Goal: Task Accomplishment & Management: Manage account settings

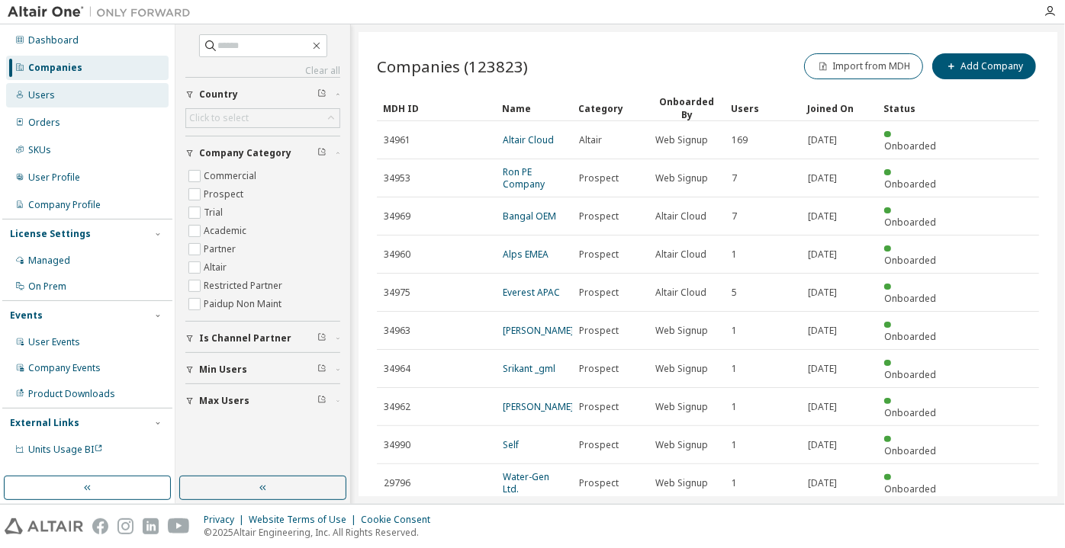
click at [106, 101] on div "Users" at bounding box center [87, 95] width 162 height 24
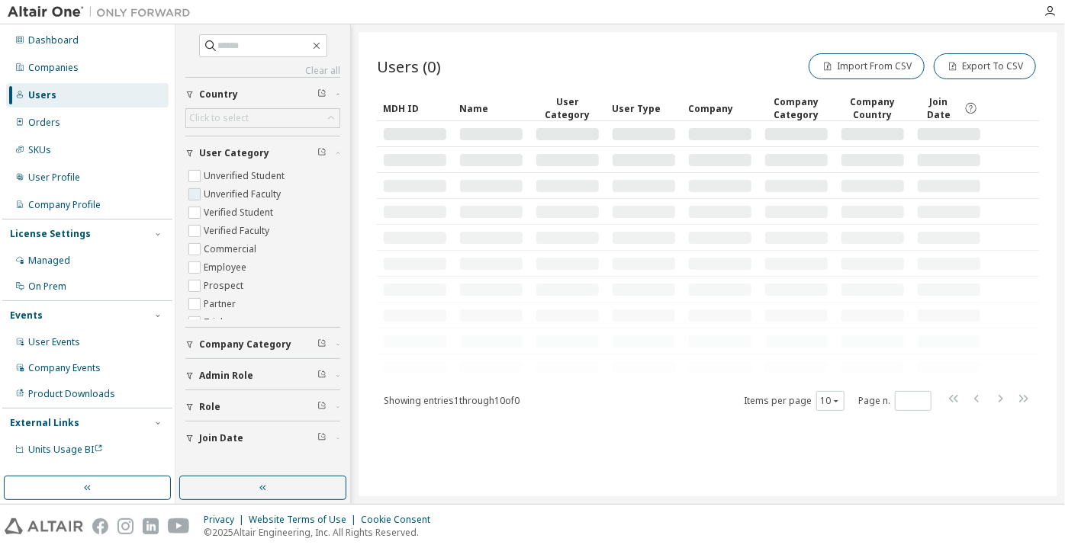
click at [223, 188] on label "Unverified Faculty" at bounding box center [244, 194] width 80 height 18
click at [224, 177] on label "Unverified Student" at bounding box center [246, 176] width 84 height 18
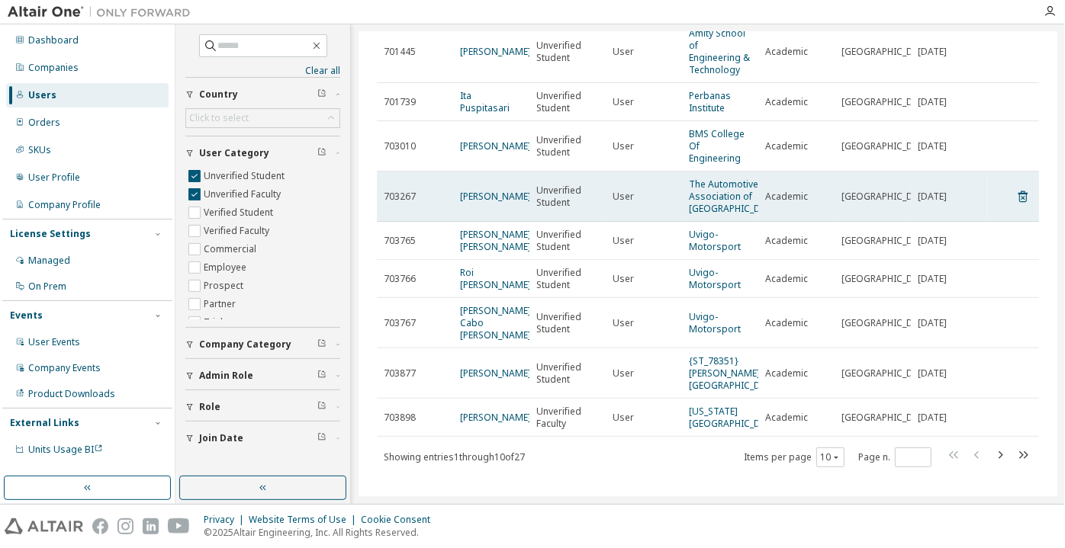
scroll to position [185, 0]
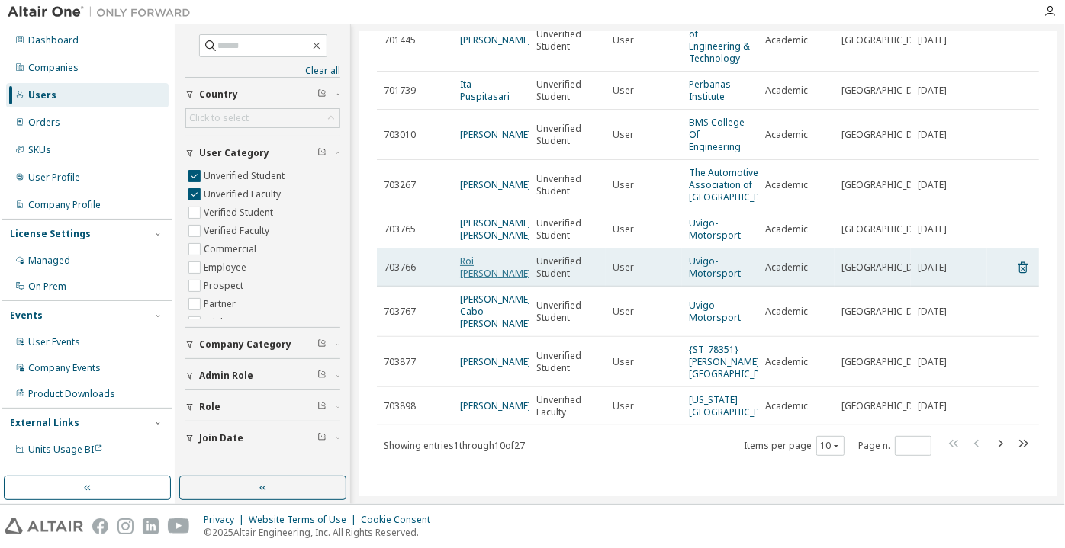
click at [465, 270] on link "Roi Fernández Álvarez" at bounding box center [495, 267] width 71 height 25
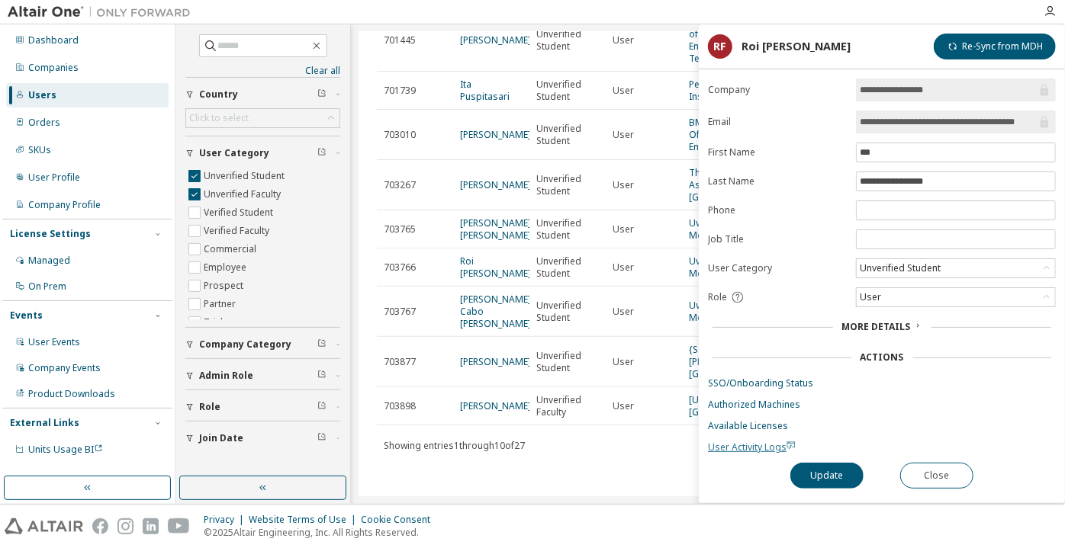
click at [744, 447] on span "User Activity Logs" at bounding box center [752, 447] width 88 height 13
drag, startPoint x: 1020, startPoint y: 122, endPoint x: 1041, endPoint y: 124, distance: 20.6
click at [1041, 124] on span "**********" at bounding box center [956, 122] width 200 height 23
click at [929, 127] on input "**********" at bounding box center [948, 121] width 177 height 15
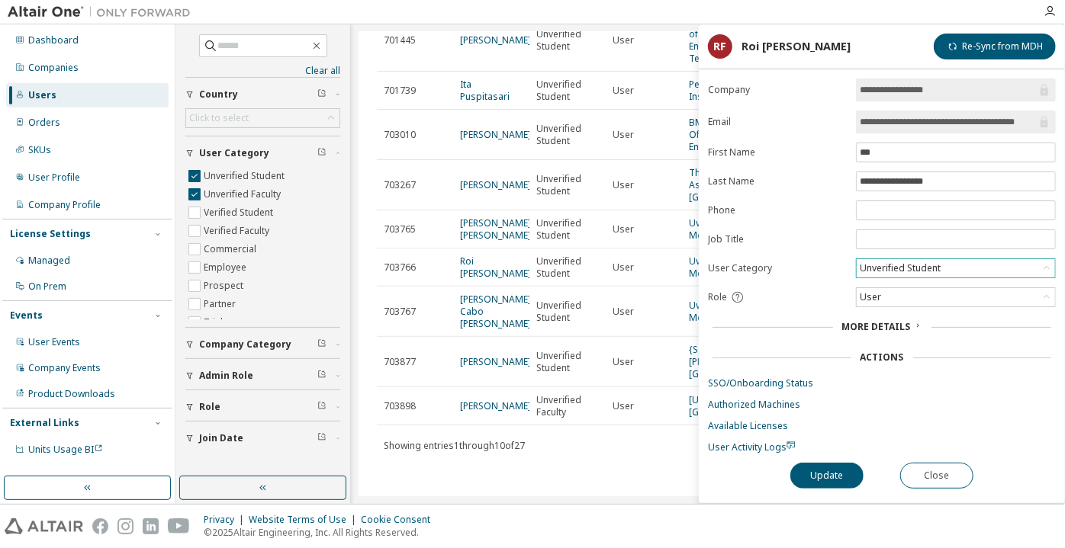
scroll to position [0, 0]
click at [880, 264] on div "Unverified Student" at bounding box center [899, 268] width 85 height 17
drag, startPoint x: 889, startPoint y: 308, endPoint x: 882, endPoint y: 329, distance: 22.2
click at [889, 310] on li "Verified Student" at bounding box center [954, 305] width 195 height 20
click at [846, 472] on button "Update" at bounding box center [826, 476] width 73 height 26
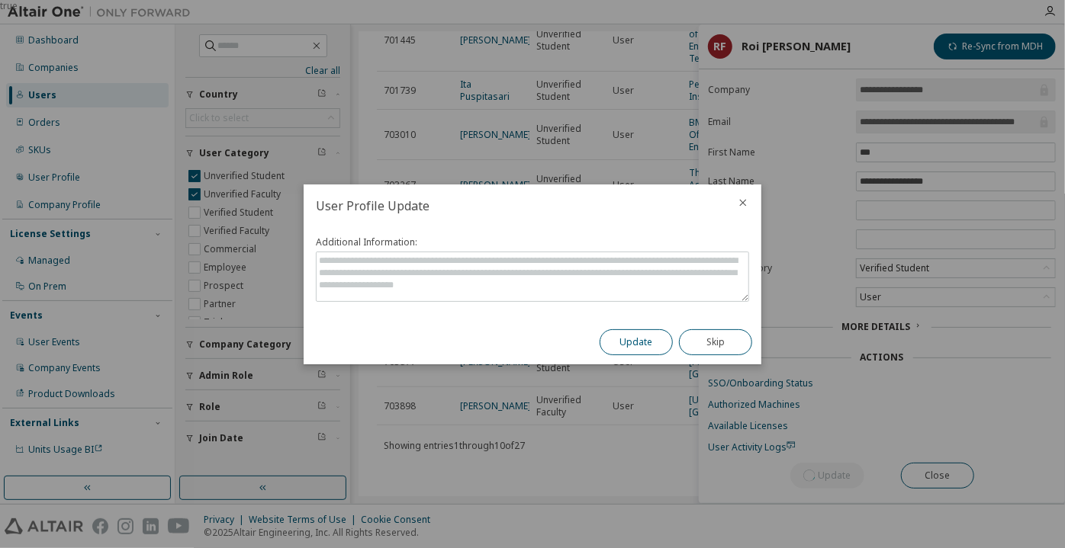
click at [629, 333] on button "Update" at bounding box center [635, 342] width 73 height 26
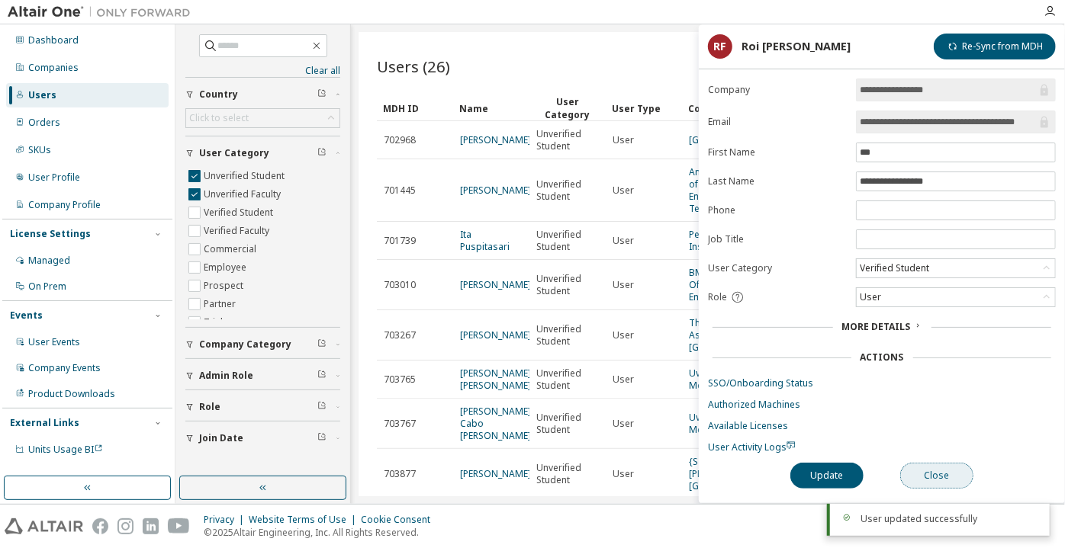
click at [954, 478] on button "Close" at bounding box center [936, 476] width 73 height 26
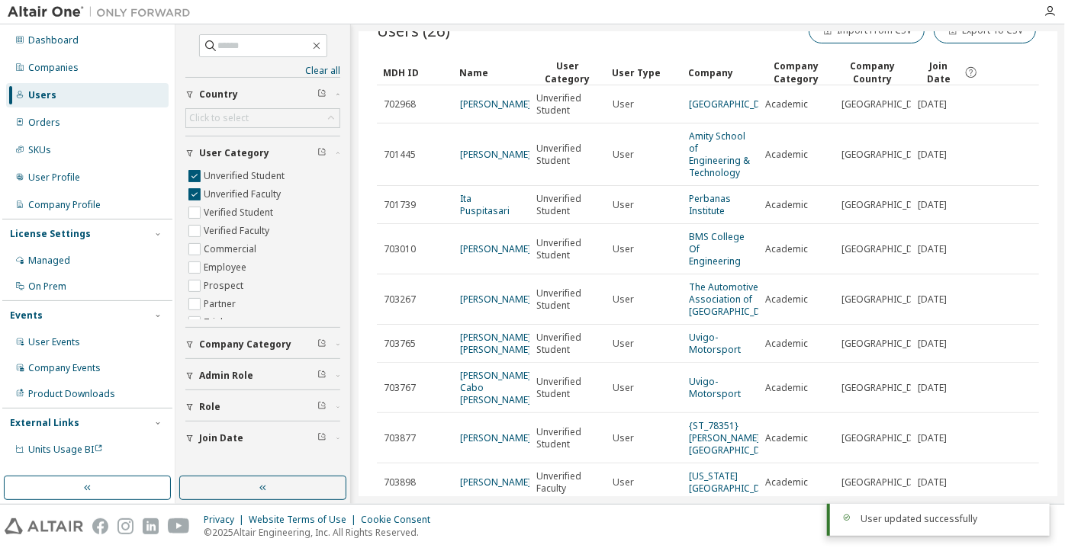
scroll to position [138, 0]
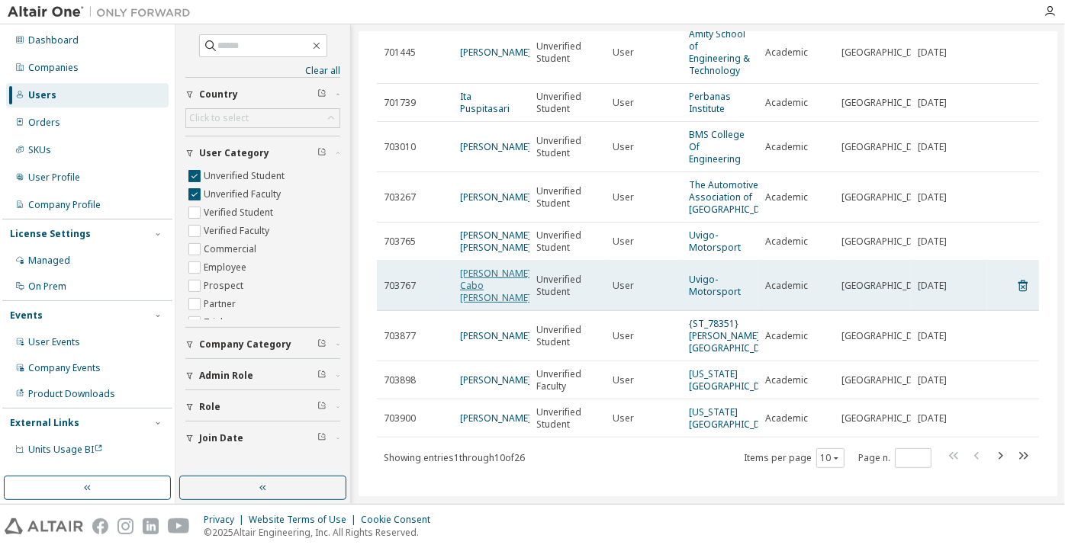
click at [483, 304] on link "Marta Cabo Rodríguez" at bounding box center [495, 285] width 71 height 37
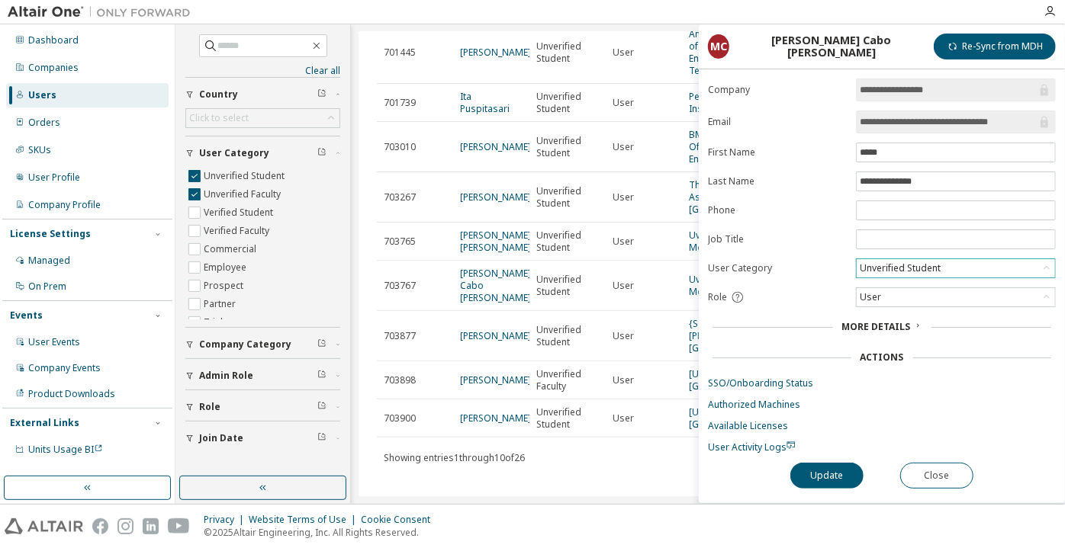
click at [879, 264] on div "Unverified Student" at bounding box center [899, 268] width 85 height 17
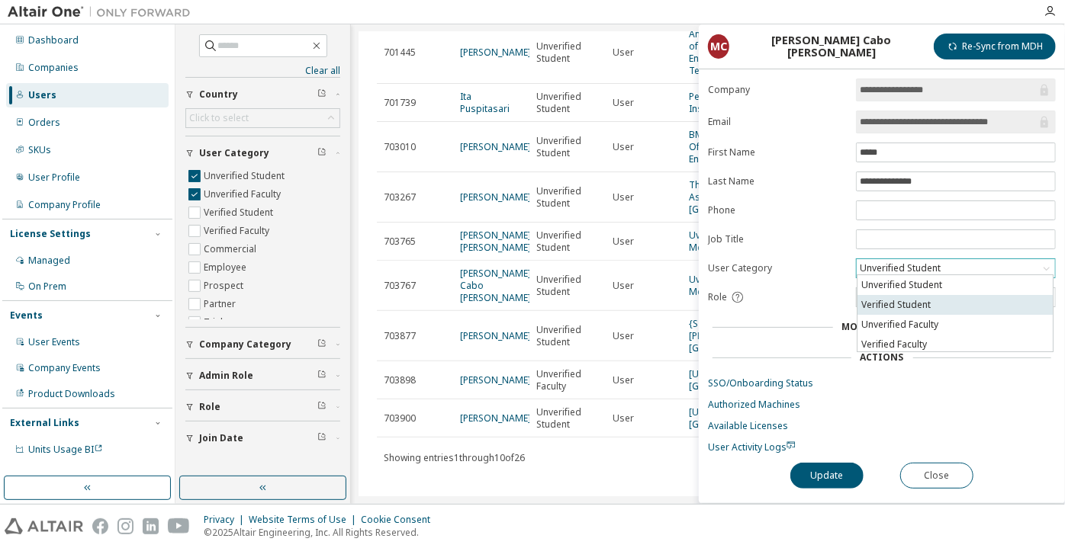
click at [892, 310] on li "Verified Student" at bounding box center [954, 305] width 195 height 20
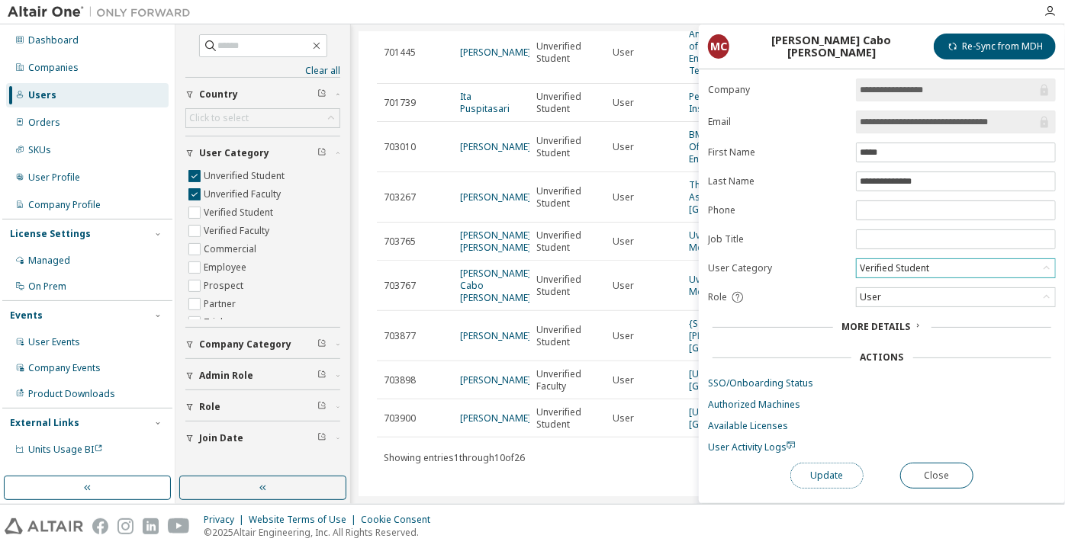
click at [812, 474] on button "Update" at bounding box center [826, 476] width 73 height 26
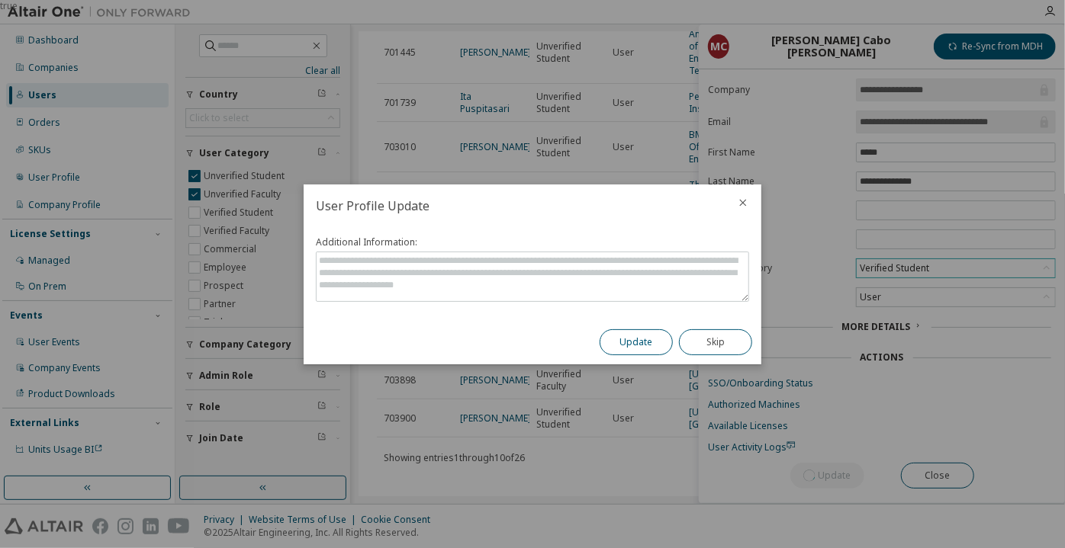
click at [644, 333] on button "Update" at bounding box center [635, 342] width 73 height 26
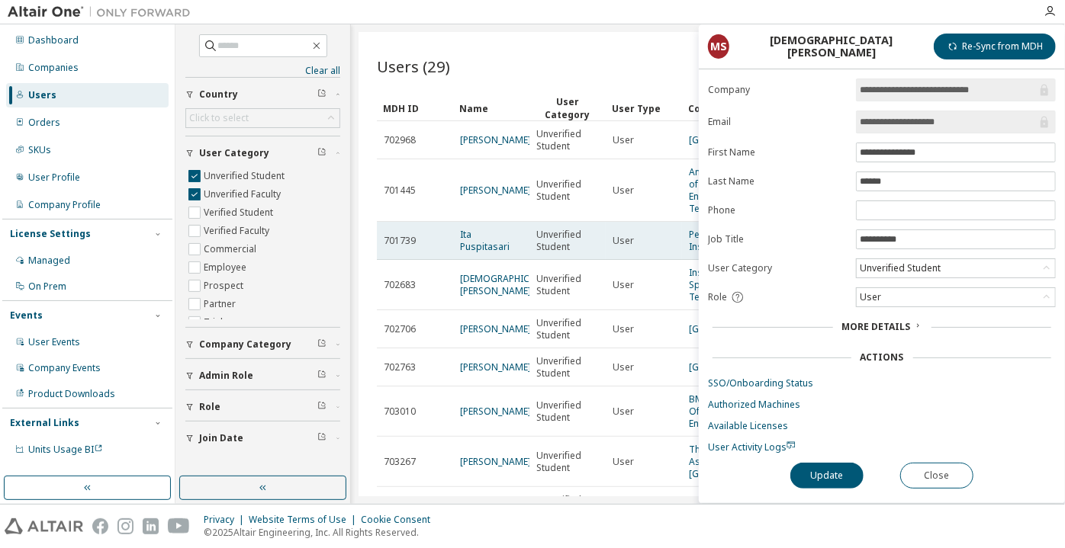
scroll to position [69, 0]
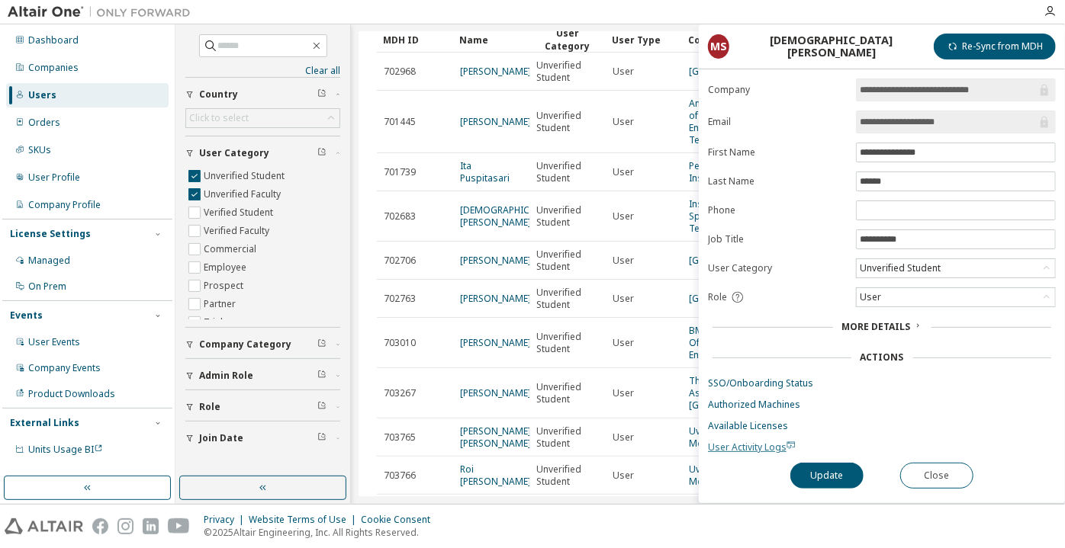
click at [733, 445] on span "User Activity Logs" at bounding box center [752, 447] width 88 height 13
click at [876, 262] on div "Unverified Student" at bounding box center [899, 268] width 85 height 17
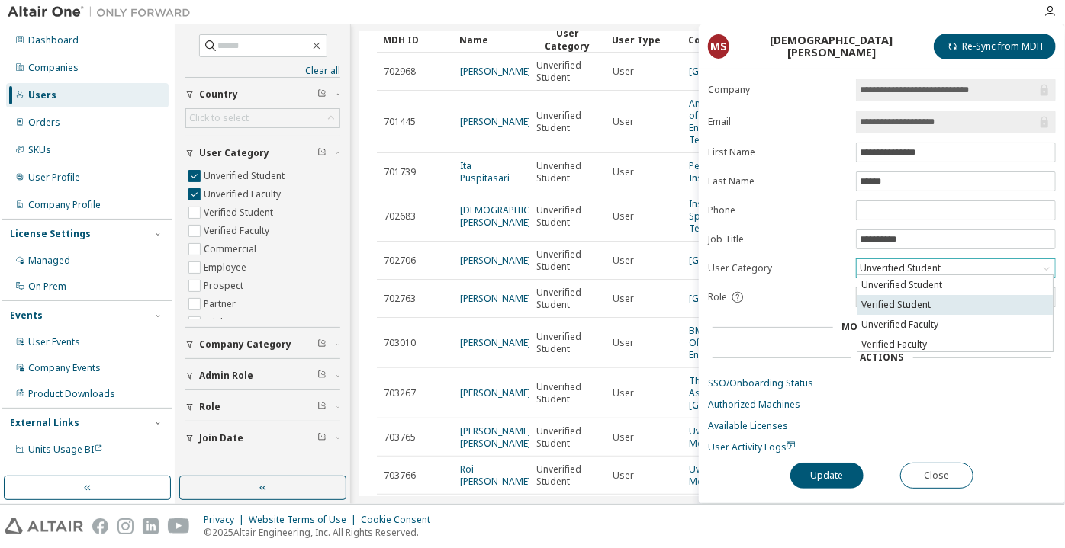
click at [884, 302] on li "Verified Student" at bounding box center [954, 305] width 195 height 20
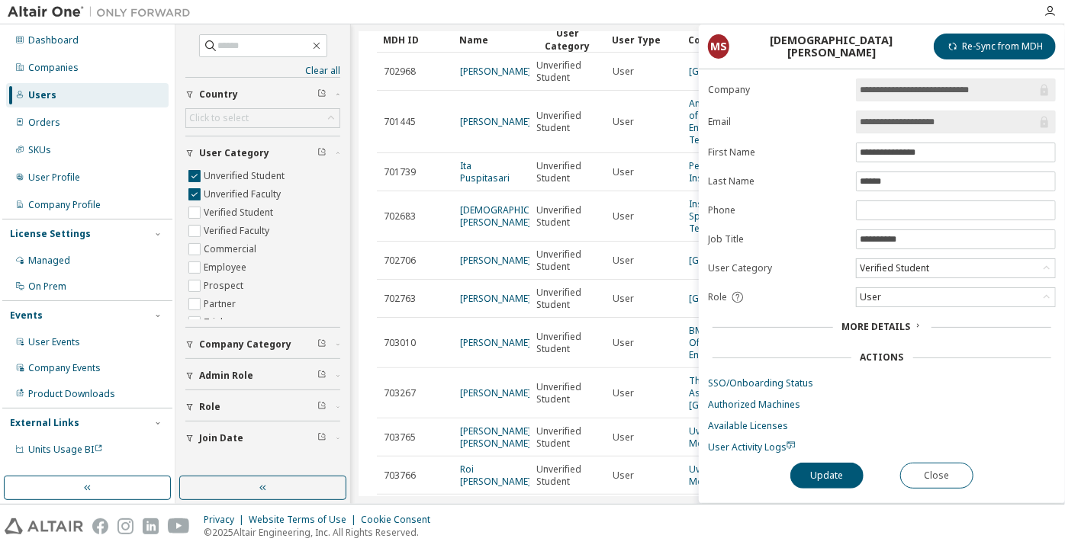
click at [833, 485] on div "**********" at bounding box center [882, 291] width 366 height 425
click at [831, 477] on button "Update" at bounding box center [826, 476] width 73 height 26
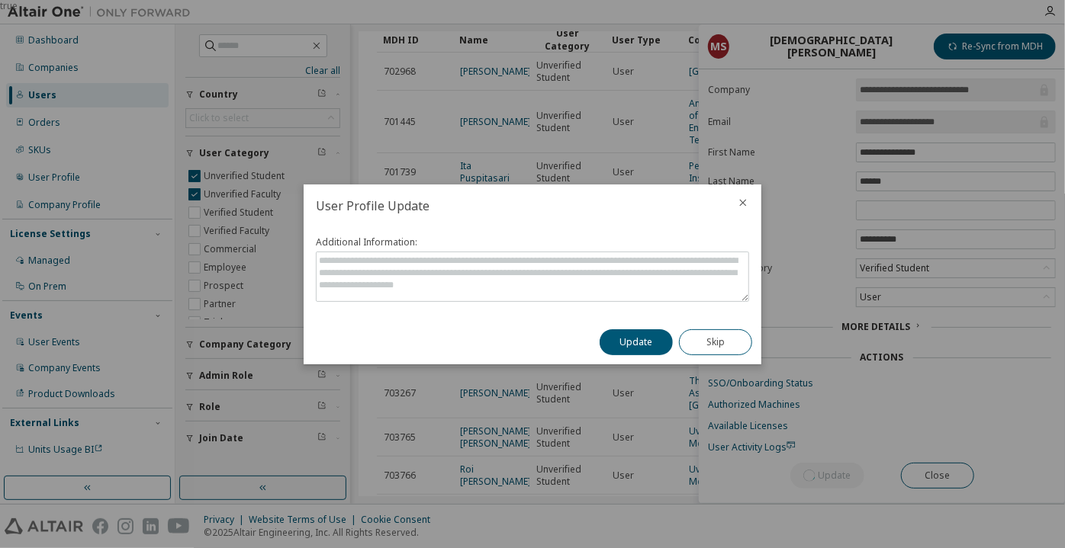
click at [635, 341] on button "Update" at bounding box center [635, 342] width 73 height 26
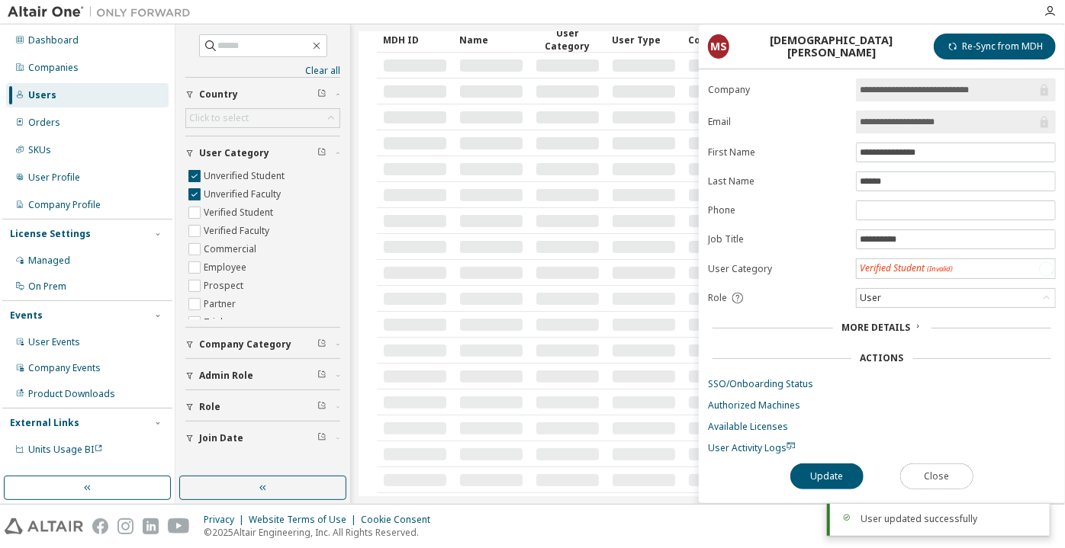
click at [921, 470] on button "Close" at bounding box center [936, 477] width 73 height 26
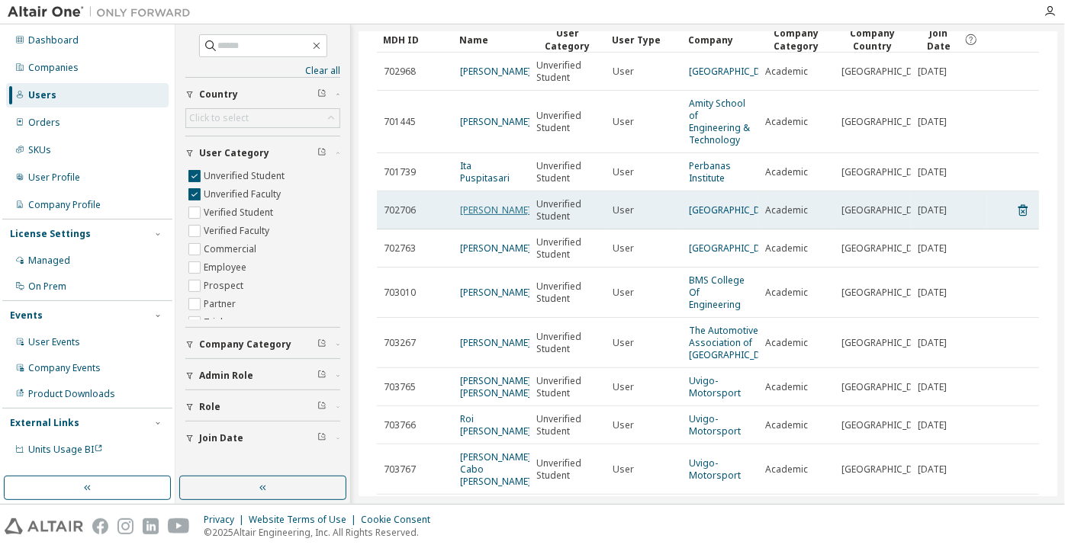
click at [486, 217] on link "Agastya Mishra" at bounding box center [495, 210] width 71 height 13
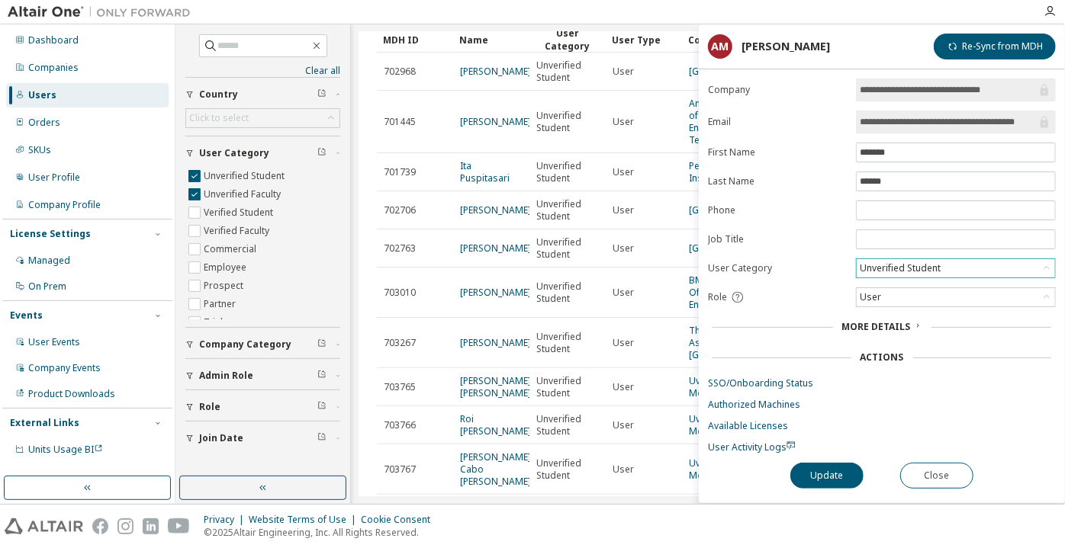
click at [883, 267] on div "Unverified Student" at bounding box center [899, 268] width 85 height 17
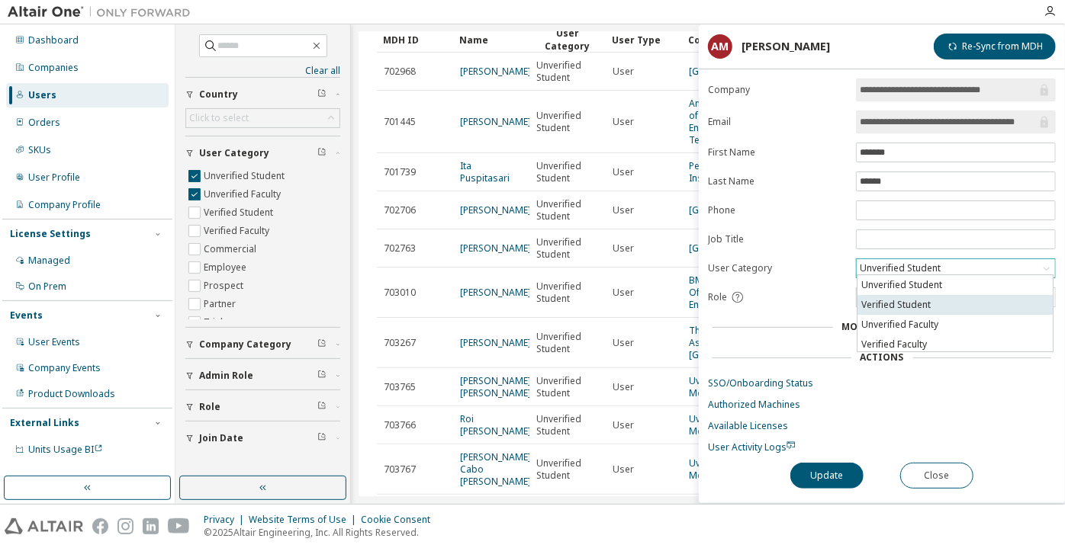
click at [885, 300] on li "Verified Student" at bounding box center [954, 305] width 195 height 20
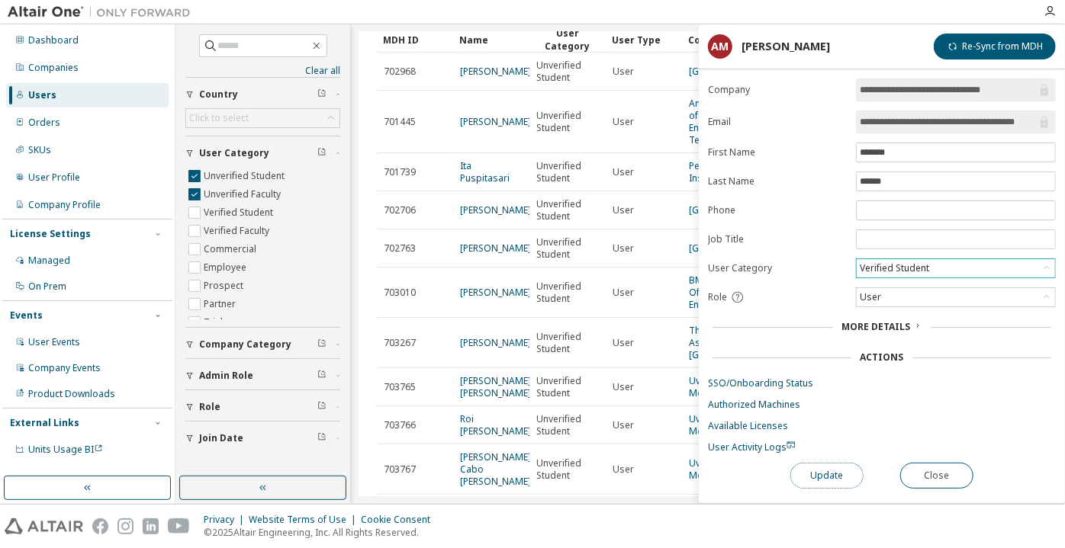
click at [821, 473] on button "Update" at bounding box center [826, 476] width 73 height 26
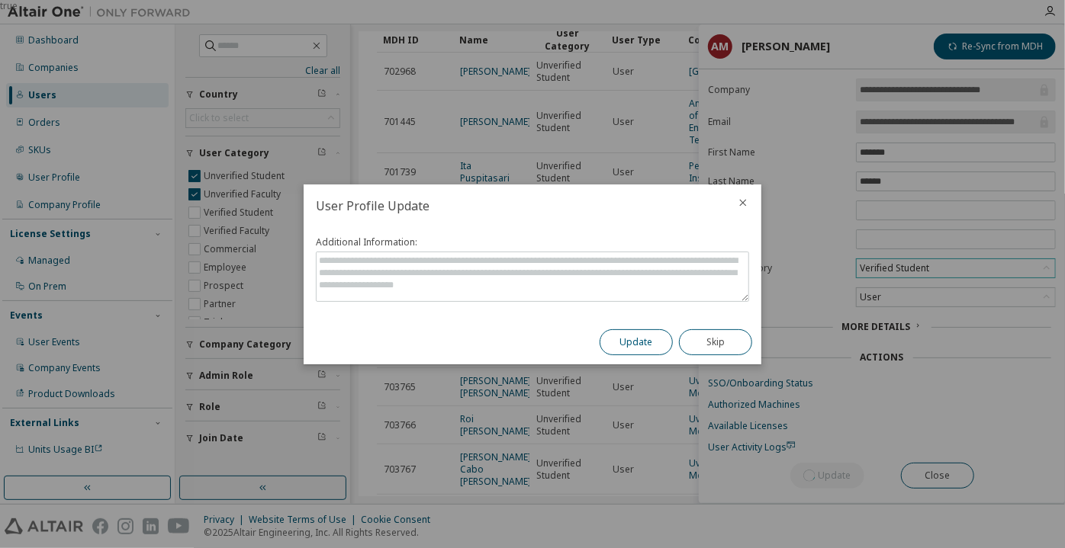
click at [642, 339] on button "Update" at bounding box center [635, 342] width 73 height 26
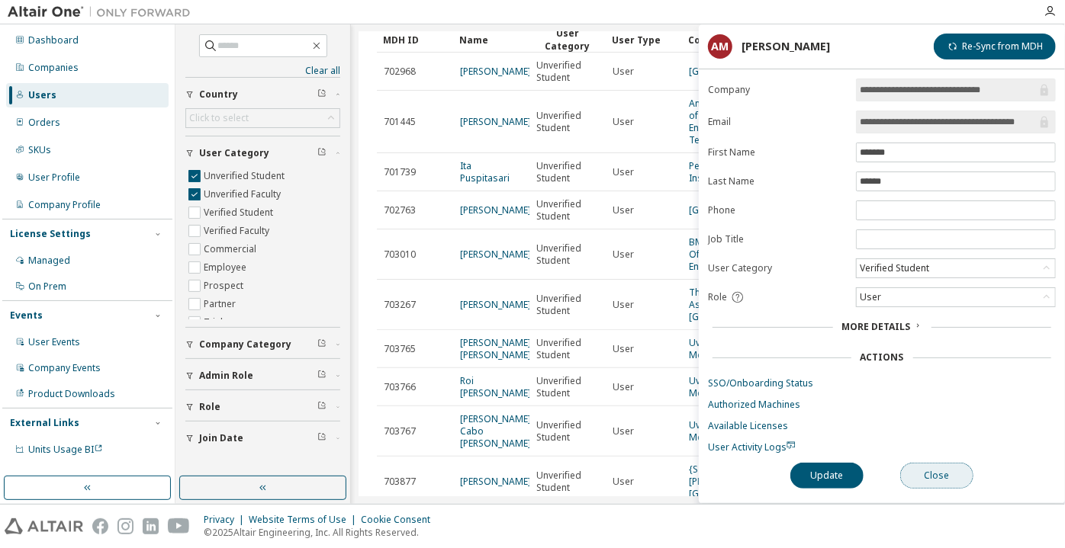
click at [924, 471] on button "Close" at bounding box center [936, 476] width 73 height 26
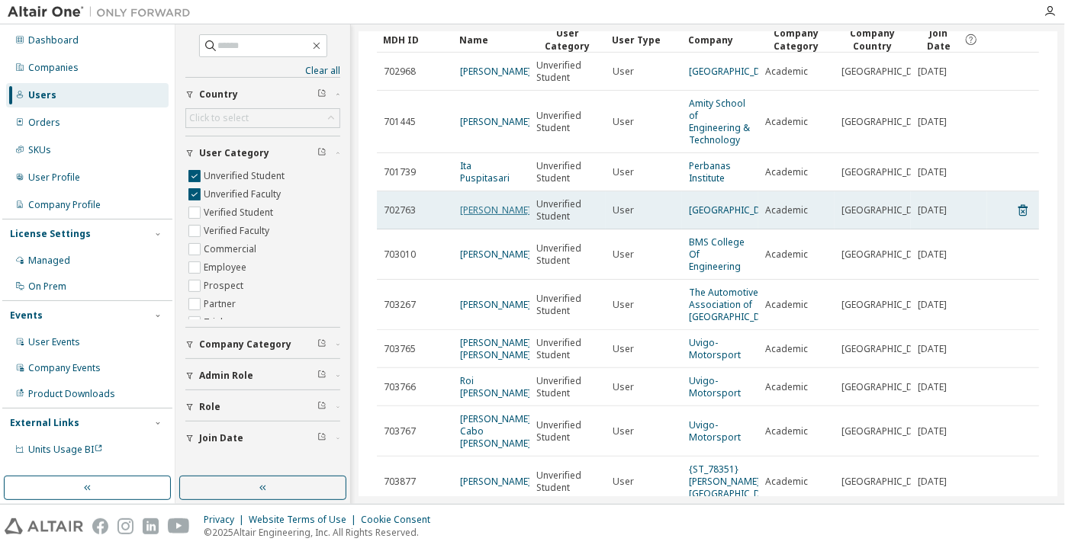
click at [499, 217] on link "Damar Murti" at bounding box center [495, 210] width 71 height 13
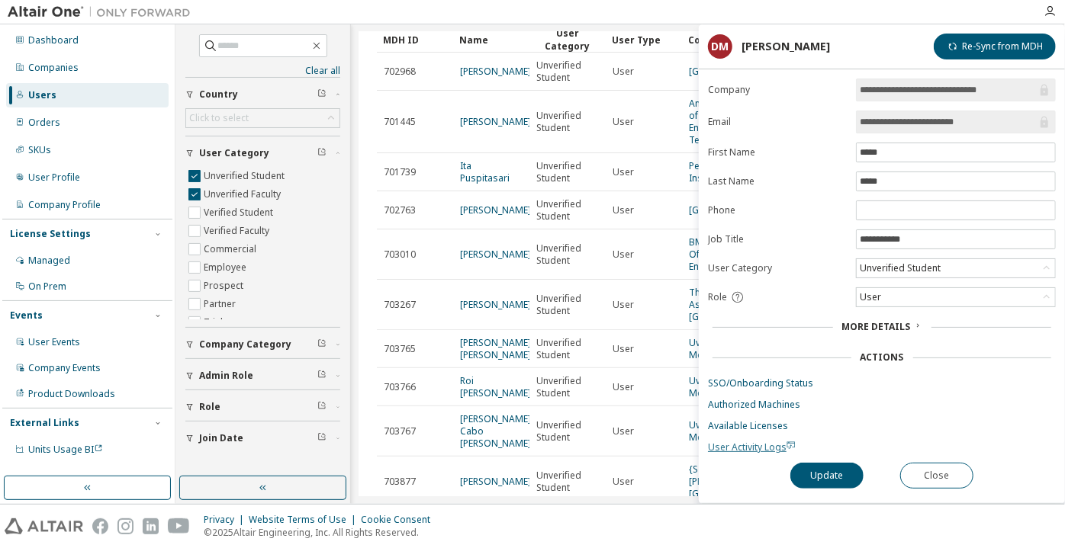
click at [766, 442] on span "User Activity Logs" at bounding box center [752, 447] width 88 height 13
click at [895, 260] on div "Unverified Student" at bounding box center [899, 268] width 85 height 17
click at [908, 339] on li "Verified Faculty" at bounding box center [954, 345] width 195 height 20
click at [828, 467] on button "Update" at bounding box center [826, 476] width 73 height 26
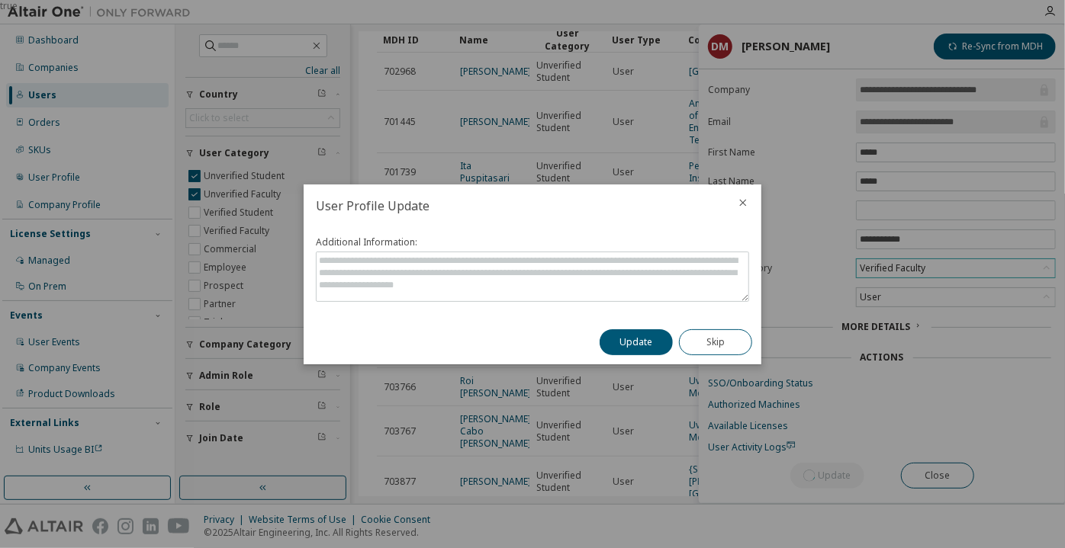
click at [648, 339] on button "Update" at bounding box center [635, 342] width 73 height 26
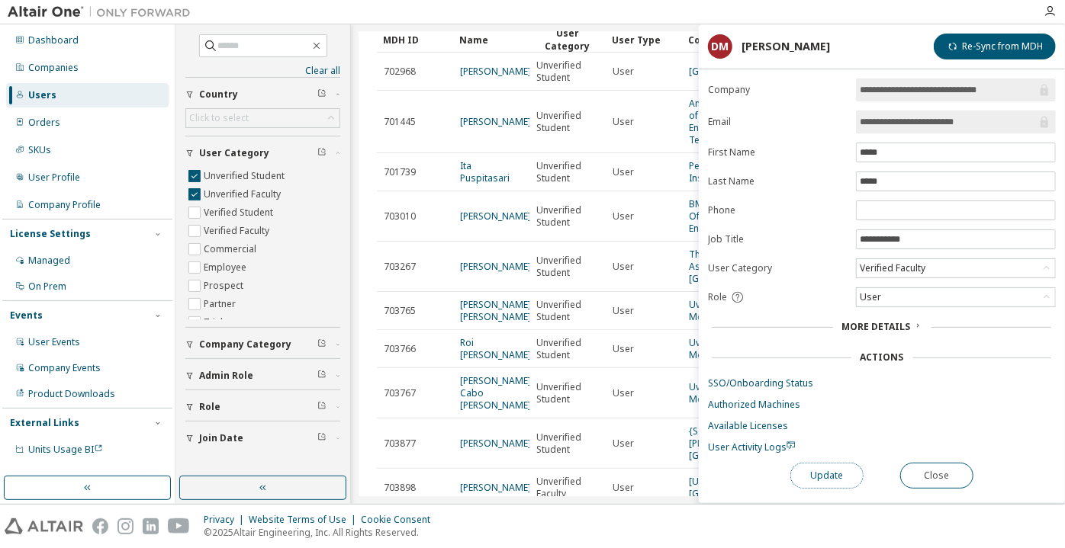
click at [815, 468] on button "Update" at bounding box center [826, 476] width 73 height 26
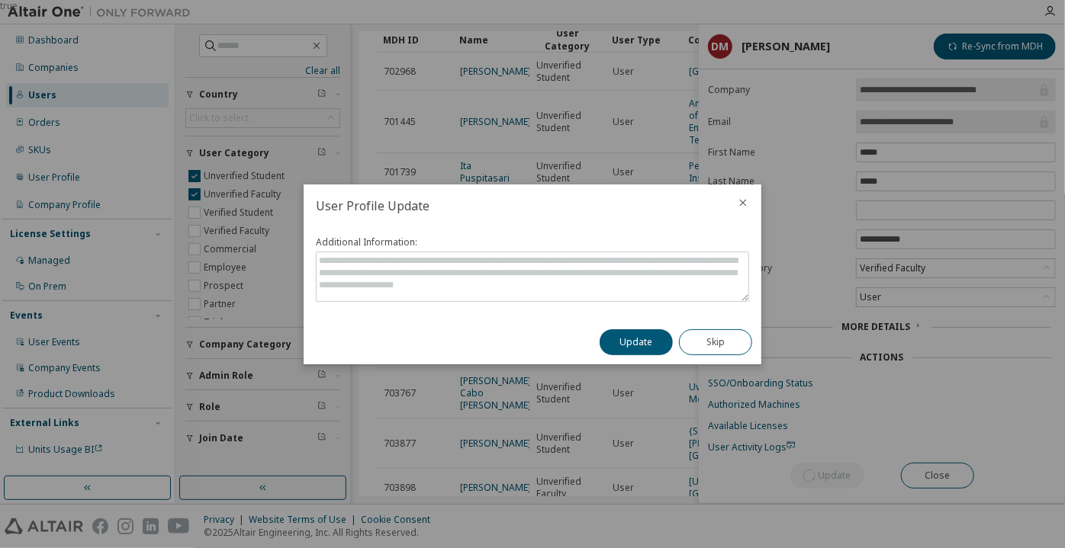
click at [628, 355] on div "Update Skip" at bounding box center [675, 342] width 171 height 44
click at [628, 344] on button "Update" at bounding box center [635, 342] width 73 height 26
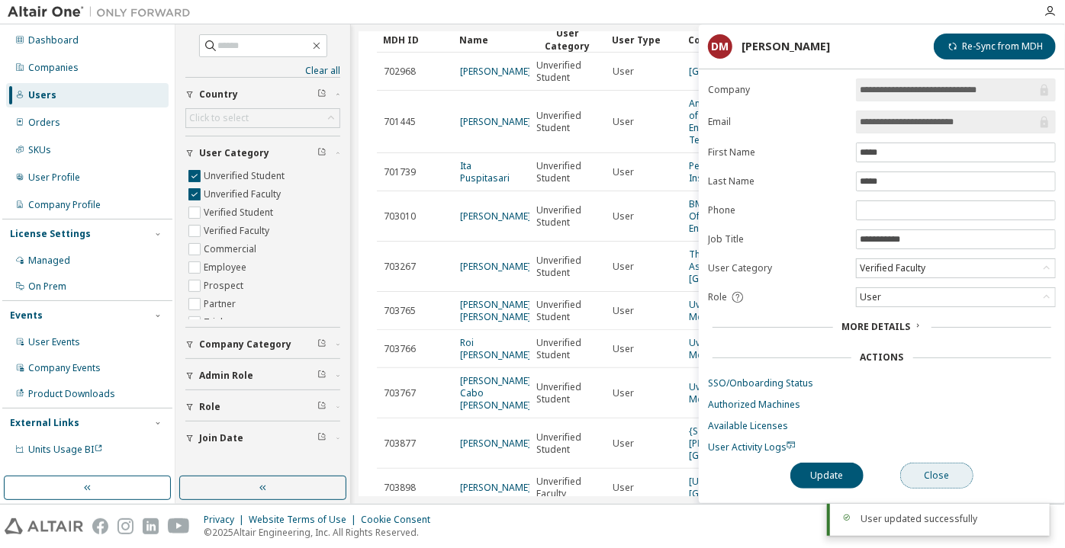
click at [925, 483] on button "Close" at bounding box center [936, 476] width 73 height 26
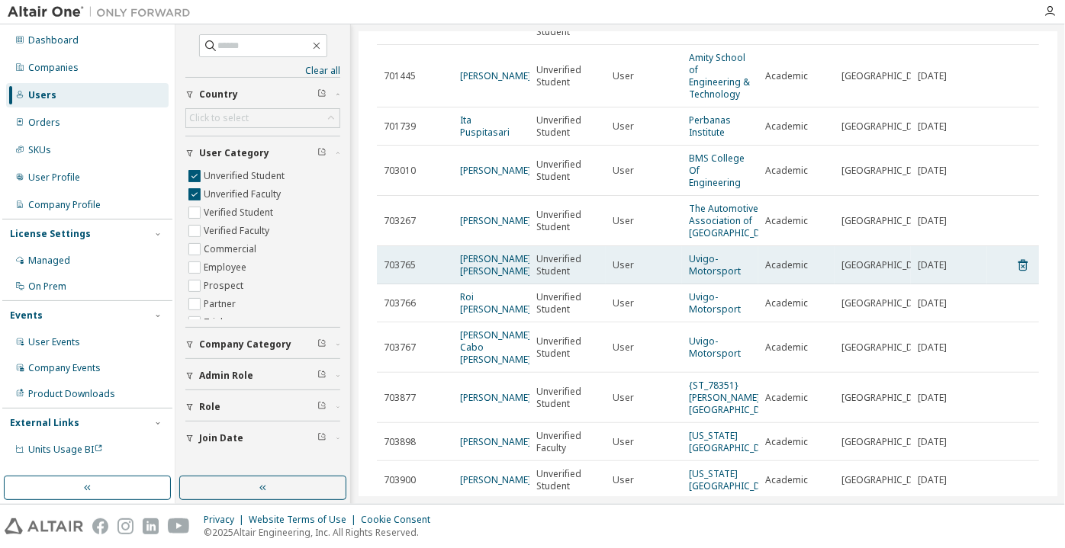
scroll to position [138, 0]
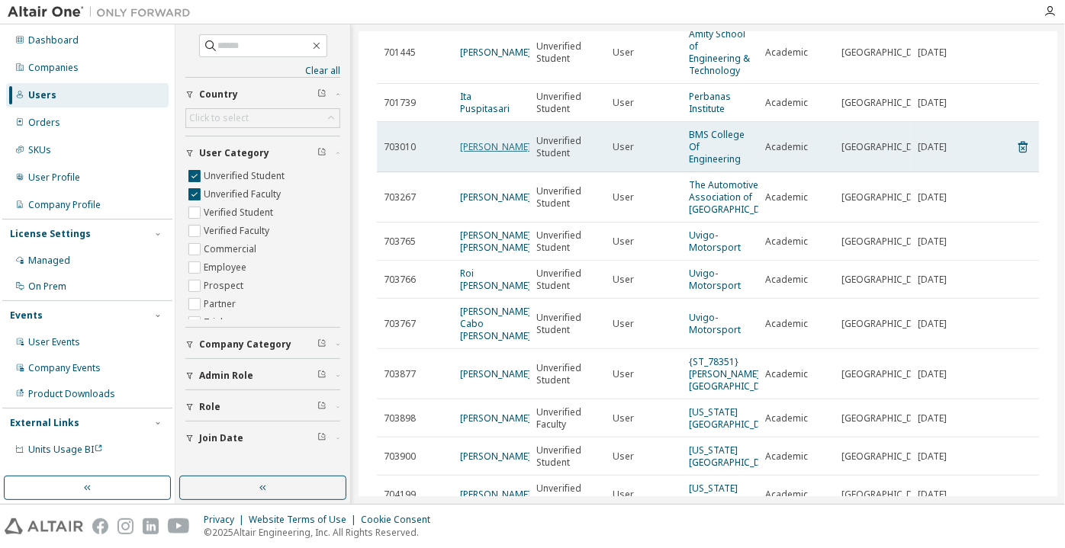
click at [473, 149] on link "BALACHANDRA K" at bounding box center [495, 146] width 71 height 13
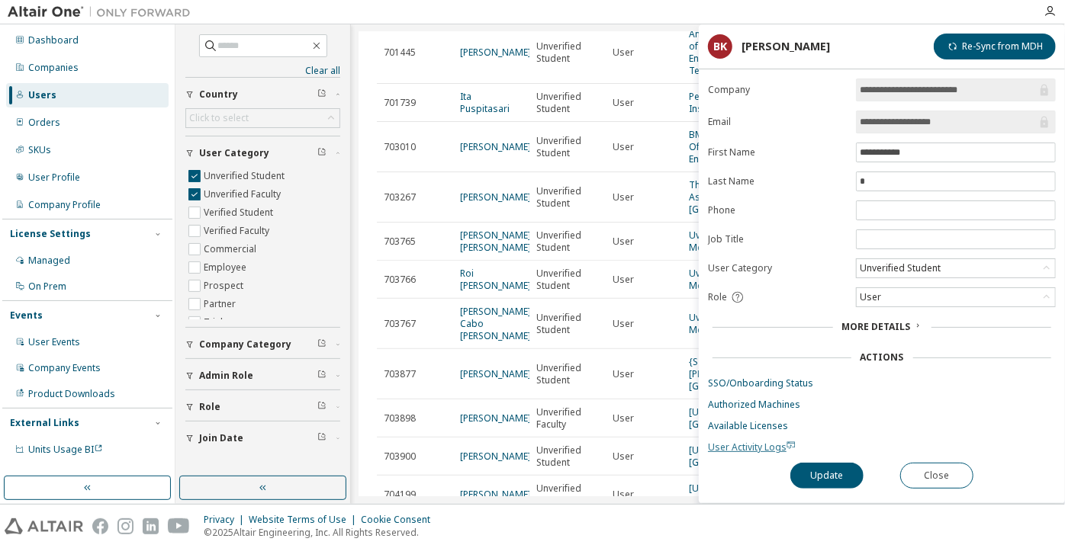
click at [729, 445] on span "User Activity Logs" at bounding box center [752, 447] width 88 height 13
click at [935, 477] on button "Close" at bounding box center [936, 476] width 73 height 26
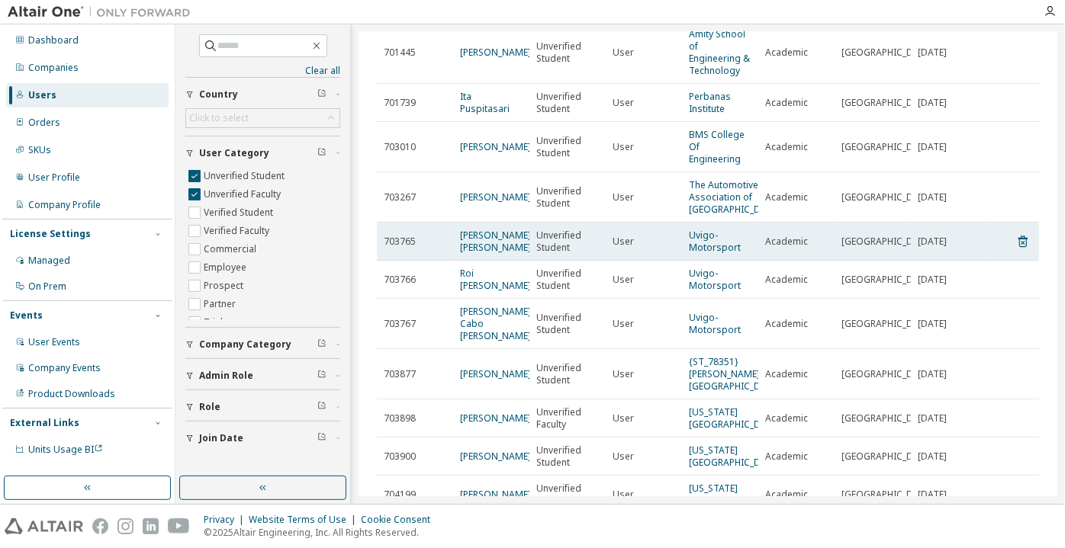
drag, startPoint x: 504, startPoint y: 278, endPoint x: 498, endPoint y: 272, distance: 8.1
click at [504, 254] on span "Javier Valiñas Canedo" at bounding box center [495, 242] width 71 height 24
click at [491, 261] on td "Javier Valiñas Canedo" at bounding box center [491, 242] width 76 height 38
click at [489, 254] on link "Javier Valiñas Canedo" at bounding box center [495, 241] width 71 height 25
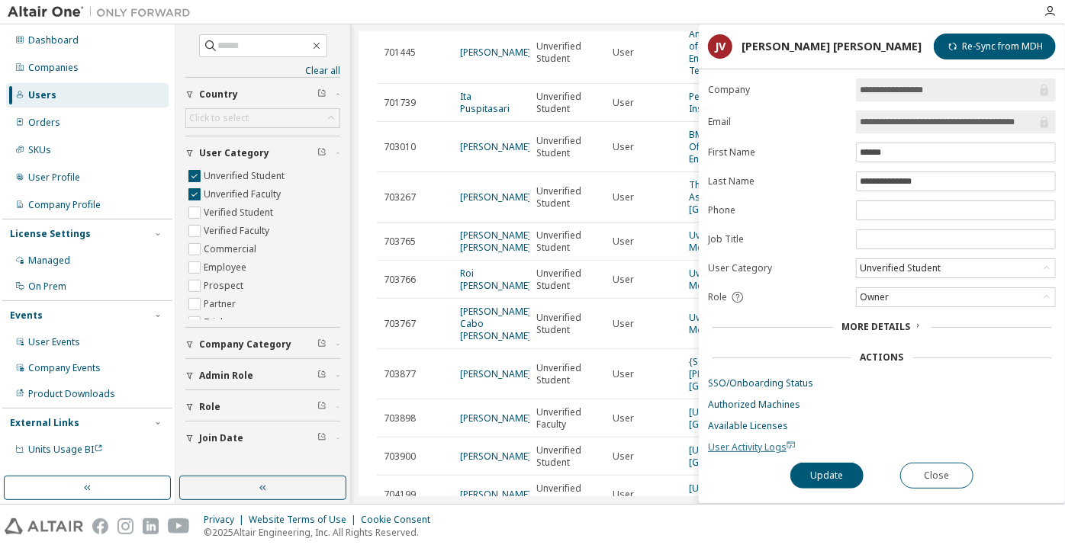
click at [767, 442] on span "User Activity Logs" at bounding box center [752, 447] width 88 height 13
click at [919, 125] on input "**********" at bounding box center [948, 121] width 177 height 15
click at [876, 270] on div "Unverified Student" at bounding box center [899, 268] width 85 height 17
drag, startPoint x: 895, startPoint y: 304, endPoint x: 892, endPoint y: 321, distance: 16.9
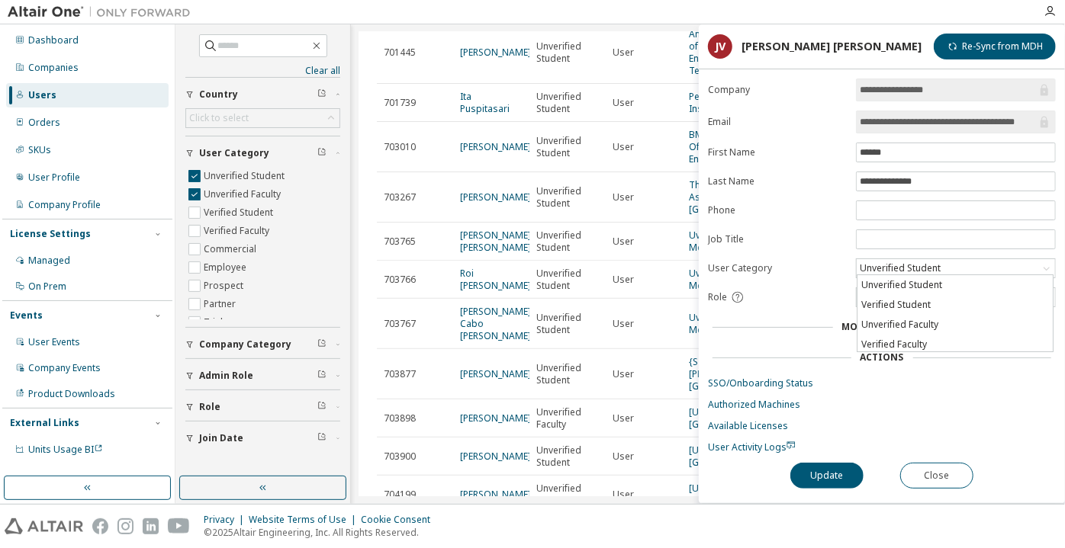
click at [895, 304] on li "Verified Student" at bounding box center [954, 305] width 195 height 20
click at [830, 479] on button "Update" at bounding box center [826, 476] width 73 height 26
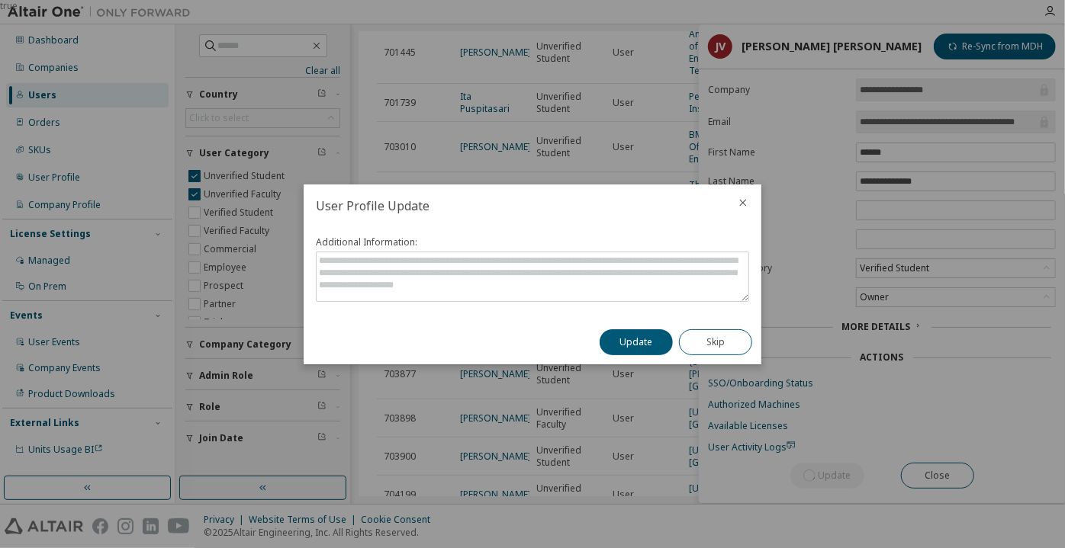
click at [632, 345] on button "Update" at bounding box center [635, 342] width 73 height 26
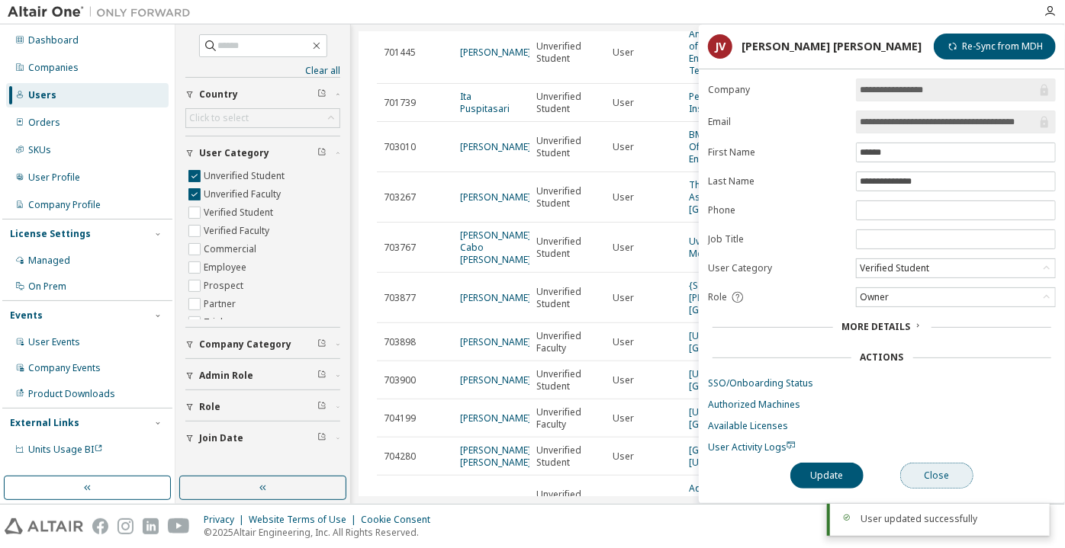
click at [956, 467] on button "Close" at bounding box center [936, 476] width 73 height 26
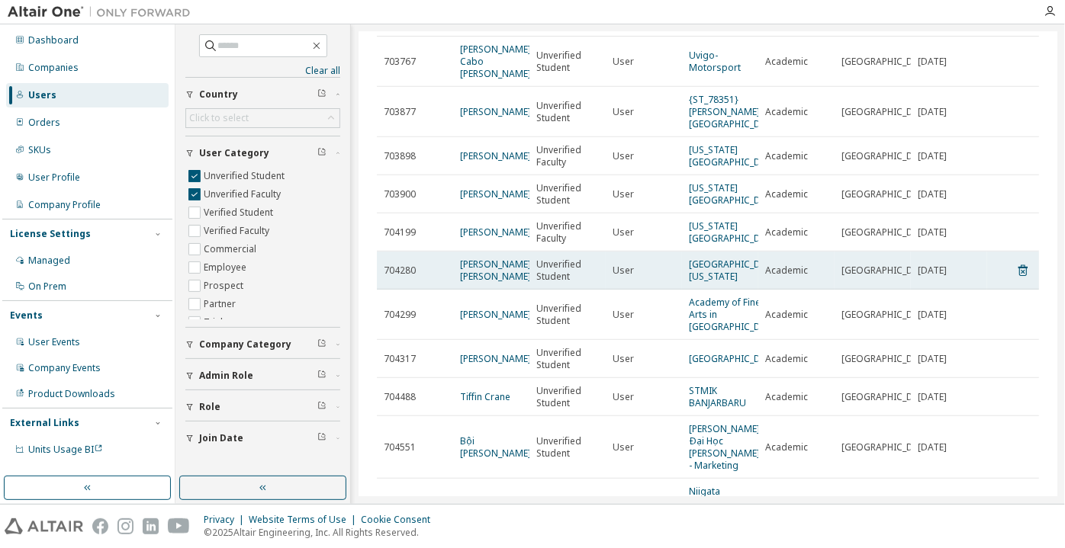
scroll to position [346, 0]
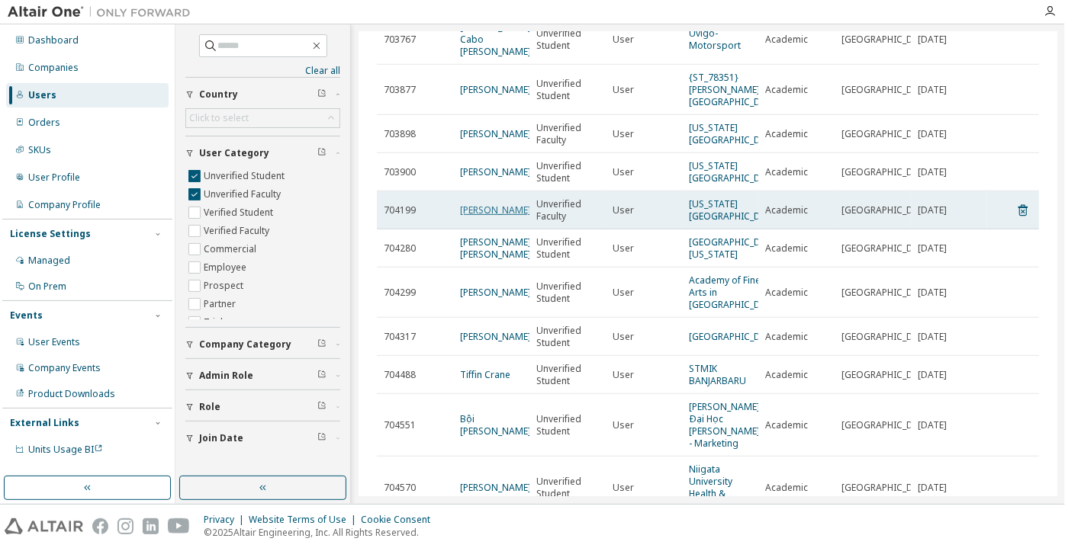
click at [471, 217] on link "Hubert Leo" at bounding box center [495, 210] width 71 height 13
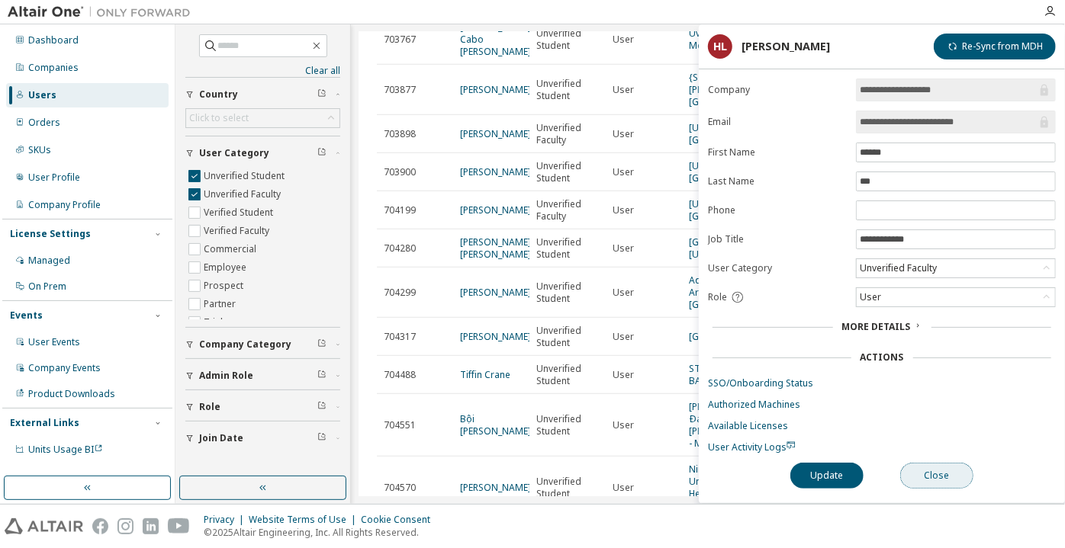
click at [921, 471] on button "Close" at bounding box center [936, 476] width 73 height 26
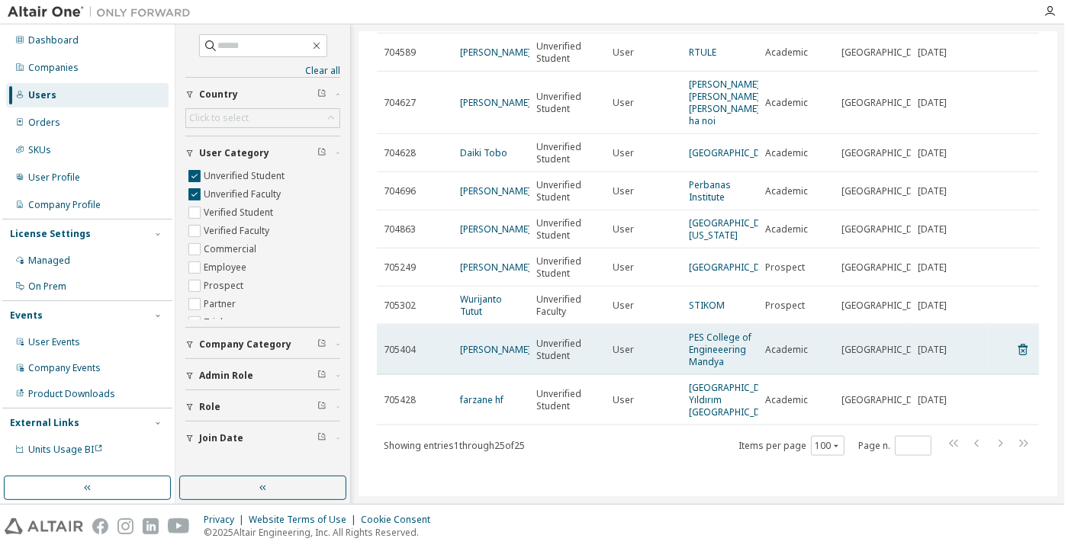
scroll to position [892, 0]
click at [489, 343] on link "Shashank Roy" at bounding box center [495, 349] width 71 height 13
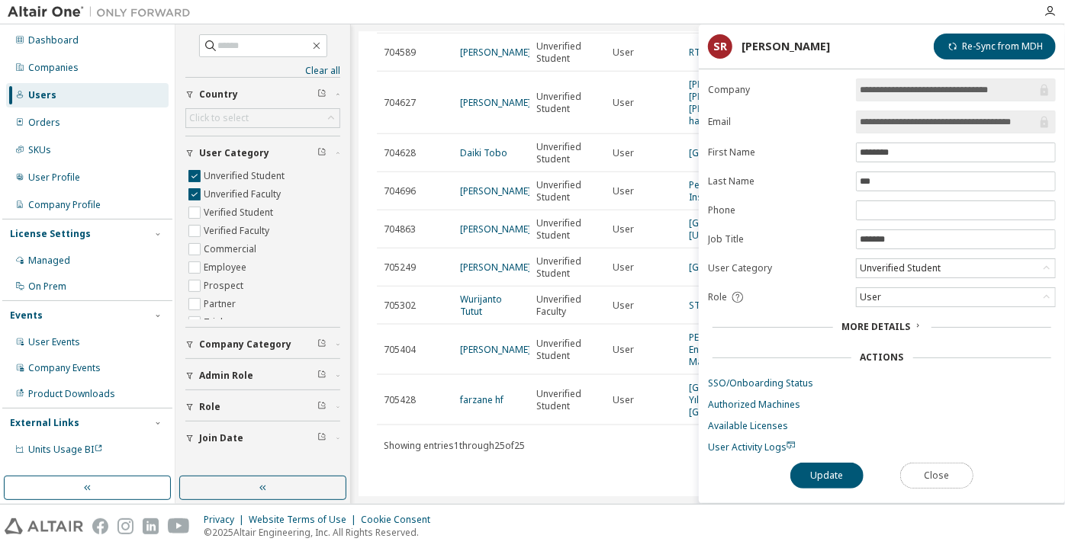
click at [945, 464] on button "Close" at bounding box center [936, 476] width 73 height 26
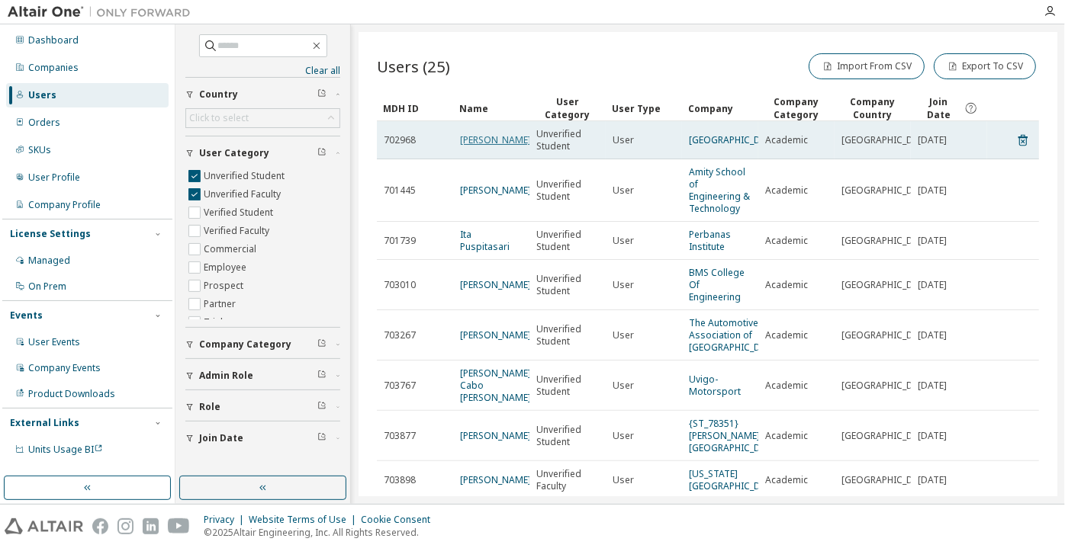
click at [478, 144] on link "Siska Narulita" at bounding box center [495, 139] width 71 height 13
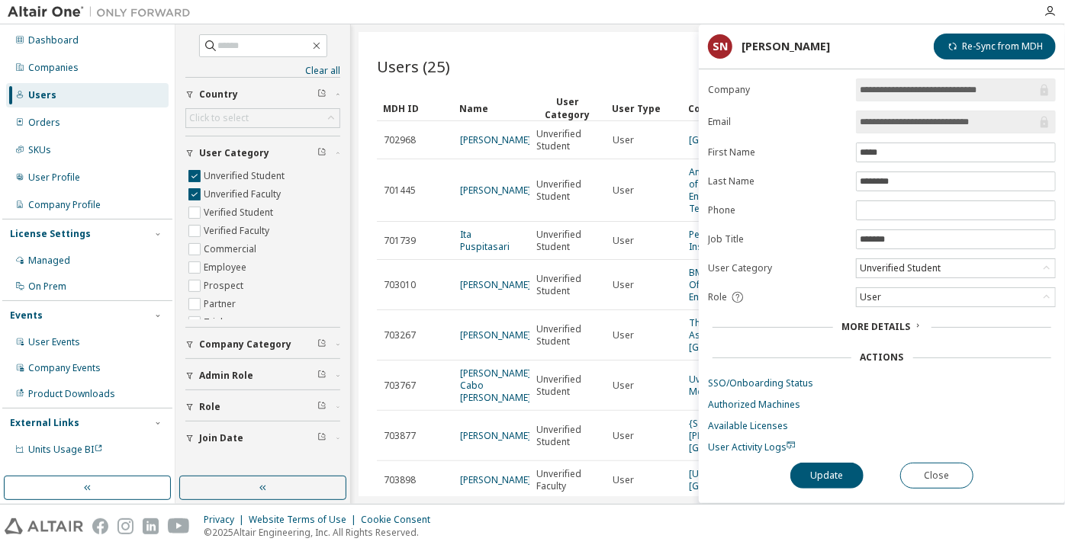
click at [612, 60] on div "Users (25) Import From CSV Export To CSV" at bounding box center [708, 66] width 662 height 32
click at [592, 43] on div "Users (25) Import From CSV Export To CSV Clear Load Save Save As Field Operator…" at bounding box center [707, 264] width 699 height 464
click at [925, 473] on button "Close" at bounding box center [936, 476] width 73 height 26
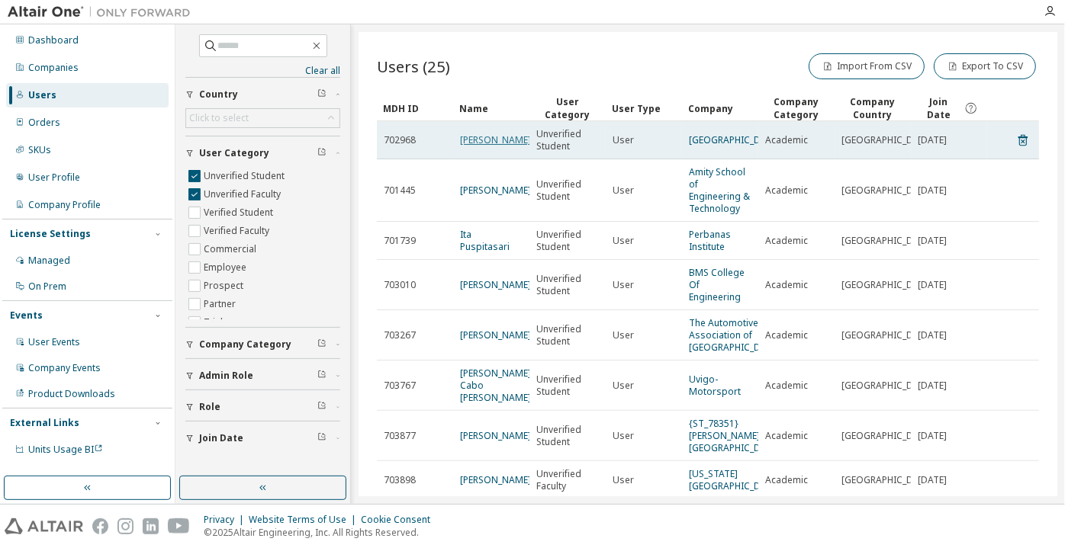
click at [483, 140] on link "Siska Narulita" at bounding box center [495, 139] width 71 height 13
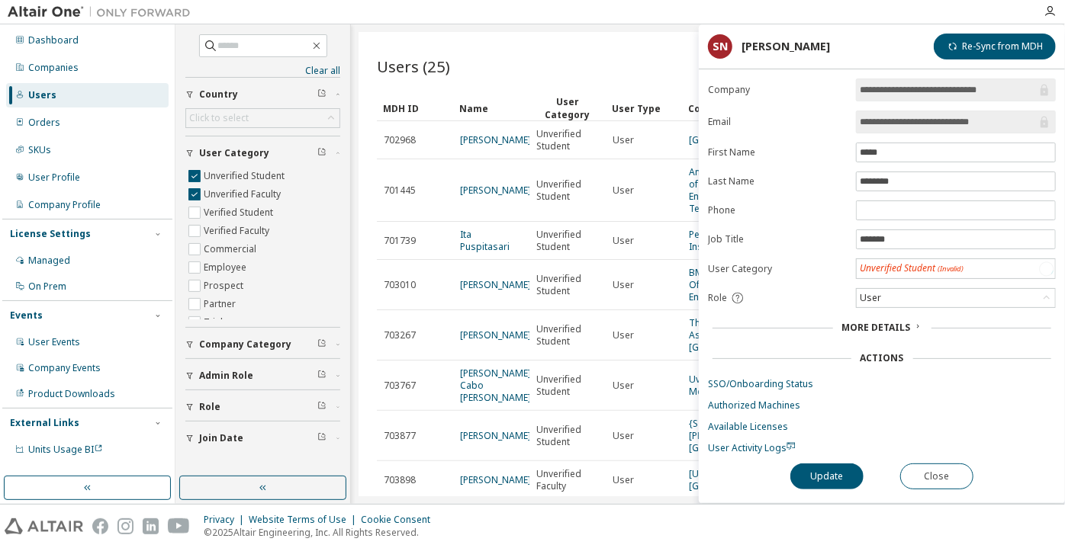
drag, startPoint x: 988, startPoint y: 122, endPoint x: 924, endPoint y: 137, distance: 65.1
click at [924, 137] on form "**********" at bounding box center [882, 267] width 348 height 376
click at [725, 445] on span "User Activity Logs" at bounding box center [752, 447] width 88 height 13
click at [900, 265] on div "Unverified Student" at bounding box center [899, 268] width 85 height 17
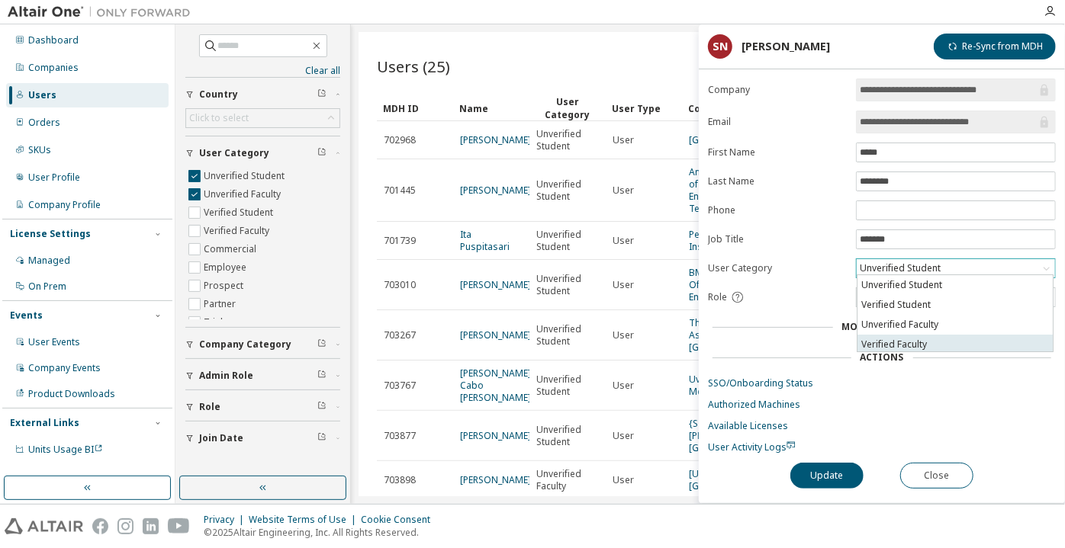
click at [890, 340] on li "Verified Faculty" at bounding box center [954, 345] width 195 height 20
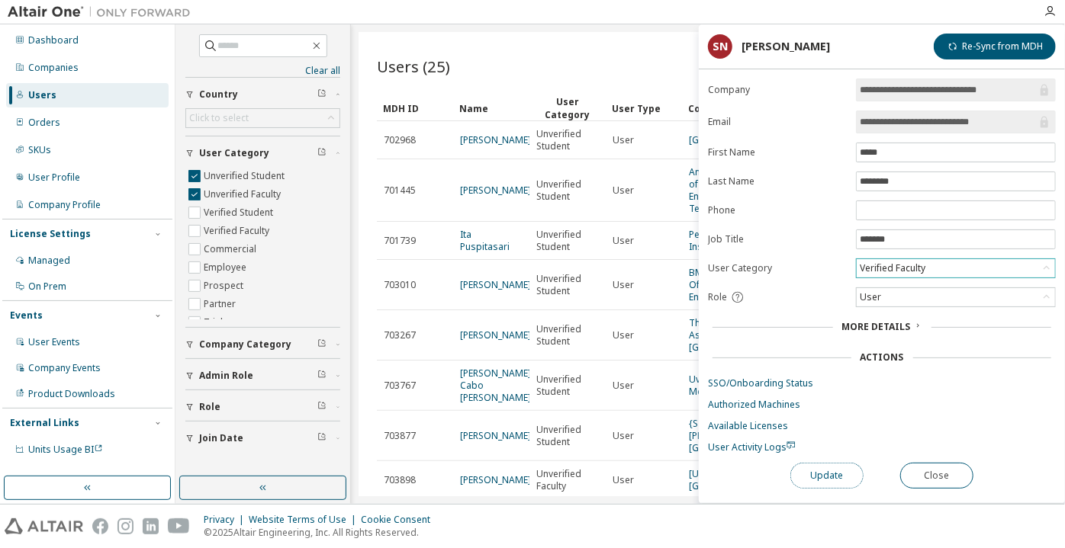
click at [839, 483] on button "Update" at bounding box center [826, 476] width 73 height 26
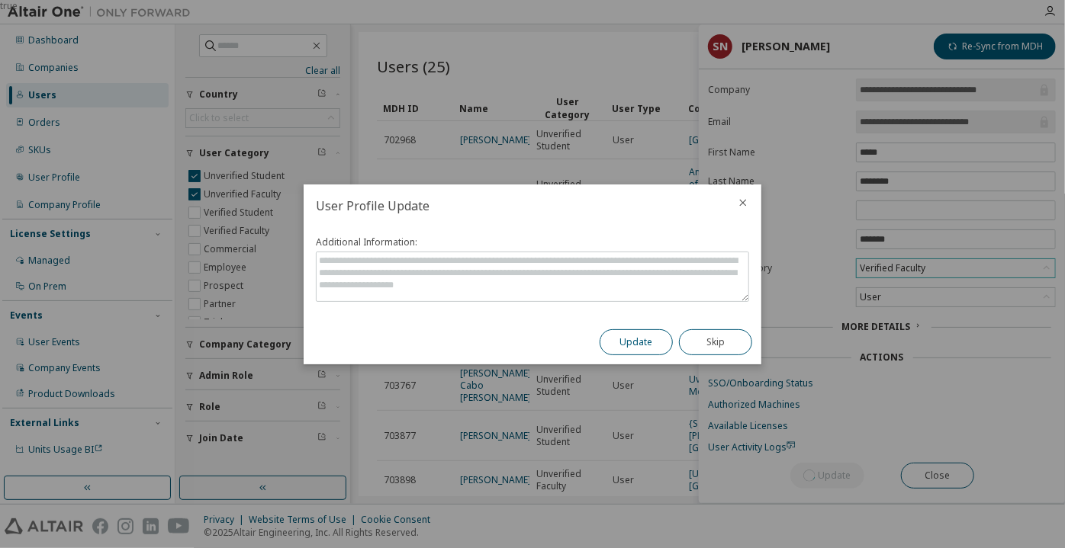
click at [641, 342] on button "Update" at bounding box center [635, 342] width 73 height 26
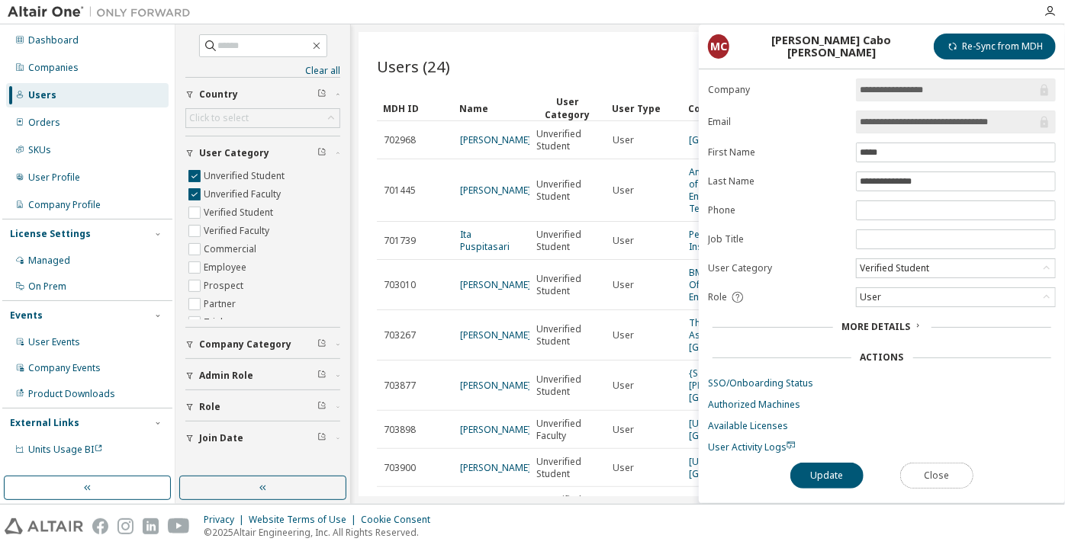
click at [944, 469] on button "Close" at bounding box center [936, 476] width 73 height 26
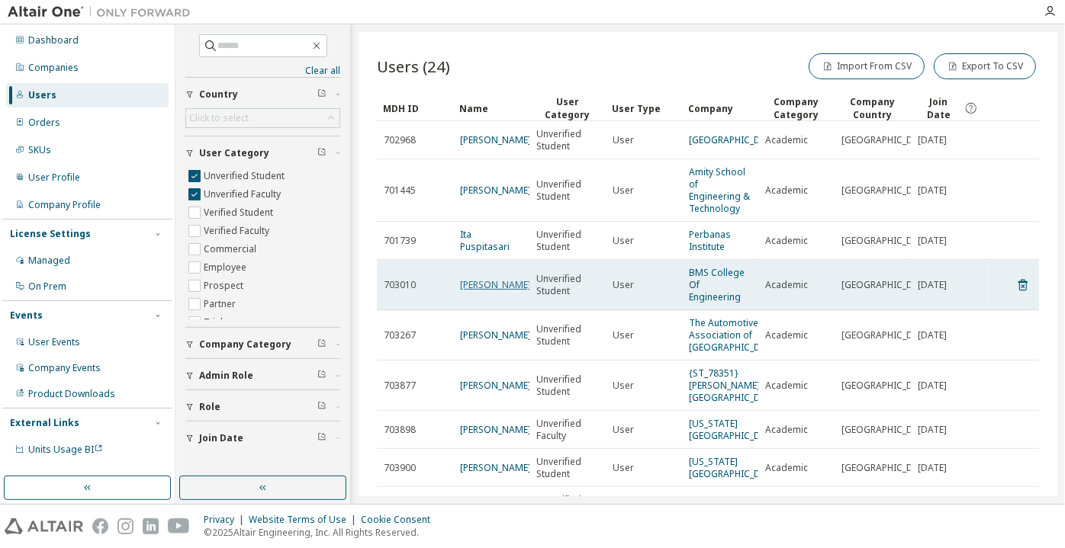
click at [482, 291] on link "BALACHANDRA K" at bounding box center [495, 284] width 71 height 13
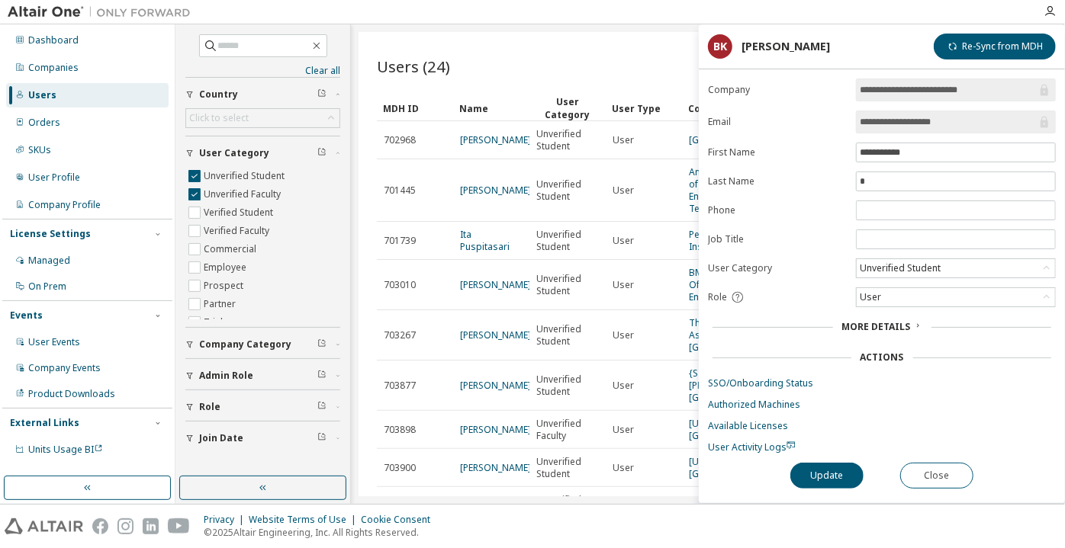
drag, startPoint x: 953, startPoint y: 121, endPoint x: 899, endPoint y: 121, distance: 54.2
click at [901, 117] on input "**********" at bounding box center [948, 121] width 177 height 15
click at [892, 126] on input "**********" at bounding box center [948, 121] width 177 height 15
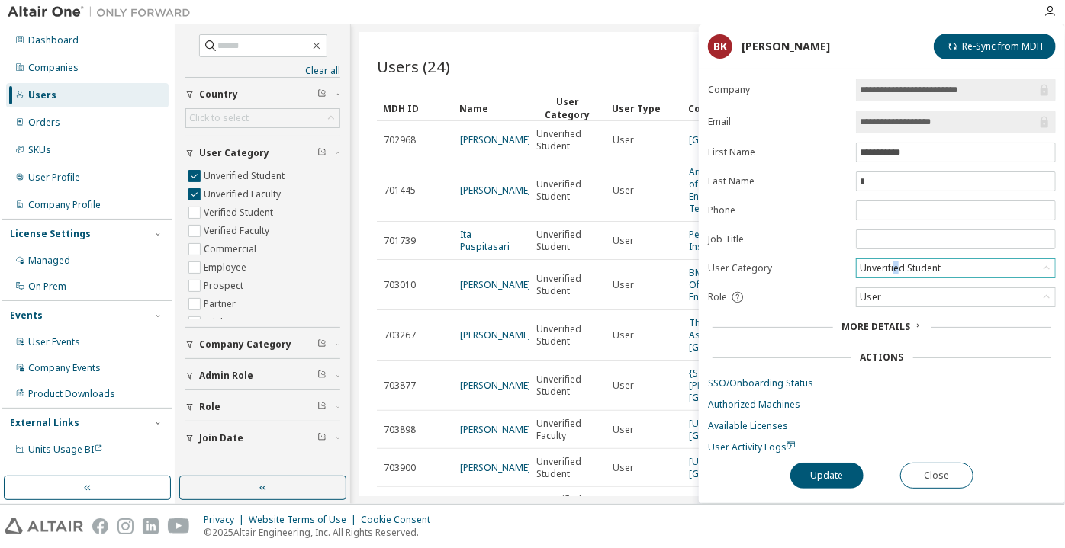
click at [896, 272] on div "Unverified Student" at bounding box center [899, 268] width 85 height 17
click at [906, 308] on li "Verified Student" at bounding box center [954, 305] width 195 height 20
click at [831, 455] on div "**********" at bounding box center [882, 291] width 366 height 425
click at [825, 463] on button "Update" at bounding box center [826, 476] width 73 height 26
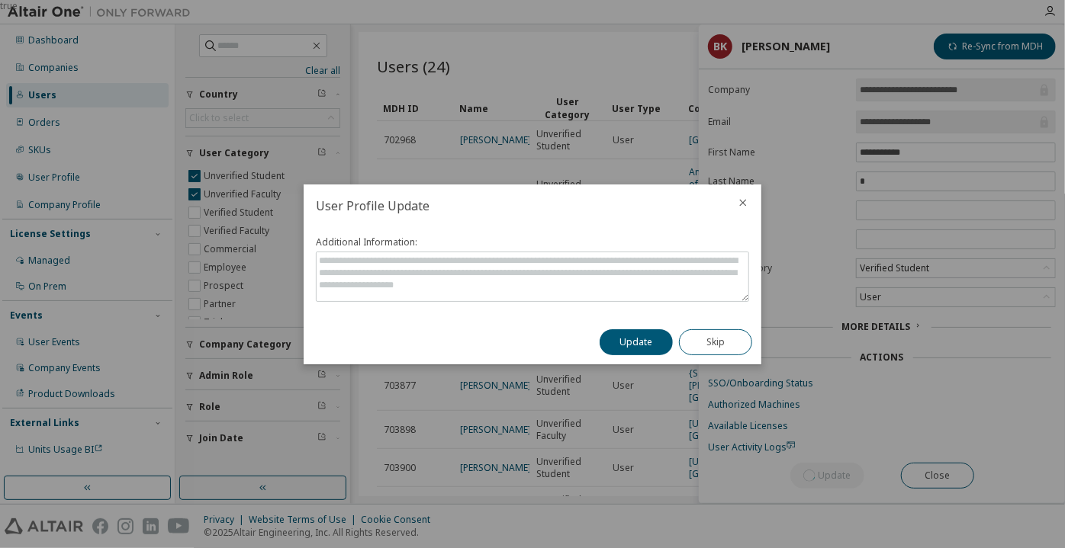
click at [610, 346] on button "Update" at bounding box center [635, 342] width 73 height 26
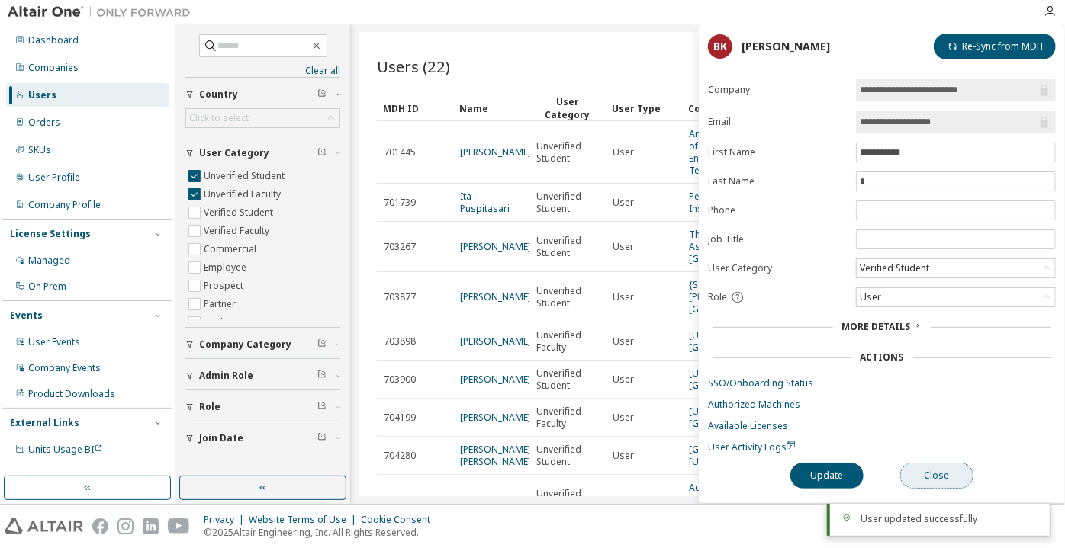
click at [930, 469] on button "Close" at bounding box center [936, 476] width 73 height 26
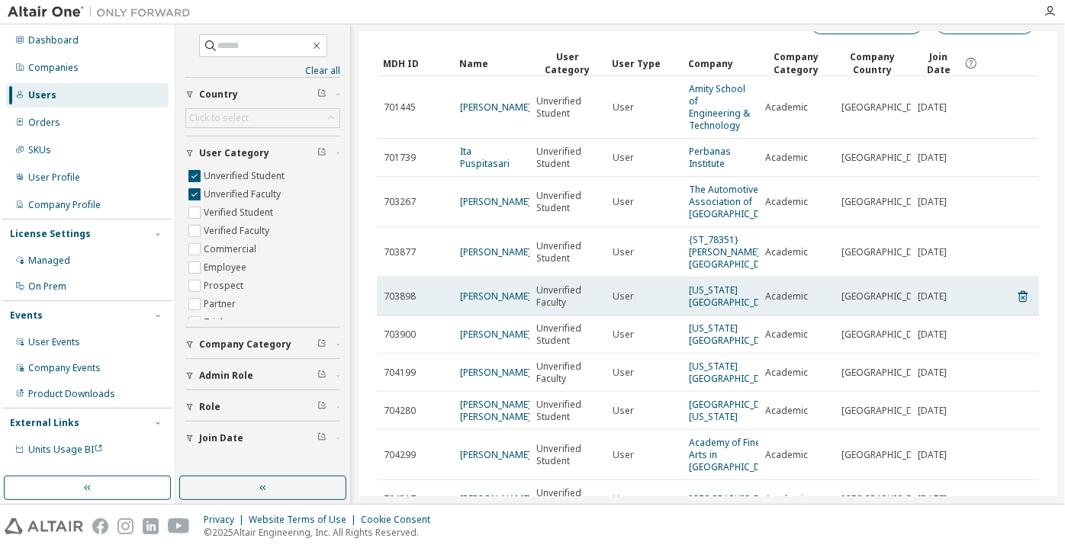
scroll to position [69, 0]
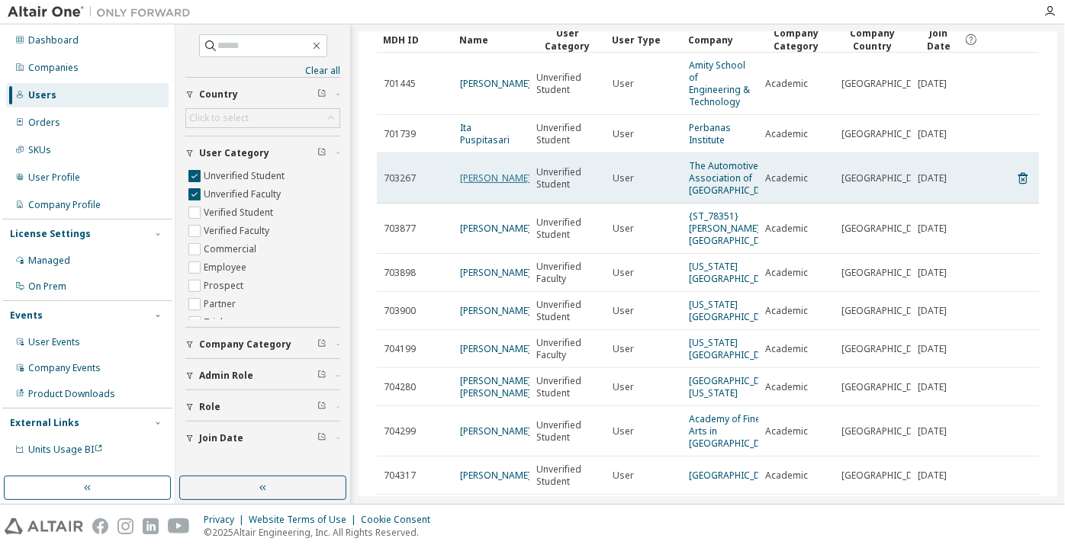
click at [500, 179] on link "Jagannath M. Paranjpe" at bounding box center [495, 178] width 71 height 13
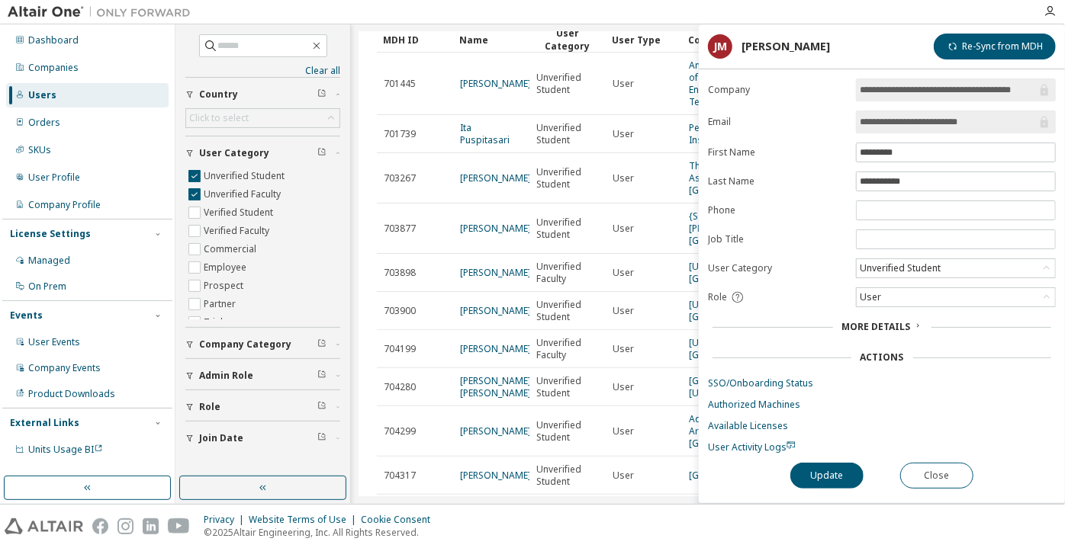
drag, startPoint x: 987, startPoint y: 119, endPoint x: 923, endPoint y: 124, distance: 64.2
click at [923, 123] on input "**********" at bounding box center [948, 121] width 177 height 15
click at [918, 475] on button "Close" at bounding box center [936, 476] width 73 height 26
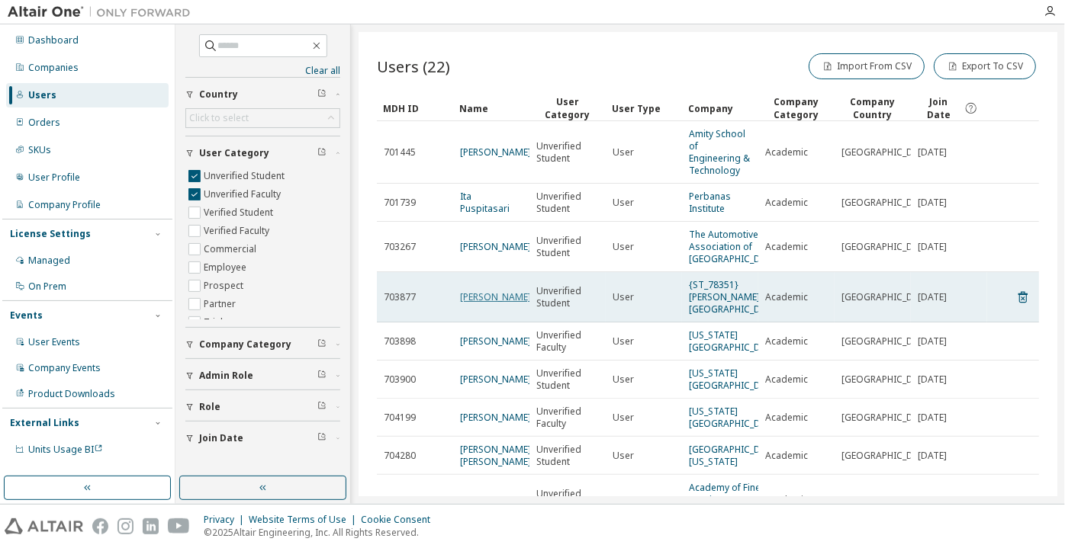
click at [477, 304] on link "Divanshu Raina" at bounding box center [495, 297] width 71 height 13
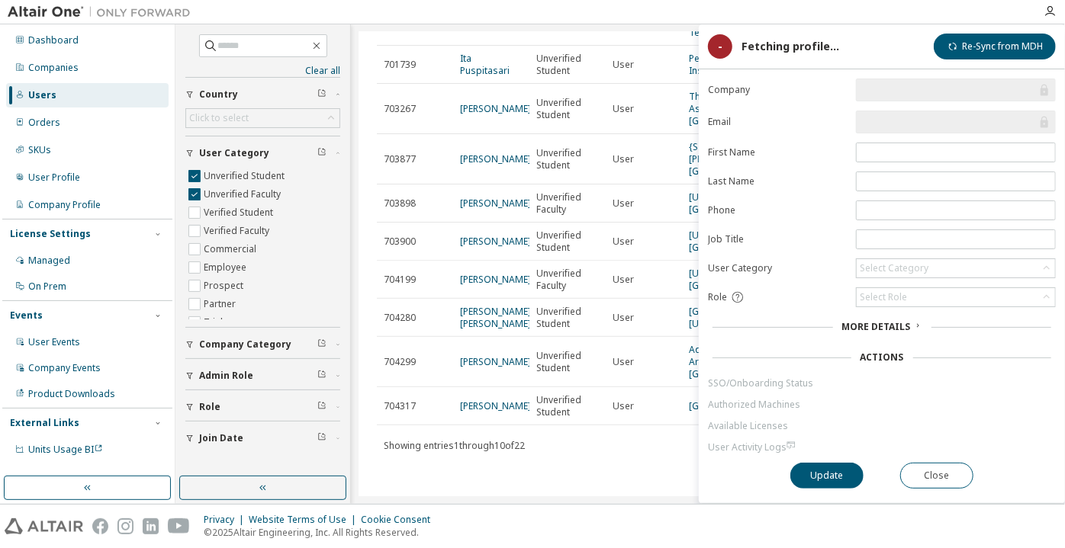
scroll to position [197, 0]
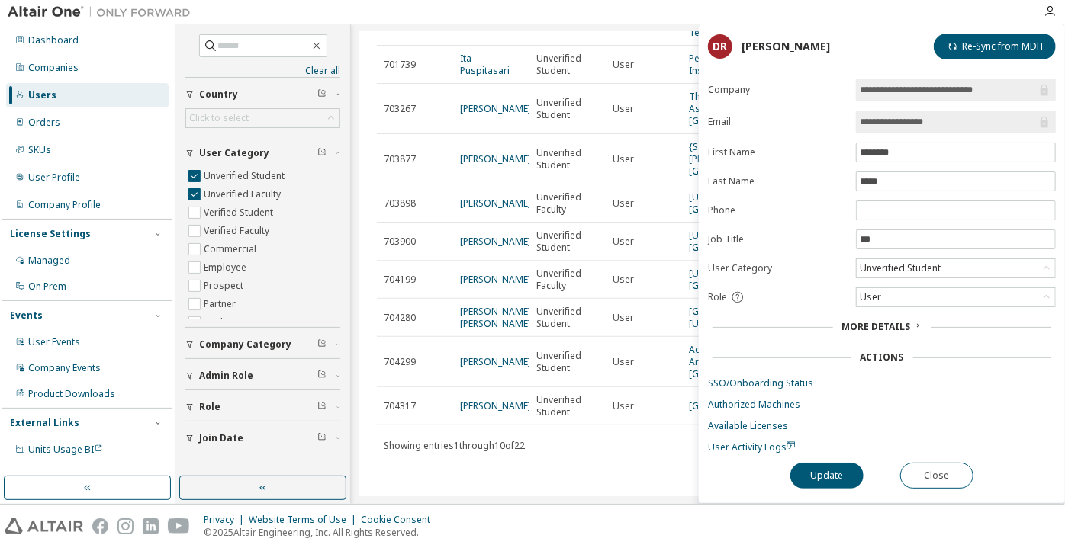
drag, startPoint x: 947, startPoint y: 124, endPoint x: 896, endPoint y: 127, distance: 51.2
click at [896, 127] on input "**********" at bounding box center [948, 121] width 177 height 15
click at [947, 471] on button "Close" at bounding box center [936, 476] width 73 height 26
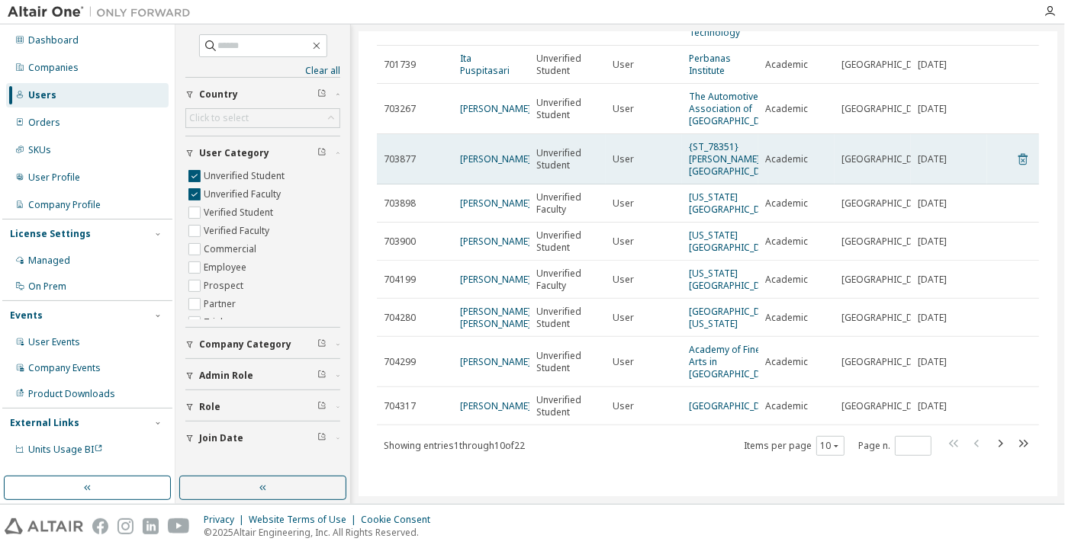
click at [1016, 150] on icon at bounding box center [1023, 159] width 14 height 18
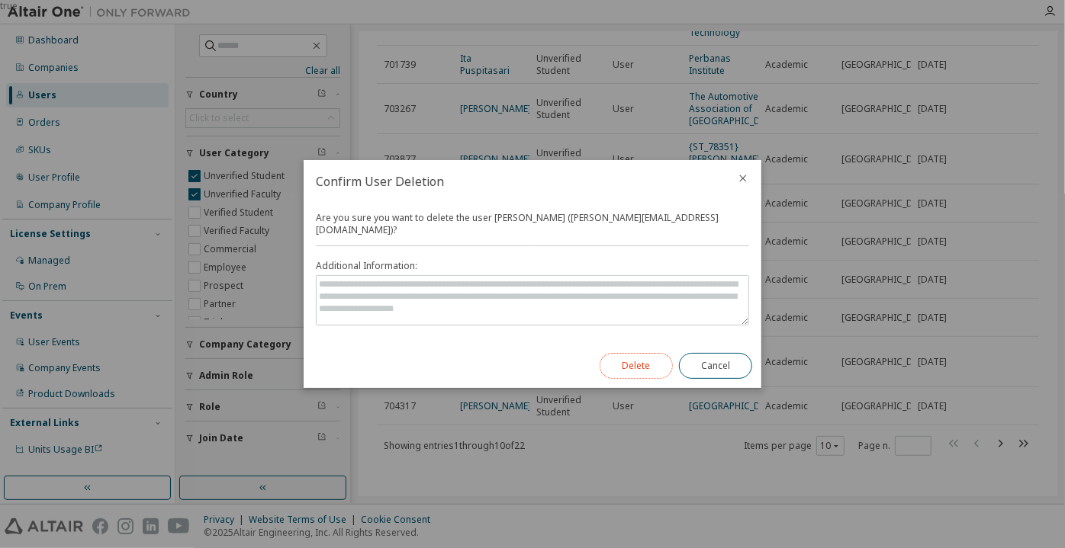
click at [654, 359] on button "Delete" at bounding box center [635, 366] width 73 height 26
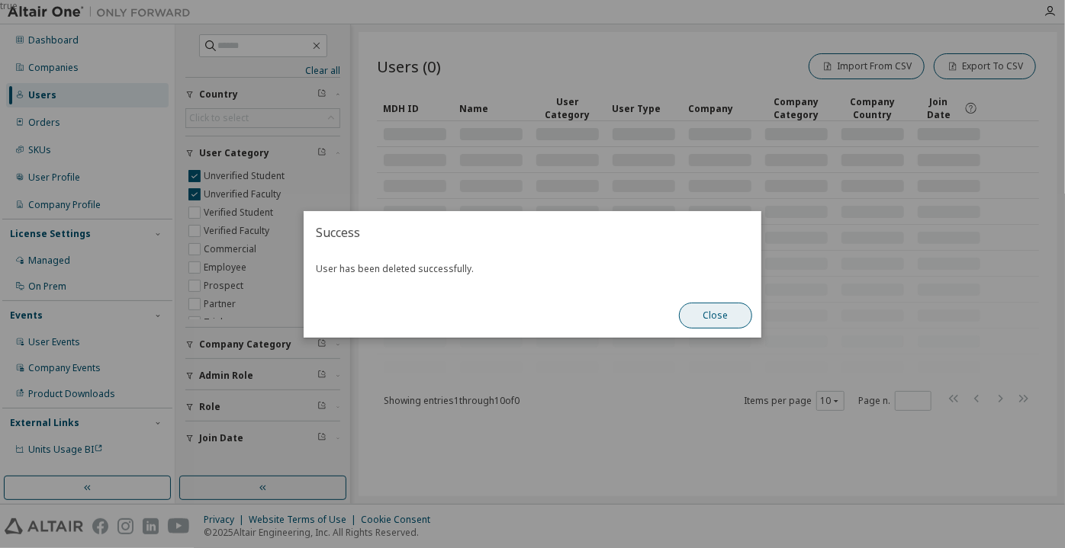
click at [718, 313] on button "Close" at bounding box center [715, 316] width 73 height 26
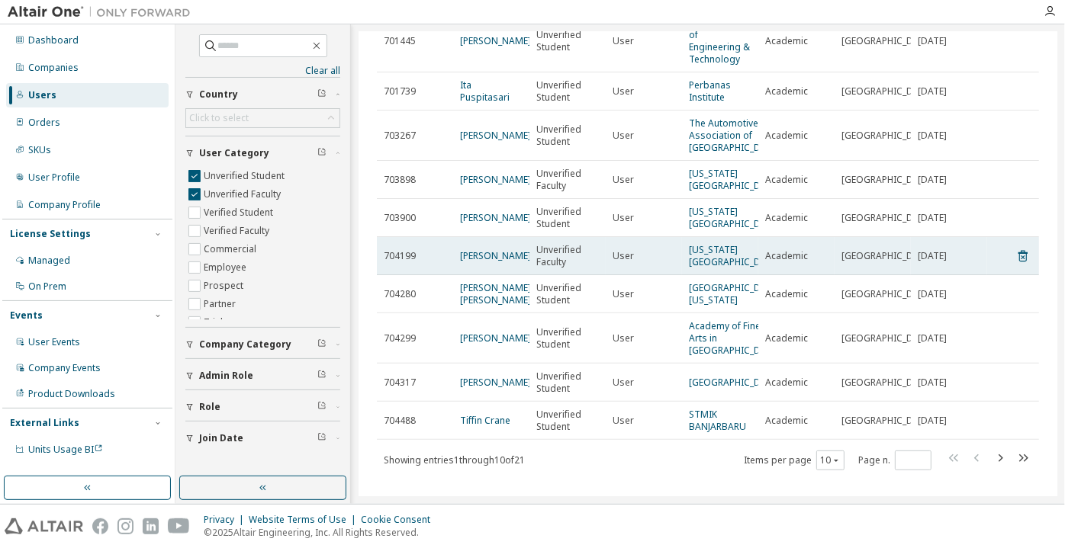
scroll to position [185, 0]
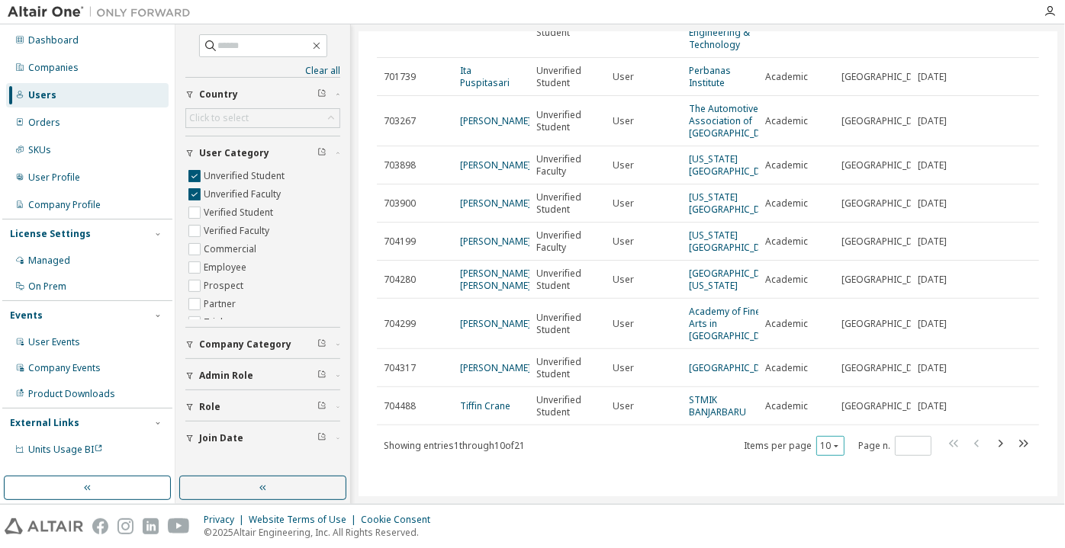
click at [820, 443] on button "10" at bounding box center [830, 446] width 21 height 12
click at [823, 407] on div "50" at bounding box center [824, 408] width 122 height 18
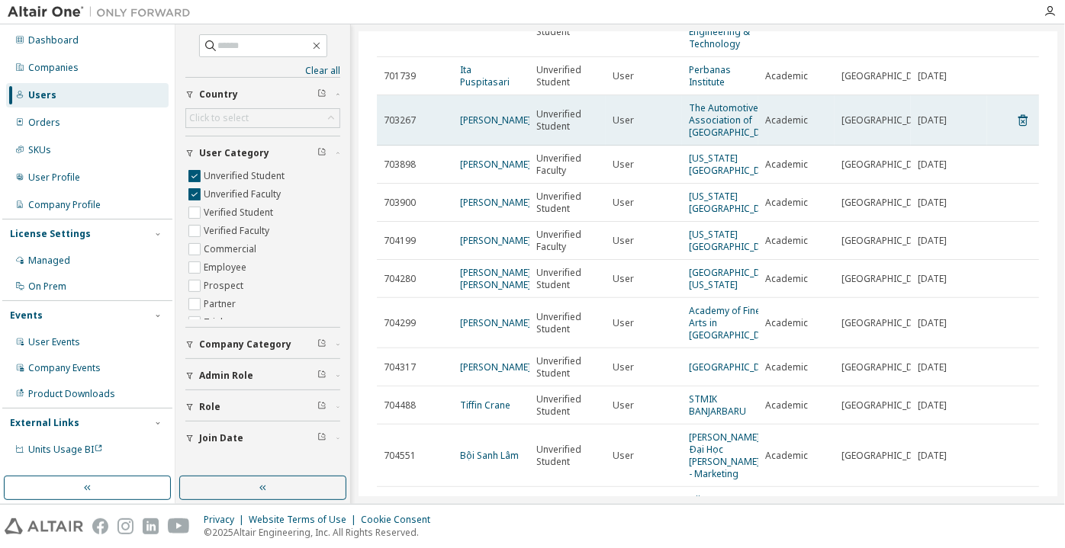
scroll to position [47, 0]
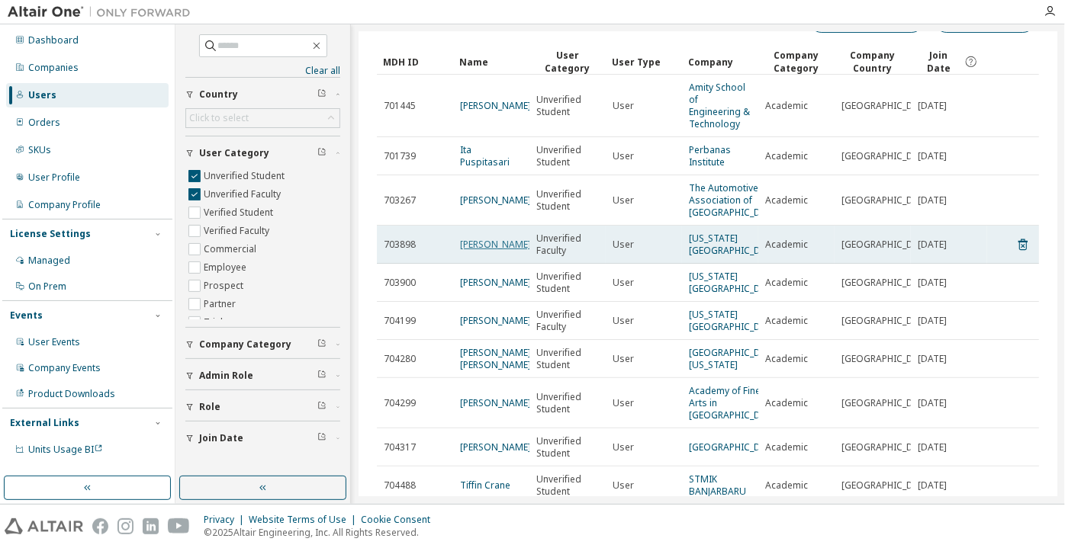
click at [492, 251] on link "Maury Adams" at bounding box center [495, 244] width 71 height 13
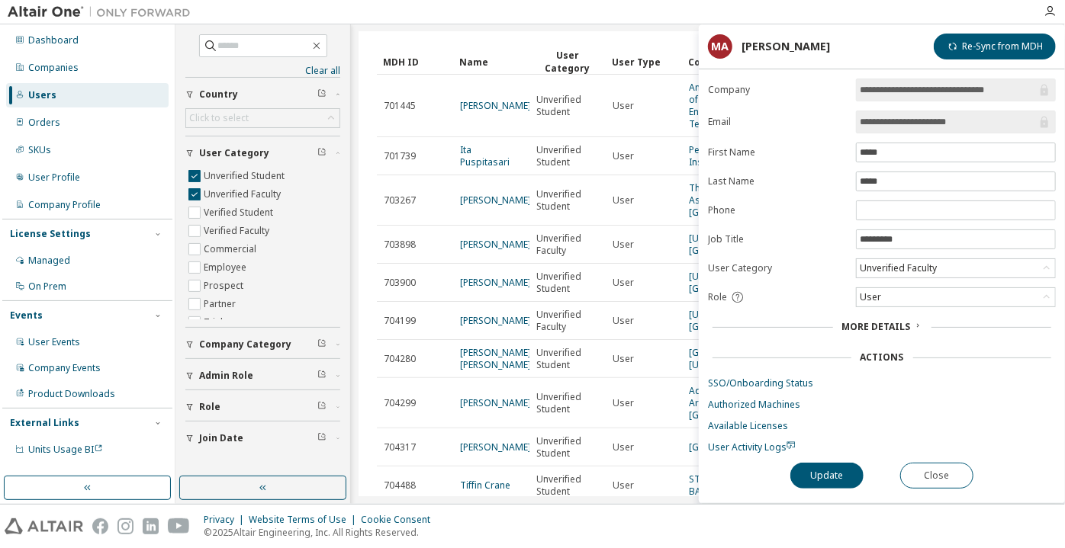
drag, startPoint x: 977, startPoint y: 119, endPoint x: 915, endPoint y: 127, distance: 62.2
click at [915, 127] on input "**********" at bounding box center [948, 121] width 177 height 15
click at [954, 469] on button "Close" at bounding box center [936, 476] width 73 height 26
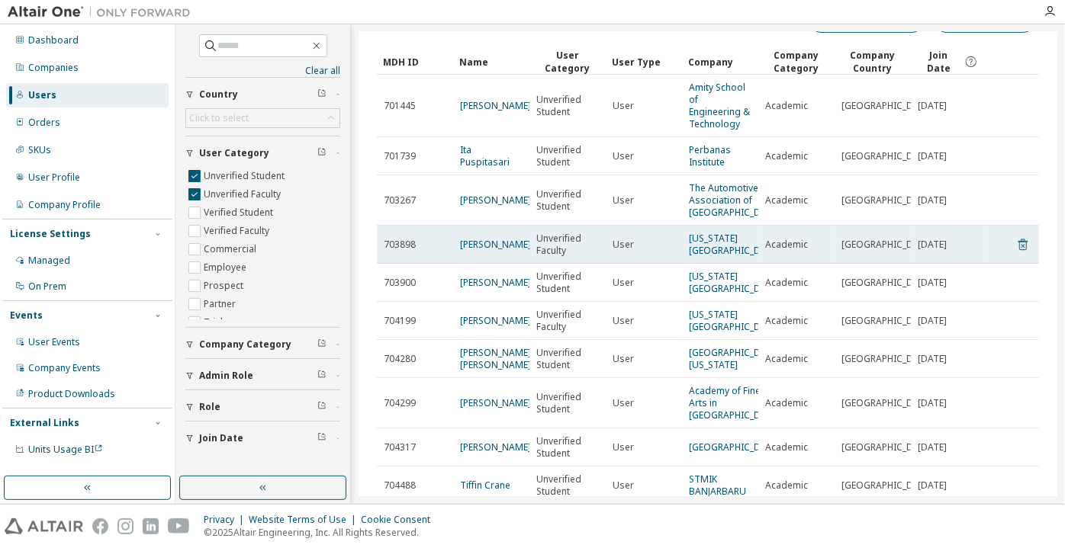
click at [1016, 254] on icon at bounding box center [1023, 245] width 14 height 18
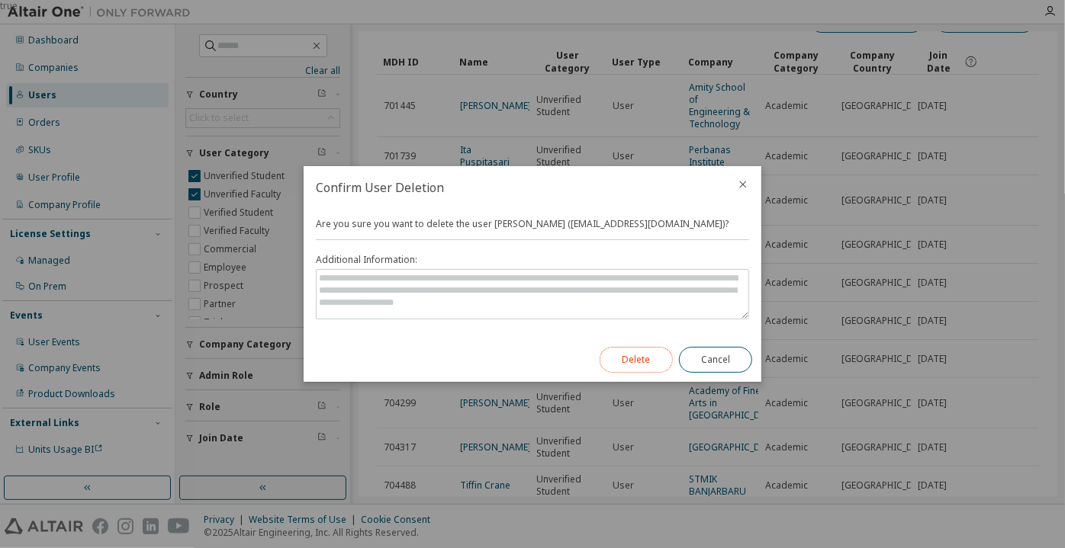
click at [614, 362] on button "Delete" at bounding box center [635, 360] width 73 height 26
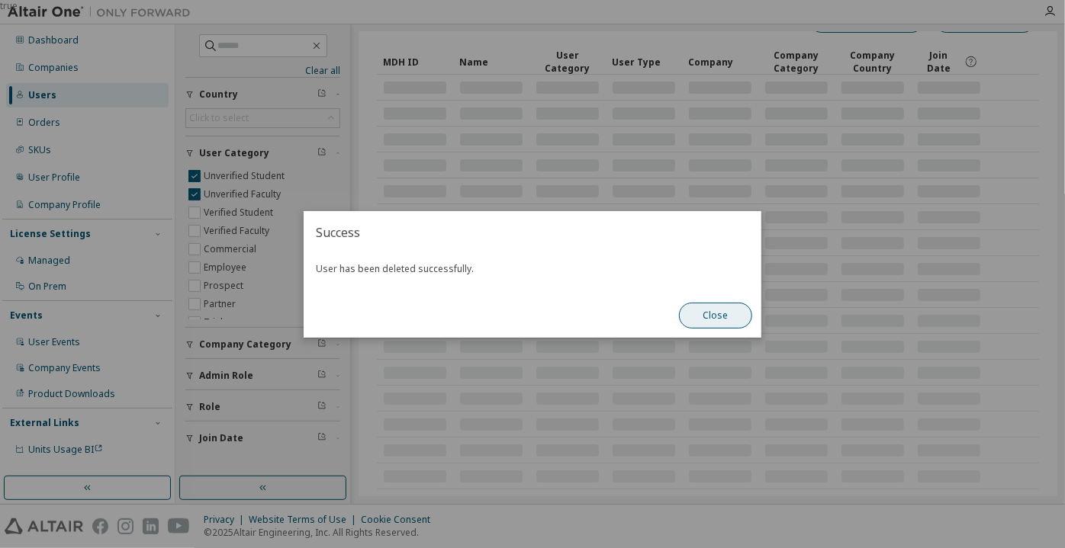
click at [712, 317] on button "Close" at bounding box center [715, 316] width 73 height 26
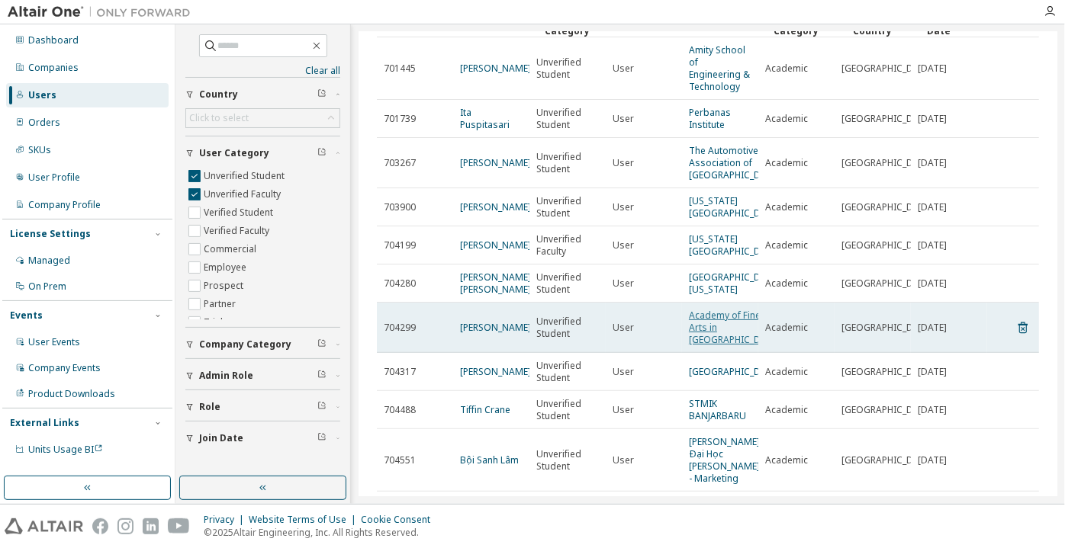
scroll to position [116, 0]
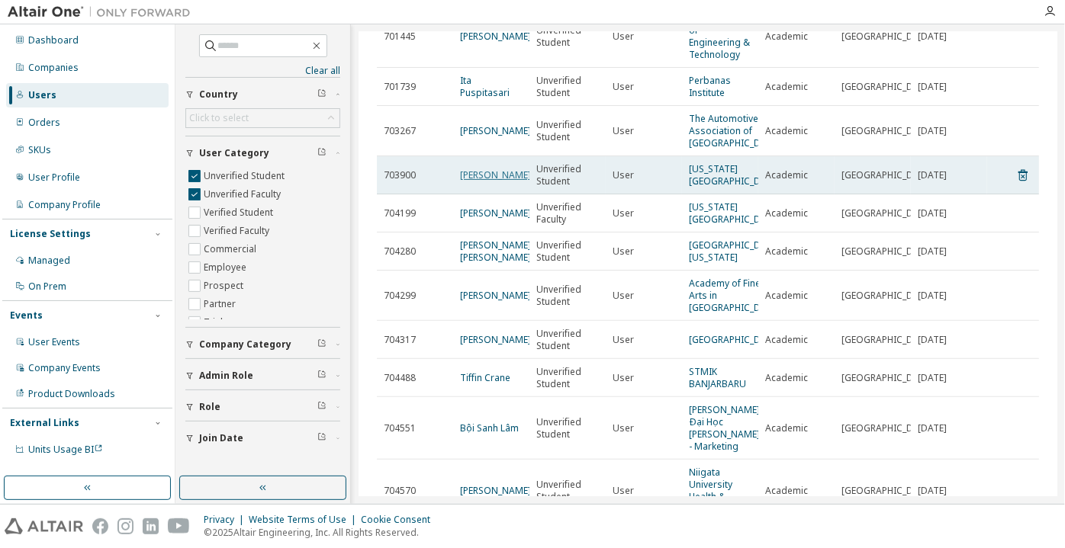
click at [467, 182] on link "Frank Michaels" at bounding box center [495, 175] width 71 height 13
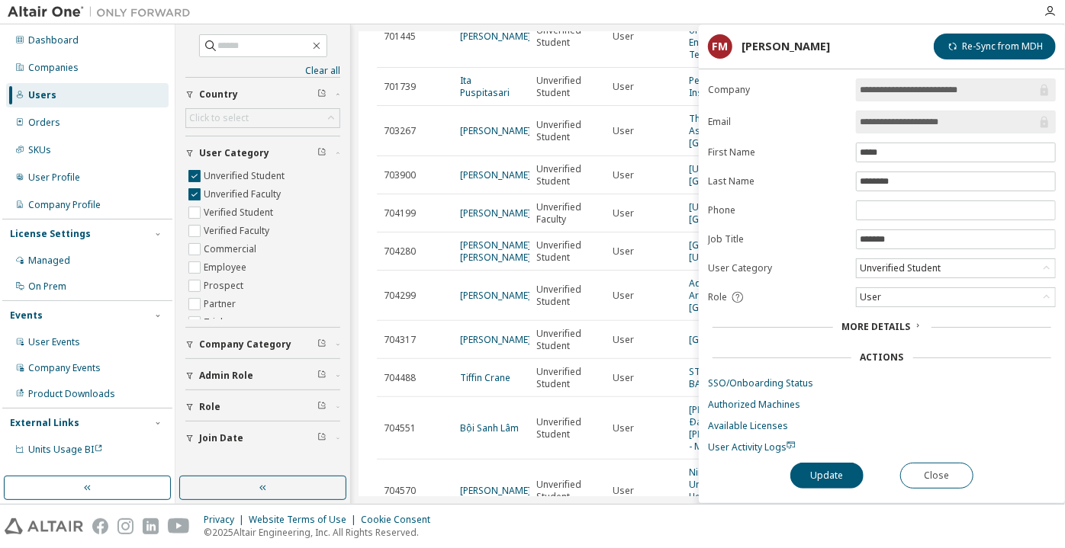
drag, startPoint x: 990, startPoint y: 124, endPoint x: 917, endPoint y: 125, distance: 73.2
click at [917, 125] on input "**********" at bounding box center [948, 121] width 177 height 15
drag, startPoint x: 913, startPoint y: 119, endPoint x: 973, endPoint y: 124, distance: 60.4
click at [973, 124] on input "**********" at bounding box center [948, 121] width 177 height 15
click at [940, 464] on button "Close" at bounding box center [936, 476] width 73 height 26
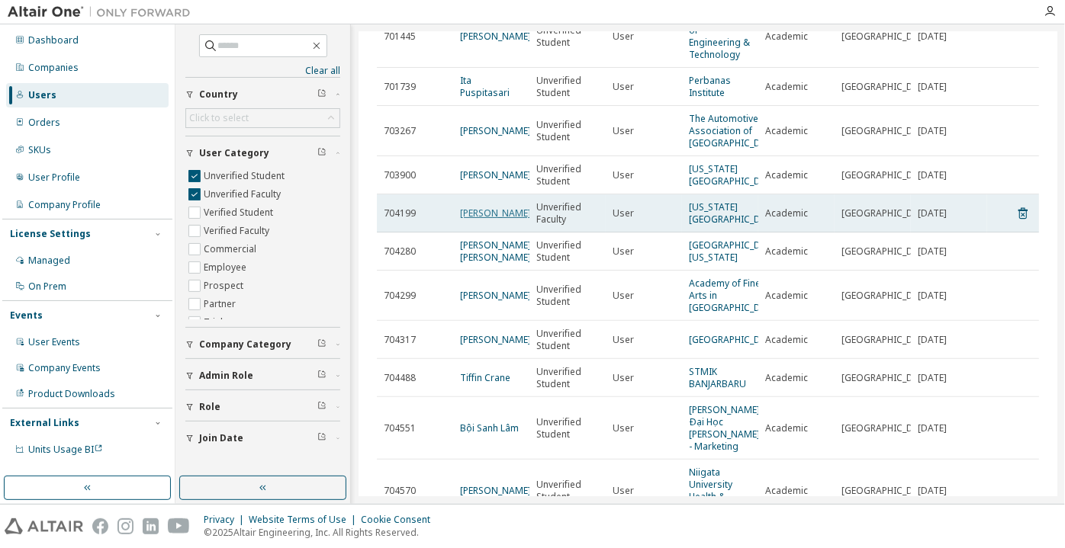
click at [477, 220] on link "Hubert Leo" at bounding box center [495, 213] width 71 height 13
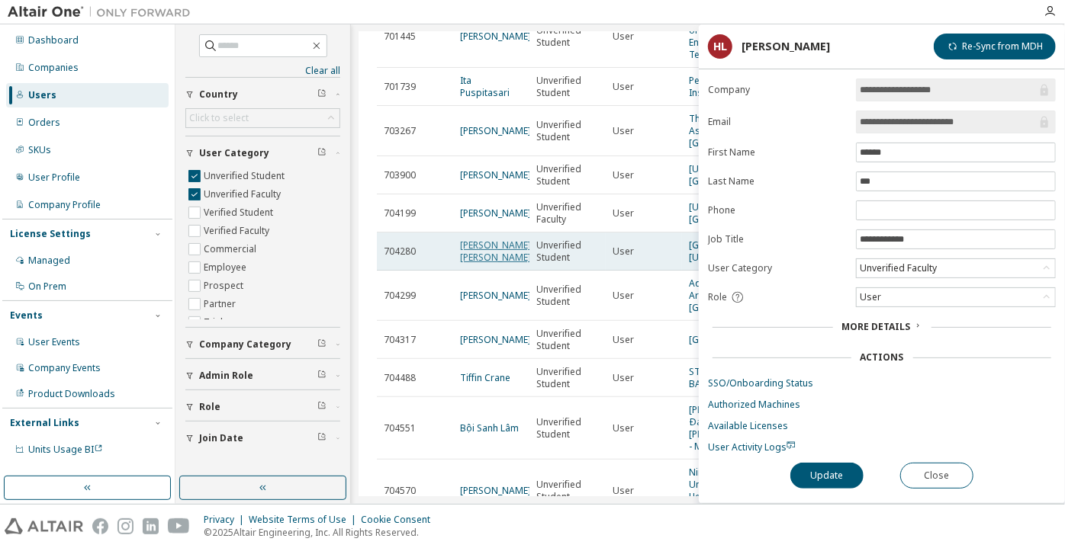
click at [480, 264] on link "Paulina Molinari Esteve" at bounding box center [495, 251] width 71 height 25
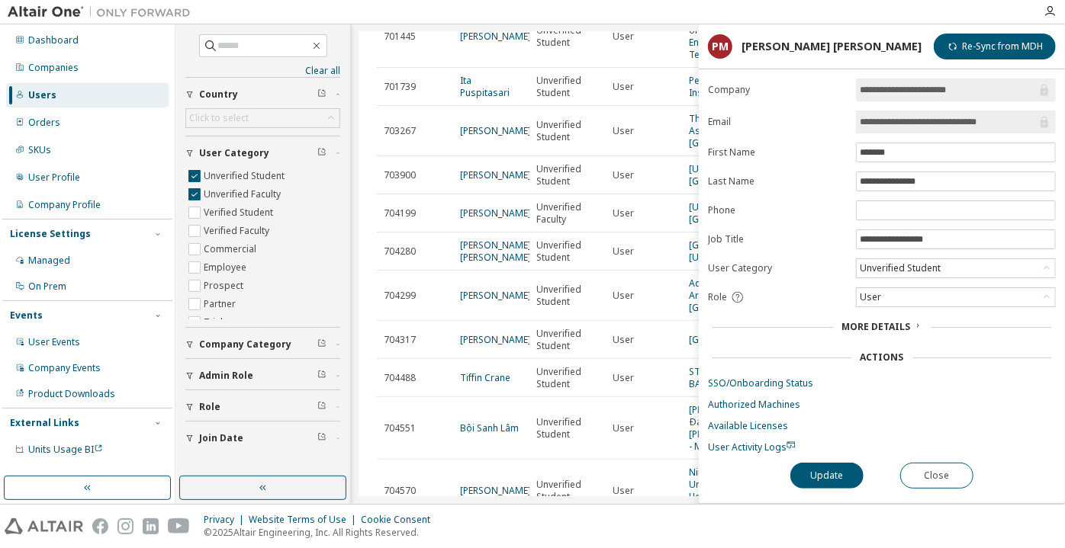
scroll to position [185, 0]
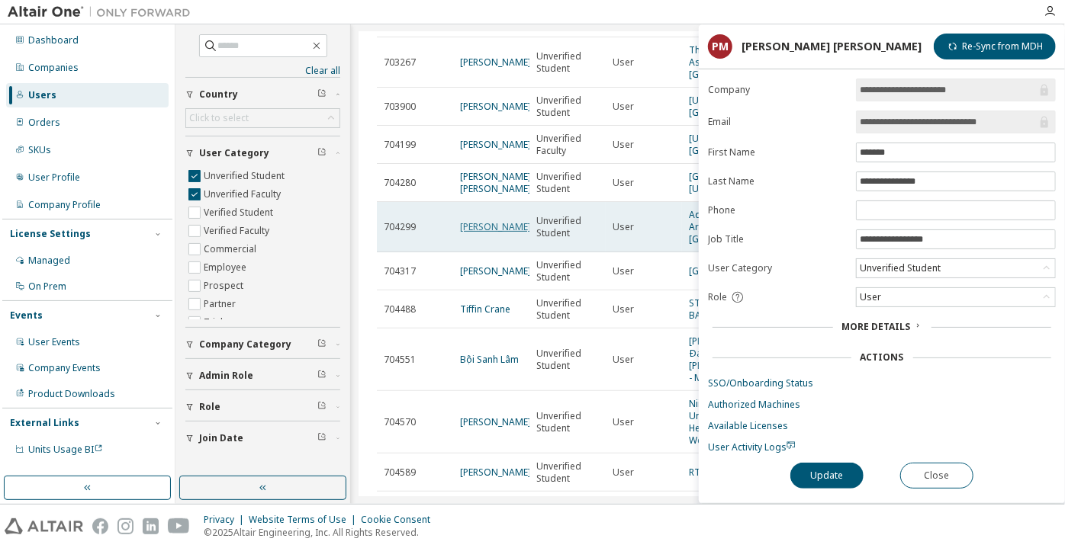
click at [477, 233] on link "Miładowska Alisa" at bounding box center [495, 226] width 71 height 13
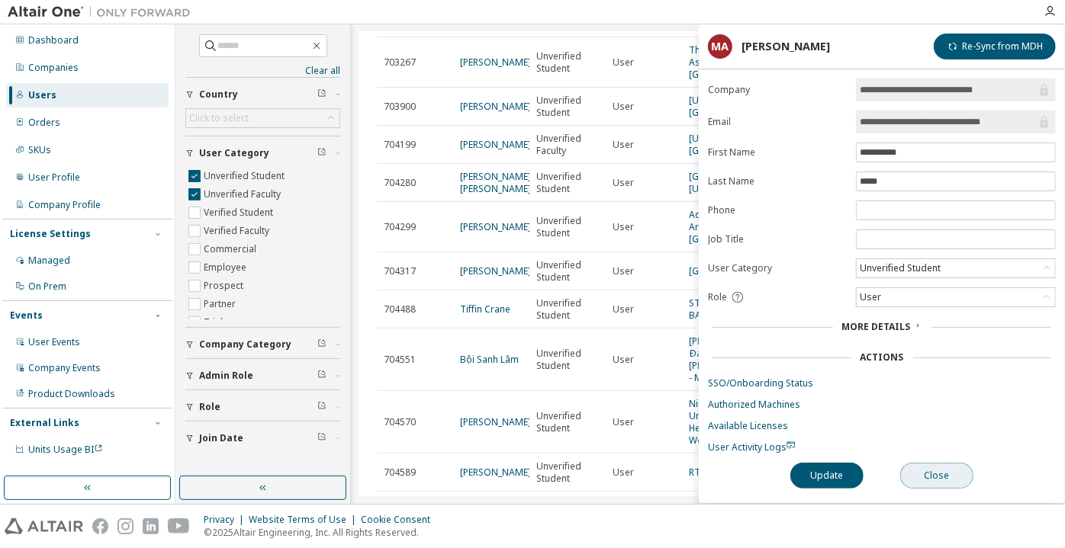
click at [951, 466] on button "Close" at bounding box center [936, 476] width 73 height 26
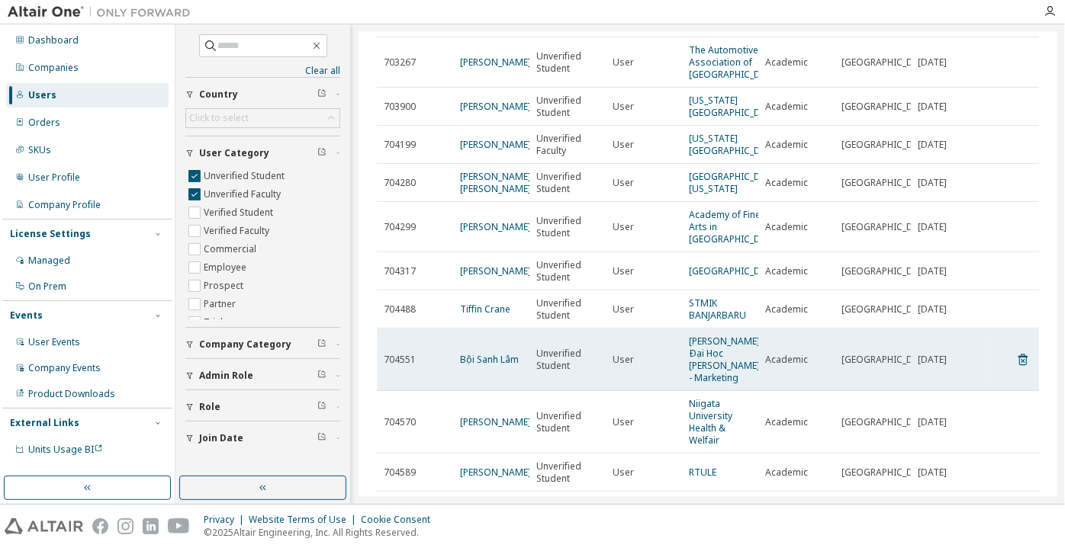
scroll to position [116, 0]
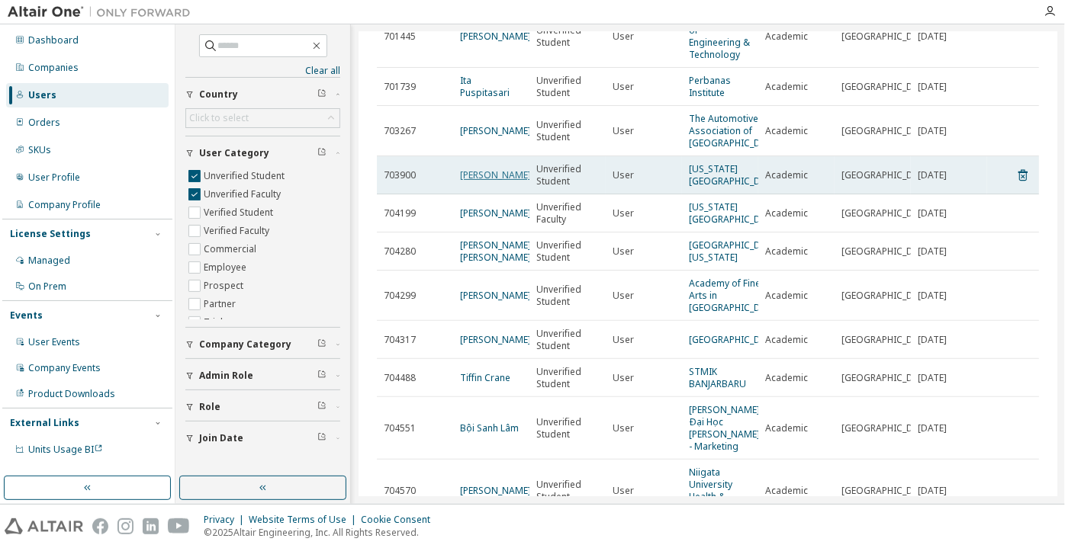
click at [479, 182] on link "Frank Michaels" at bounding box center [495, 175] width 71 height 13
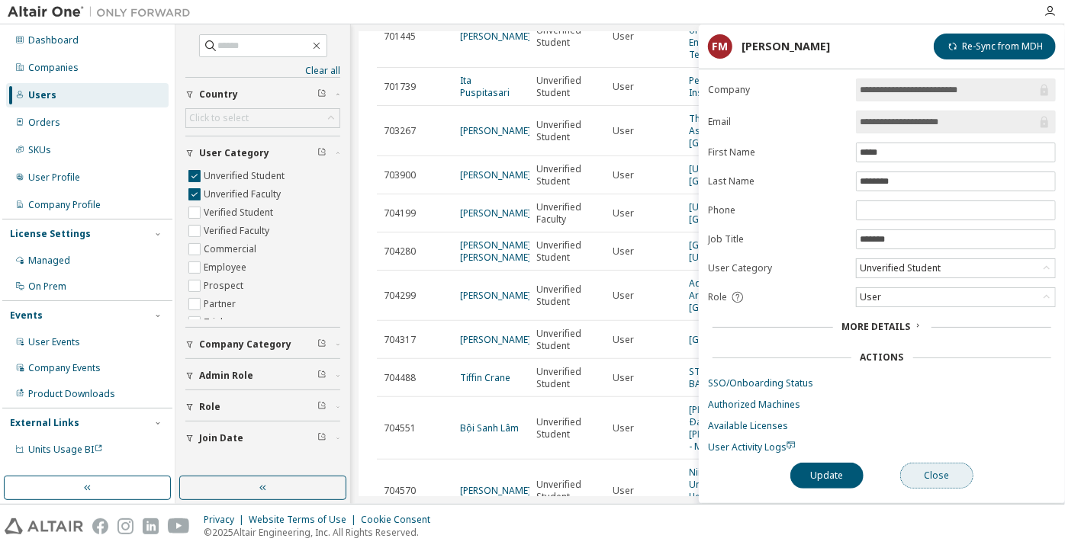
click at [924, 479] on button "Close" at bounding box center [936, 476] width 73 height 26
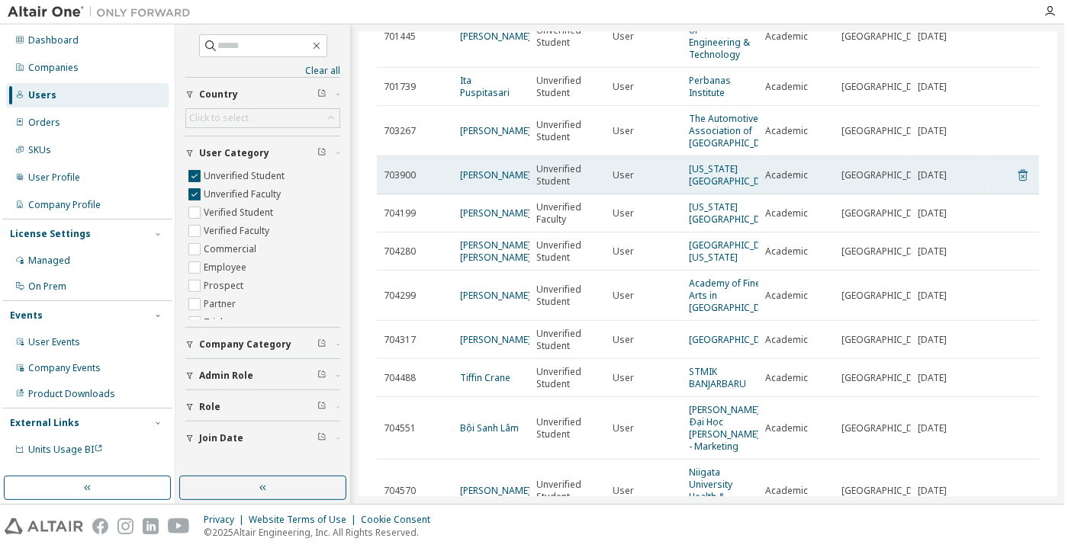
click at [1018, 182] on icon at bounding box center [1022, 175] width 9 height 11
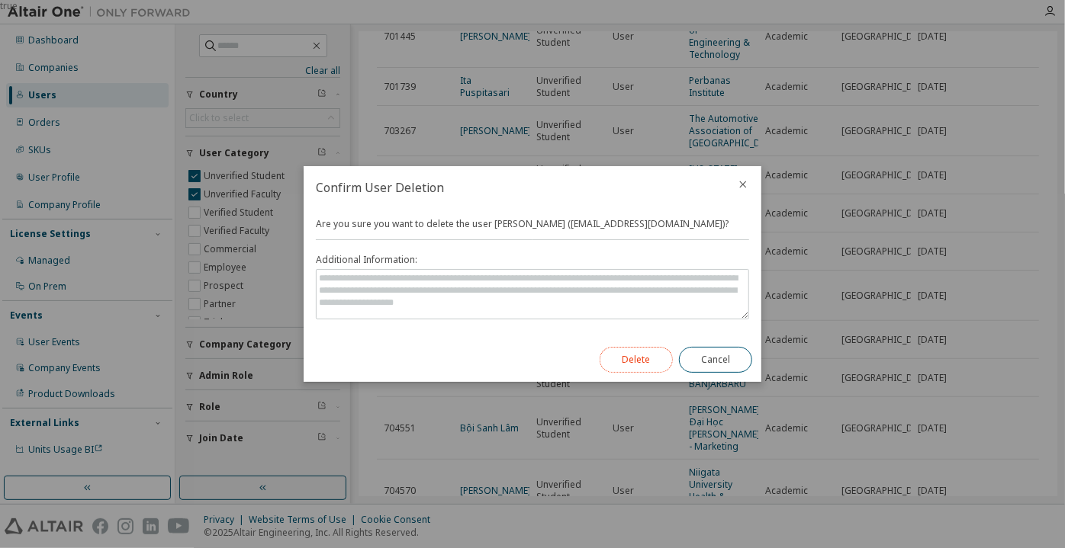
click at [653, 359] on button "Delete" at bounding box center [635, 360] width 73 height 26
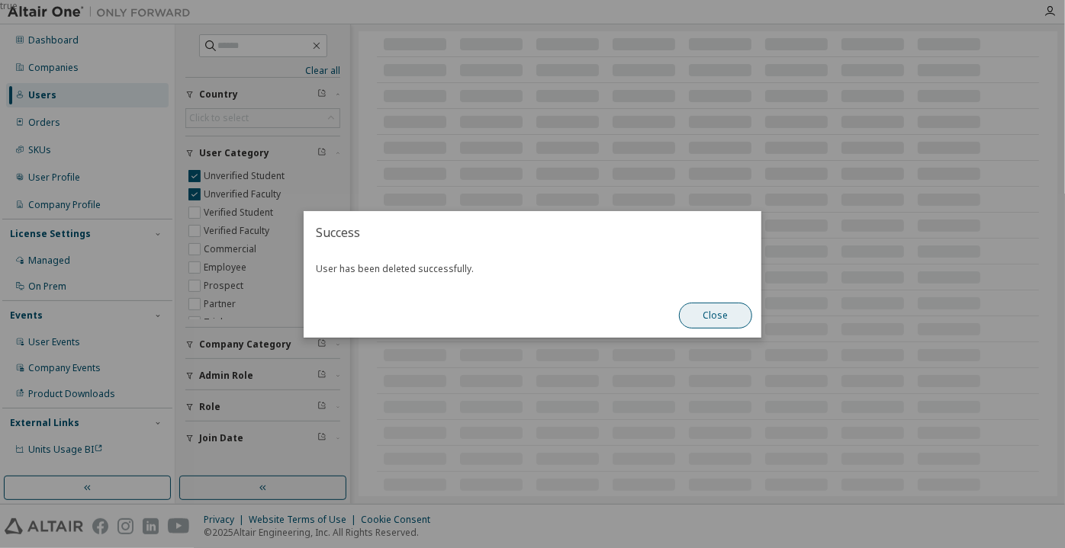
click at [699, 320] on button "Close" at bounding box center [715, 316] width 73 height 26
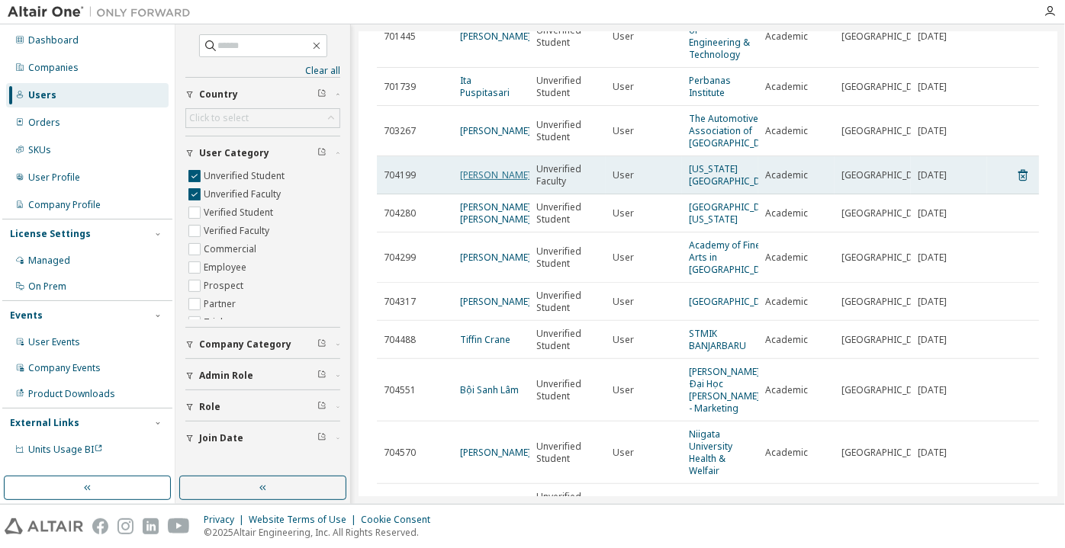
click at [468, 182] on link "Hubert Leo" at bounding box center [495, 175] width 71 height 13
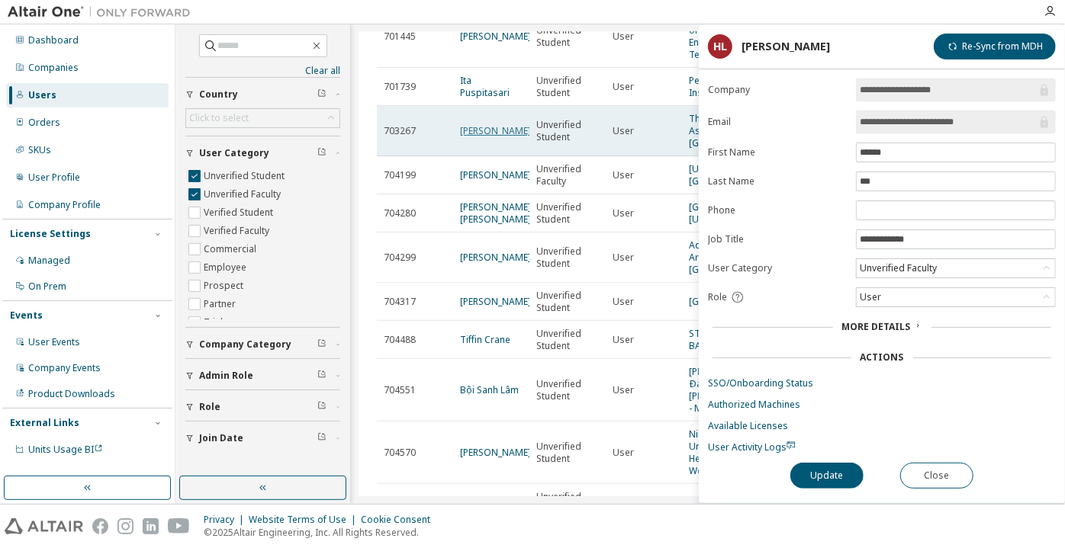
click at [490, 137] on link "Jagannath M. Paranjpe" at bounding box center [495, 130] width 71 height 13
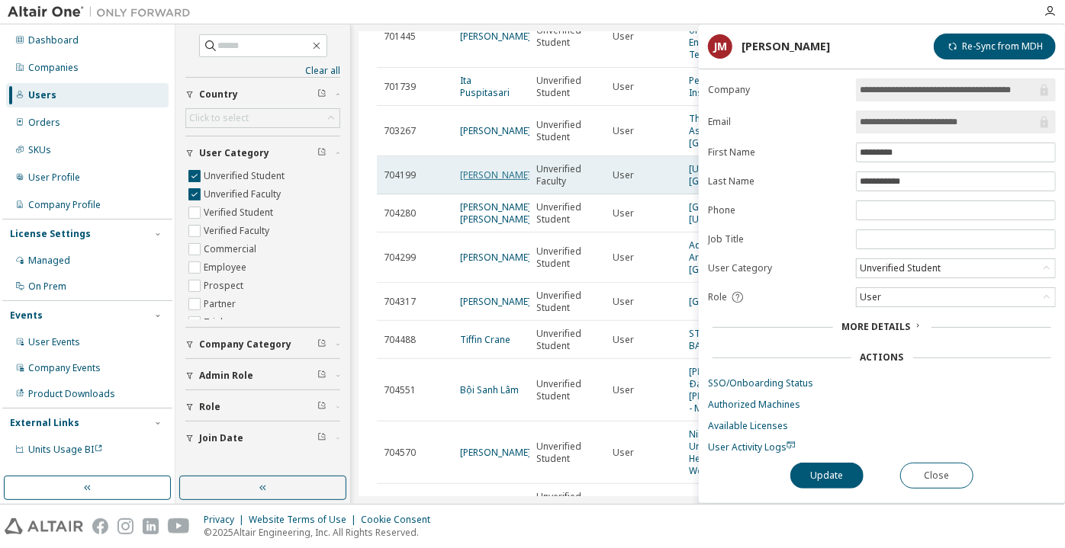
click at [490, 182] on link "Hubert Leo" at bounding box center [495, 175] width 71 height 13
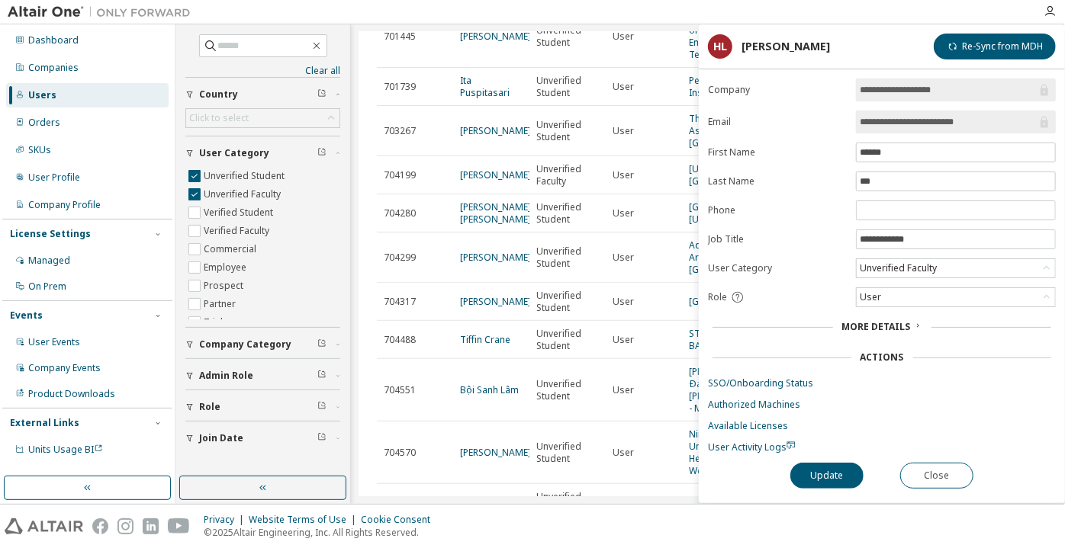
drag, startPoint x: 997, startPoint y: 126, endPoint x: 913, endPoint y: 133, distance: 84.2
click at [913, 133] on form "**********" at bounding box center [882, 266] width 348 height 375
click at [947, 475] on button "Close" at bounding box center [936, 476] width 73 height 26
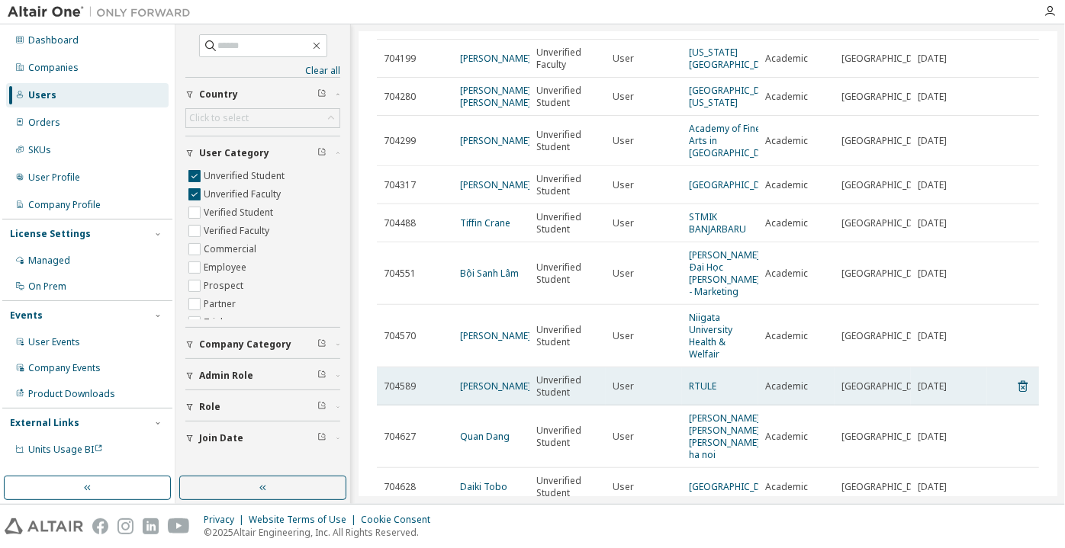
scroll to position [254, 0]
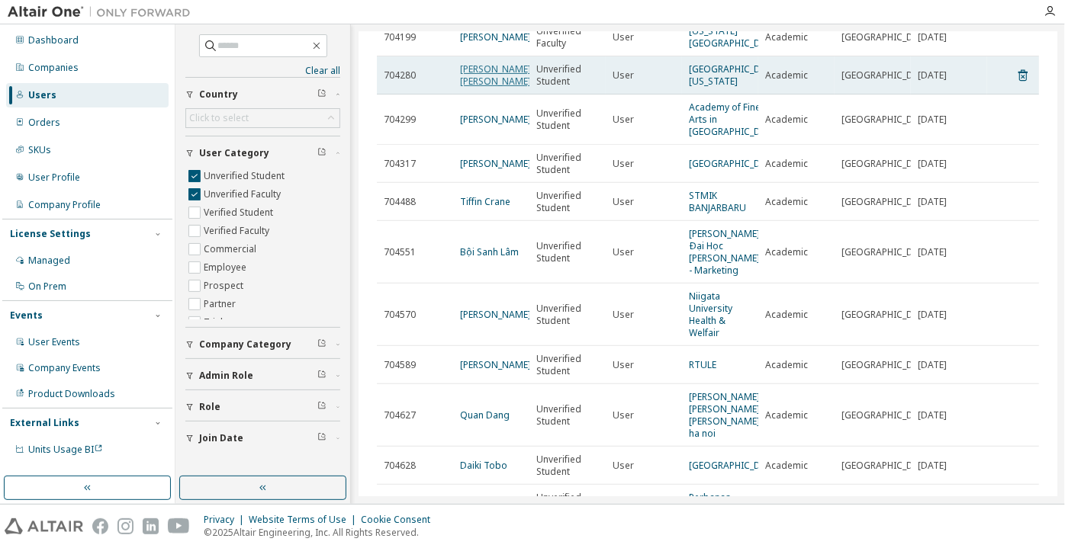
click at [469, 88] on link "Paulina Molinari Esteve" at bounding box center [495, 75] width 71 height 25
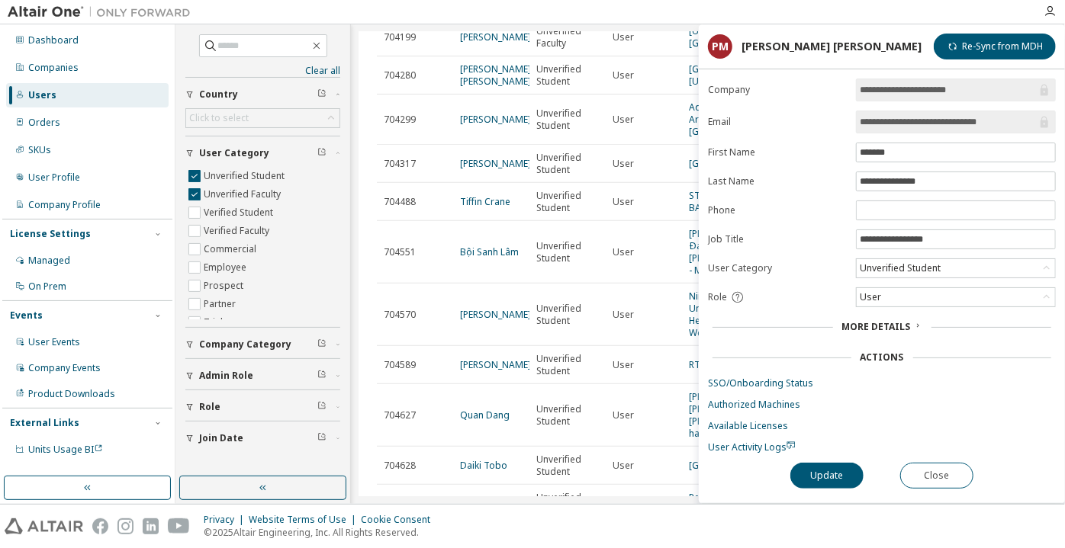
drag, startPoint x: 1003, startPoint y: 119, endPoint x: 941, endPoint y: 125, distance: 62.1
click at [941, 125] on input "**********" at bounding box center [948, 121] width 177 height 15
drag, startPoint x: 938, startPoint y: 125, endPoint x: 1032, endPoint y: 117, distance: 94.1
click at [1032, 117] on input "**********" at bounding box center [948, 121] width 177 height 15
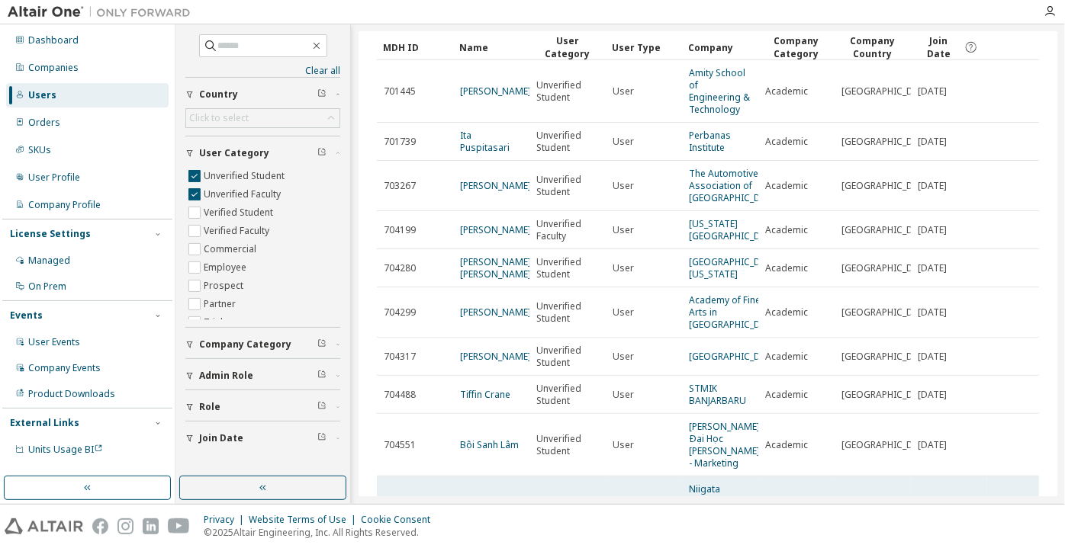
scroll to position [197, 0]
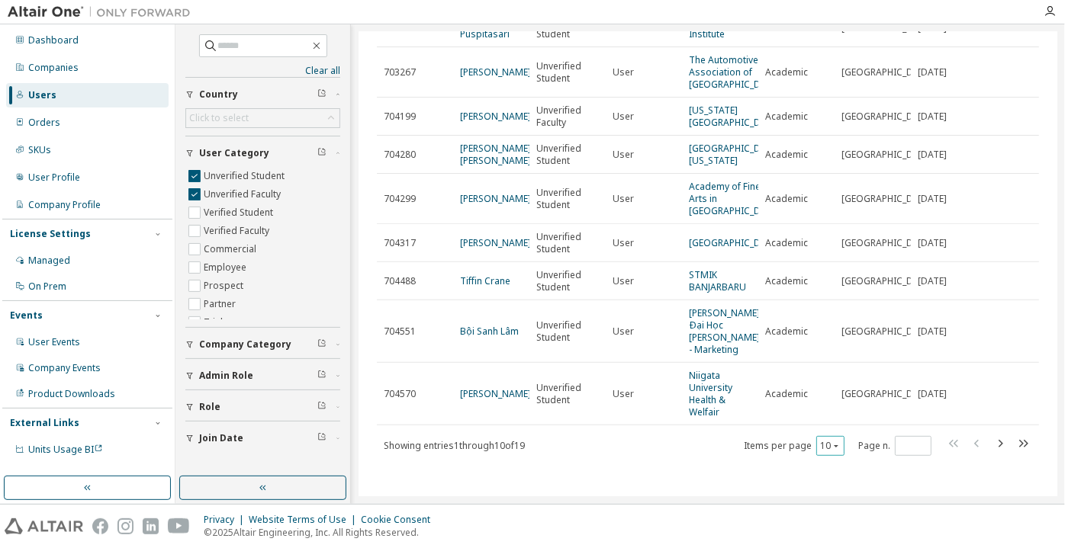
click at [820, 444] on button "10" at bounding box center [830, 446] width 21 height 12
click at [803, 418] on div "100" at bounding box center [824, 426] width 122 height 18
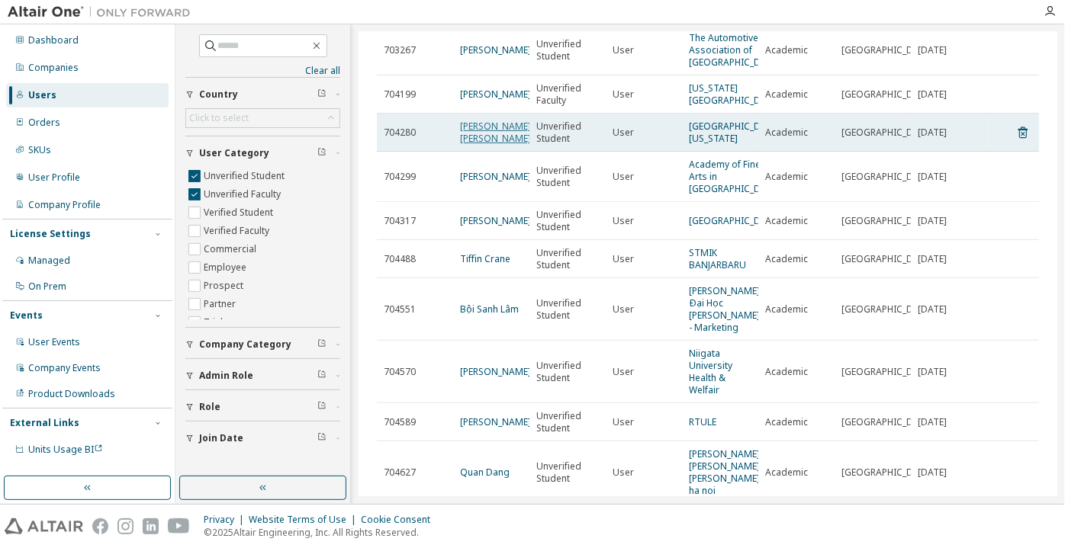
click at [489, 145] on link "[PERSON_NAME] [PERSON_NAME]" at bounding box center [495, 132] width 71 height 25
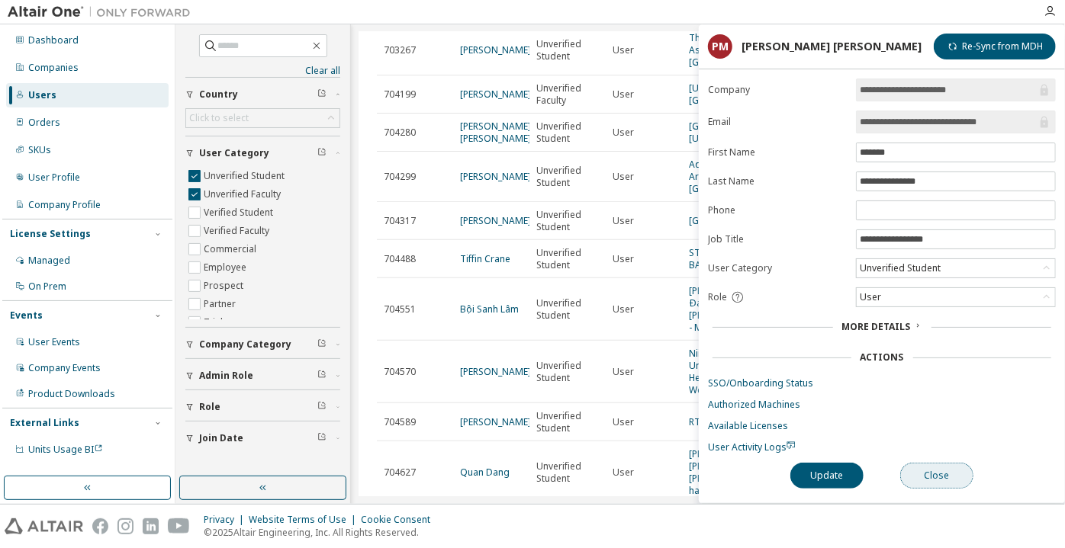
click at [959, 467] on button "Close" at bounding box center [936, 476] width 73 height 26
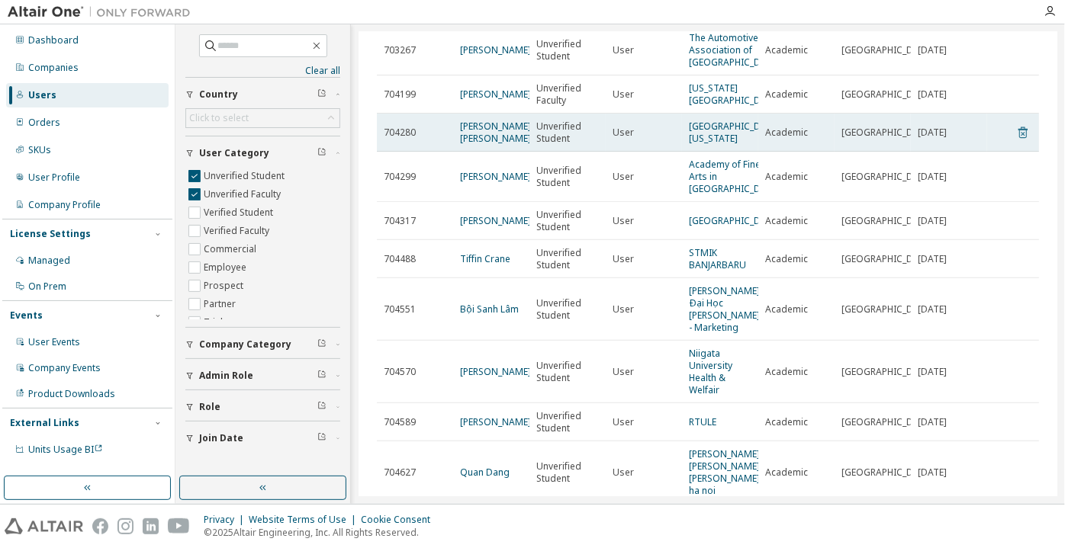
click at [1020, 142] on icon at bounding box center [1023, 133] width 14 height 18
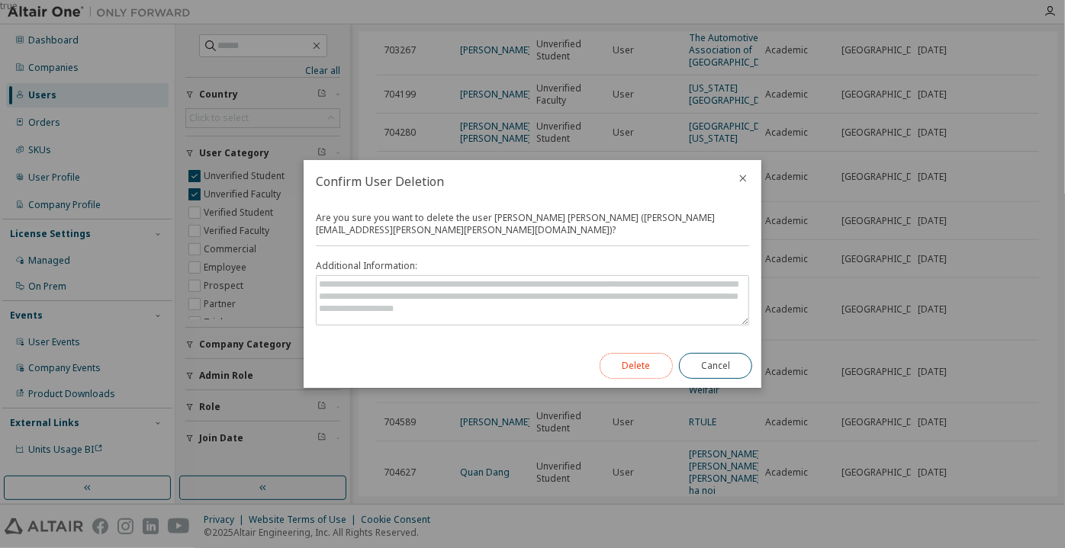
click at [641, 358] on button "Delete" at bounding box center [635, 366] width 73 height 26
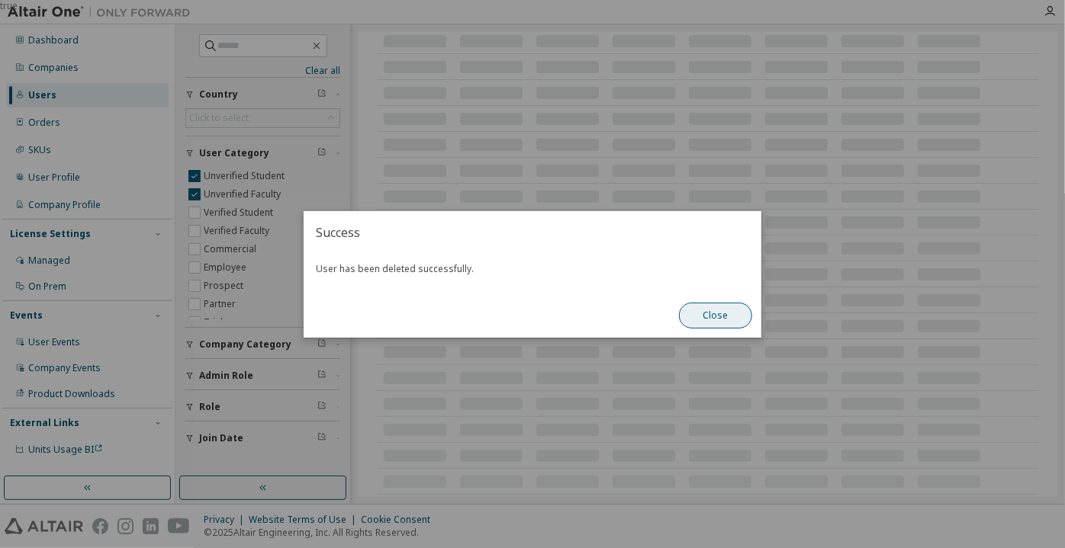
click at [708, 314] on button "Close" at bounding box center [715, 316] width 73 height 26
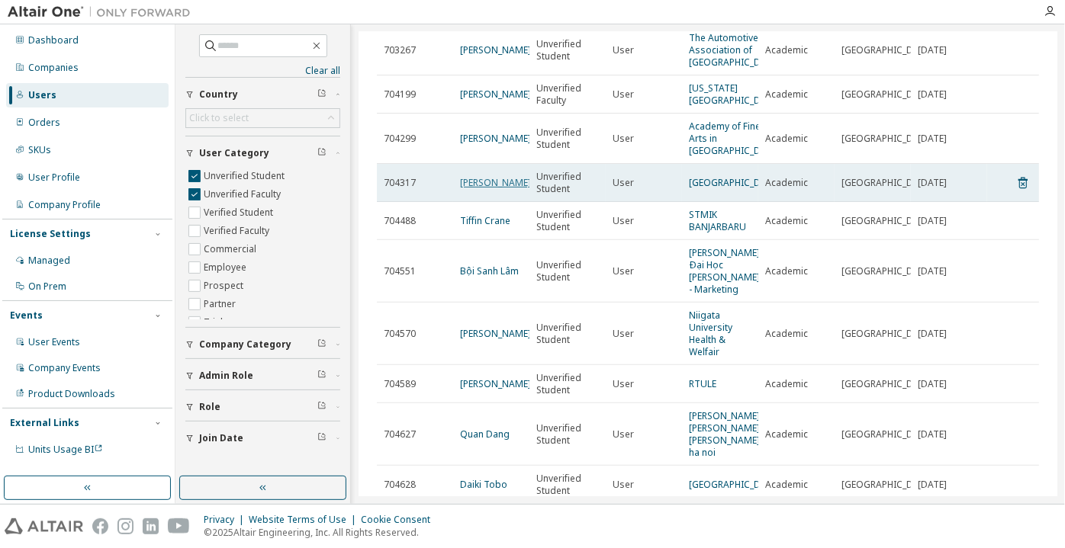
click at [494, 189] on link "Katia Krazem" at bounding box center [495, 182] width 71 height 13
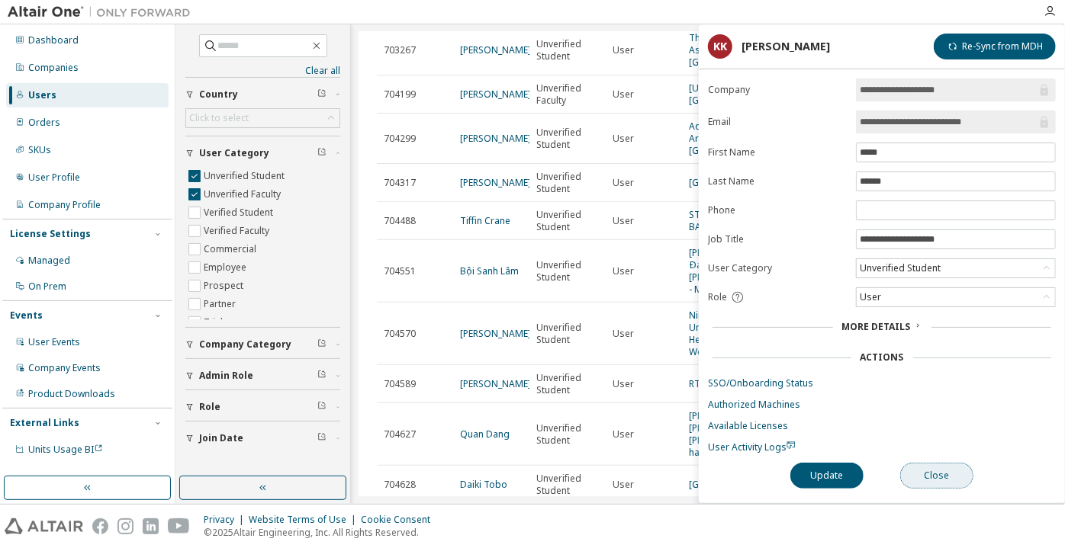
click at [908, 463] on button "Close" at bounding box center [936, 476] width 73 height 26
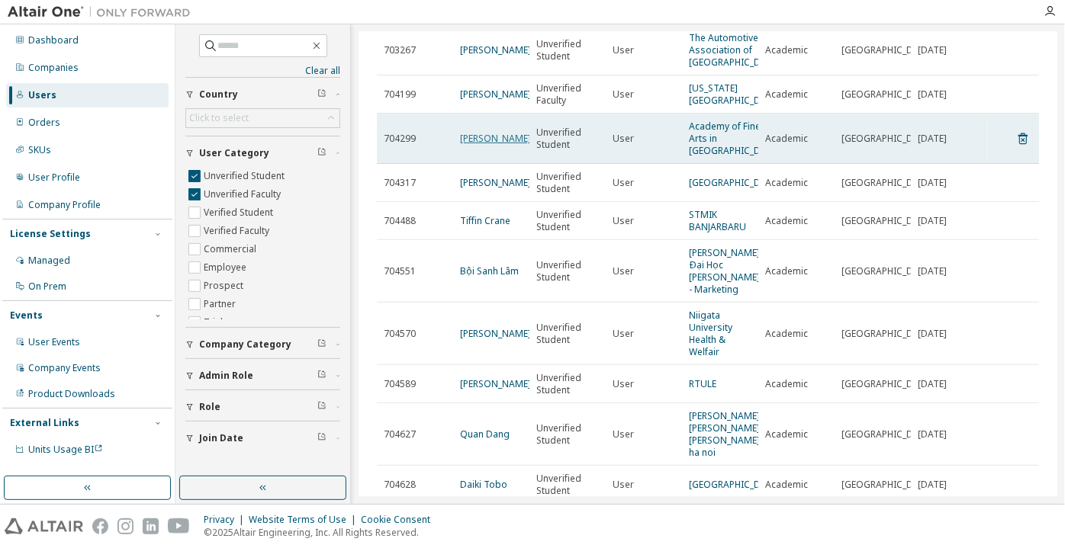
click at [490, 145] on link "Miładowska Alisa" at bounding box center [495, 138] width 71 height 13
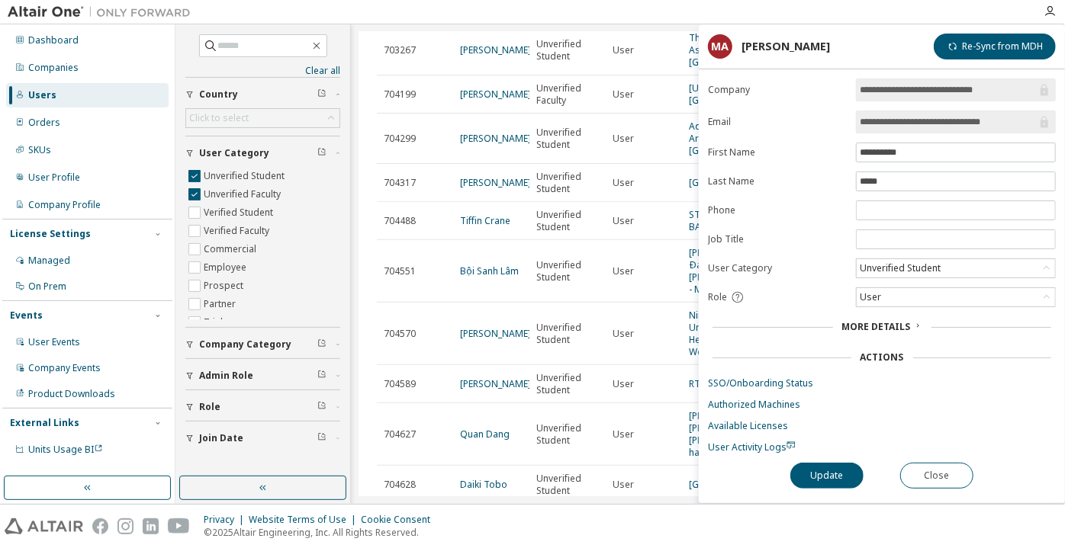
drag, startPoint x: 1016, startPoint y: 117, endPoint x: 931, endPoint y: 129, distance: 85.4
click at [931, 129] on span "**********" at bounding box center [956, 122] width 200 height 23
click at [889, 119] on input "**********" at bounding box center [948, 121] width 177 height 15
click at [889, 118] on input "**********" at bounding box center [948, 121] width 177 height 15
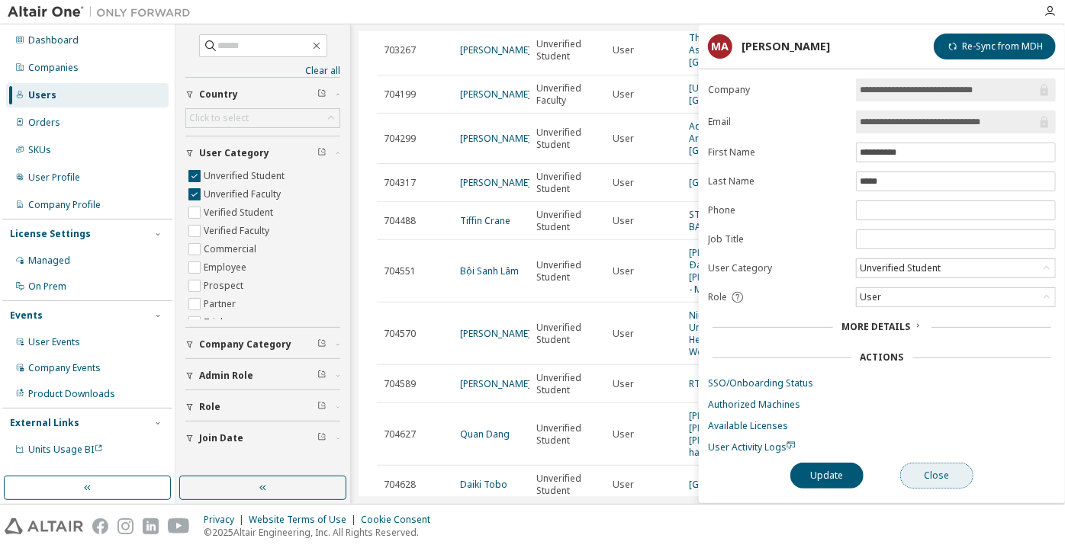
click at [924, 467] on button "Close" at bounding box center [936, 476] width 73 height 26
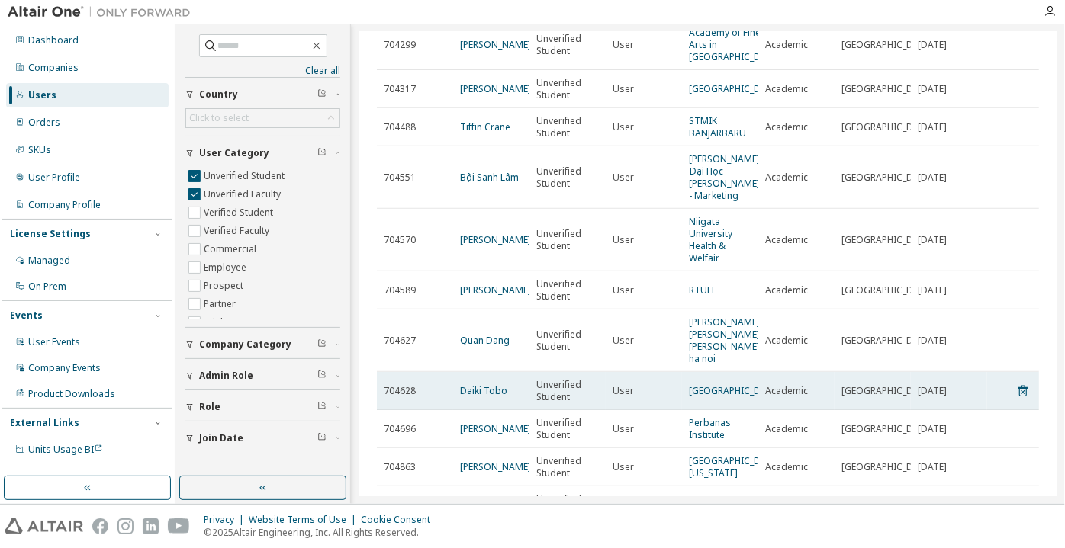
scroll to position [266, 0]
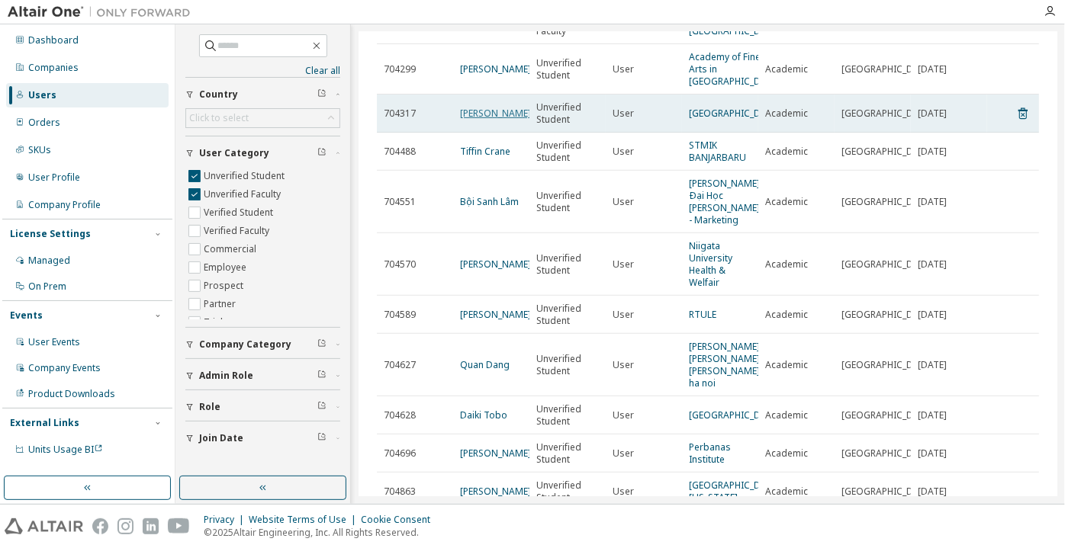
click at [506, 120] on link "Katia Krazem" at bounding box center [495, 113] width 71 height 13
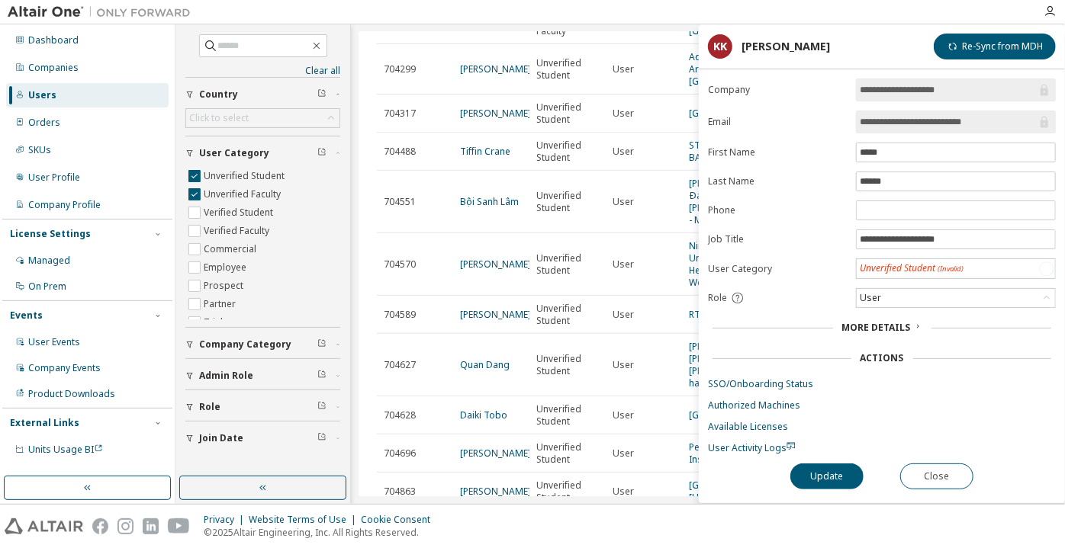
drag, startPoint x: 995, startPoint y: 124, endPoint x: 925, endPoint y: 121, distance: 69.4
click at [925, 121] on input "**********" at bounding box center [948, 121] width 177 height 15
click at [939, 467] on button "Close" at bounding box center [936, 476] width 73 height 26
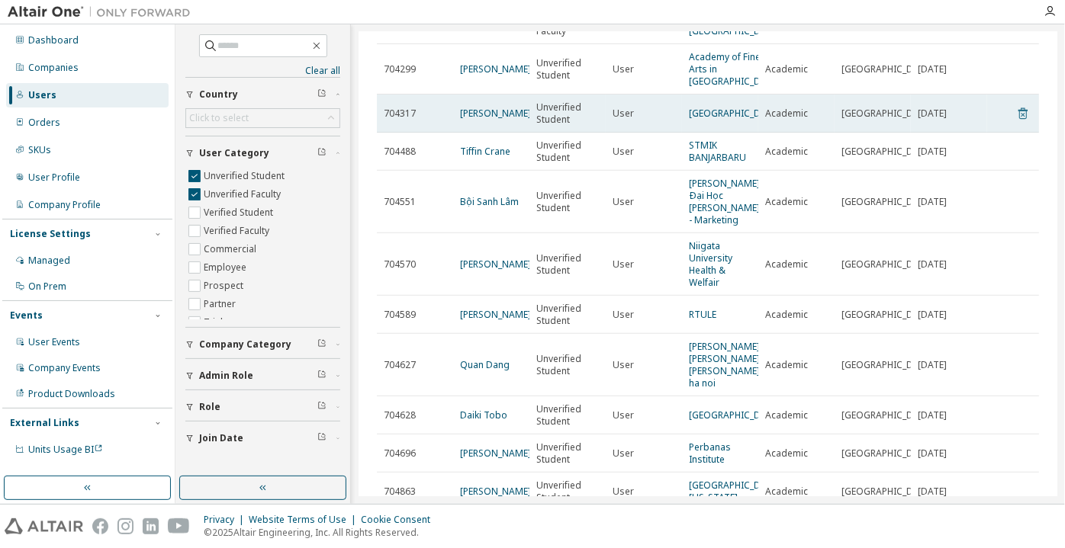
click at [1016, 123] on icon at bounding box center [1023, 113] width 14 height 18
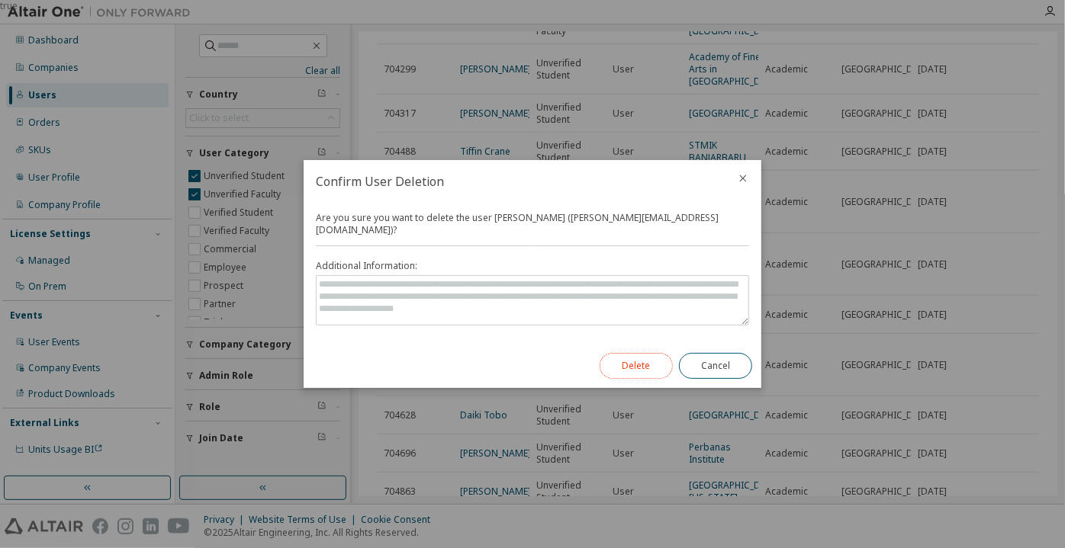
click at [635, 362] on button "Delete" at bounding box center [635, 366] width 73 height 26
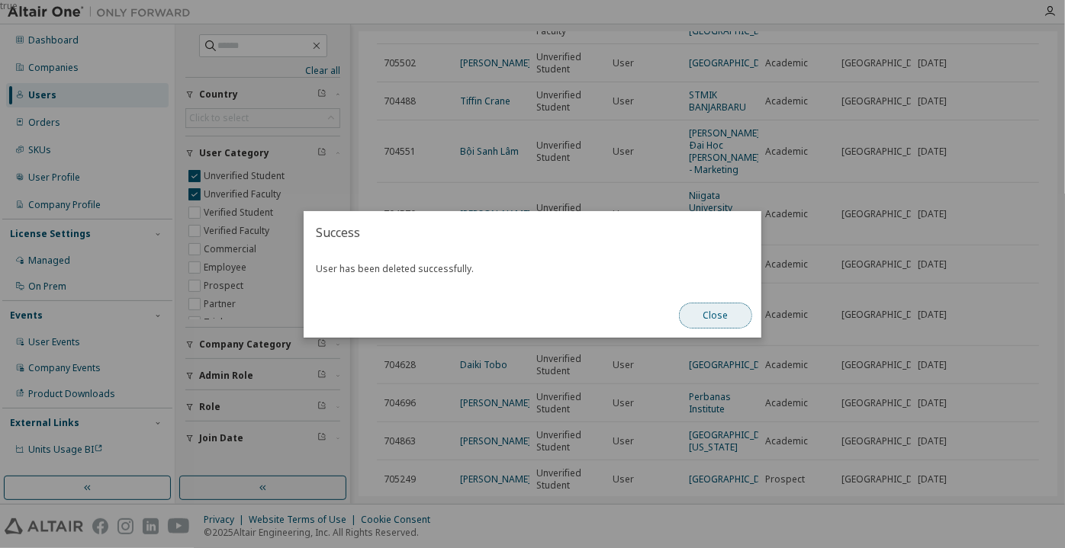
click at [705, 313] on button "Close" at bounding box center [715, 316] width 73 height 26
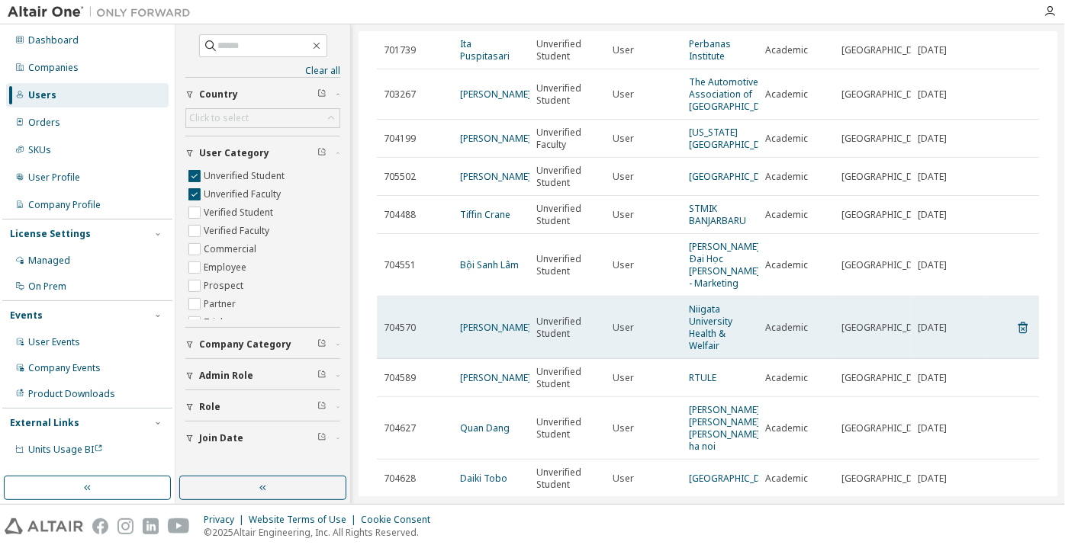
scroll to position [128, 0]
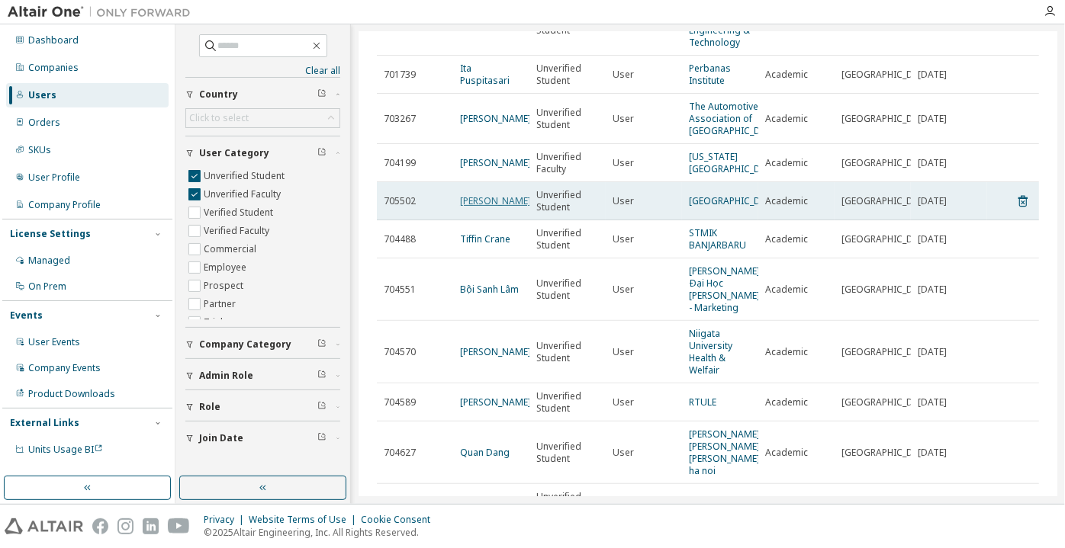
click at [469, 207] on link "[PERSON_NAME]" at bounding box center [495, 200] width 71 height 13
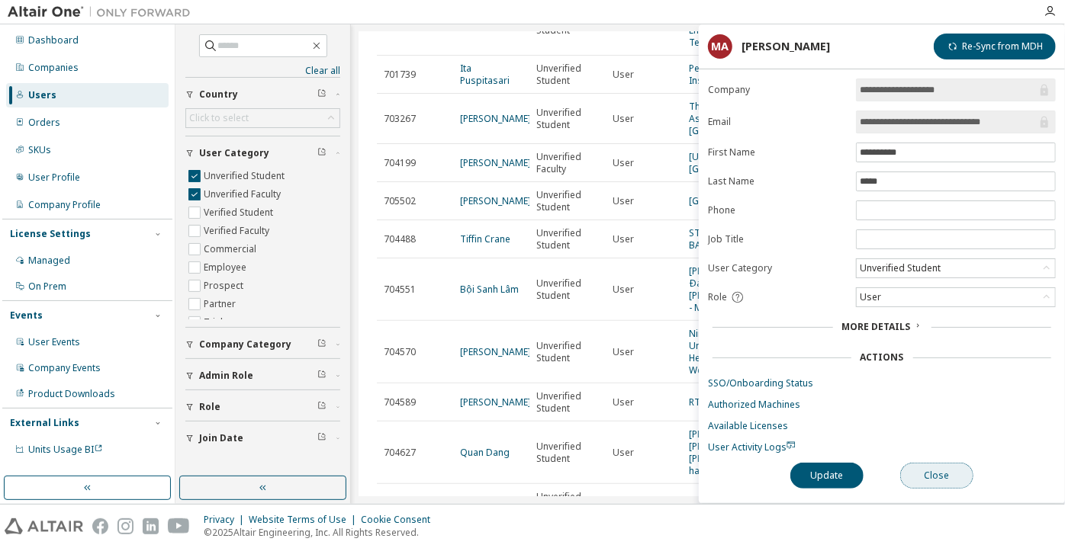
click at [943, 465] on button "Close" at bounding box center [936, 476] width 73 height 26
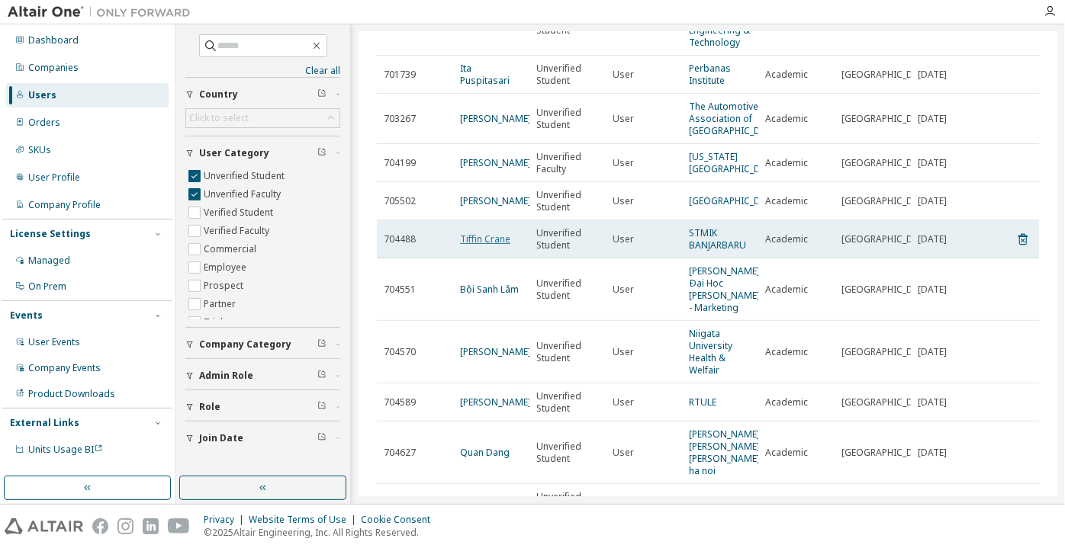
click at [499, 246] on link "Tiffin Crane" at bounding box center [485, 239] width 50 height 13
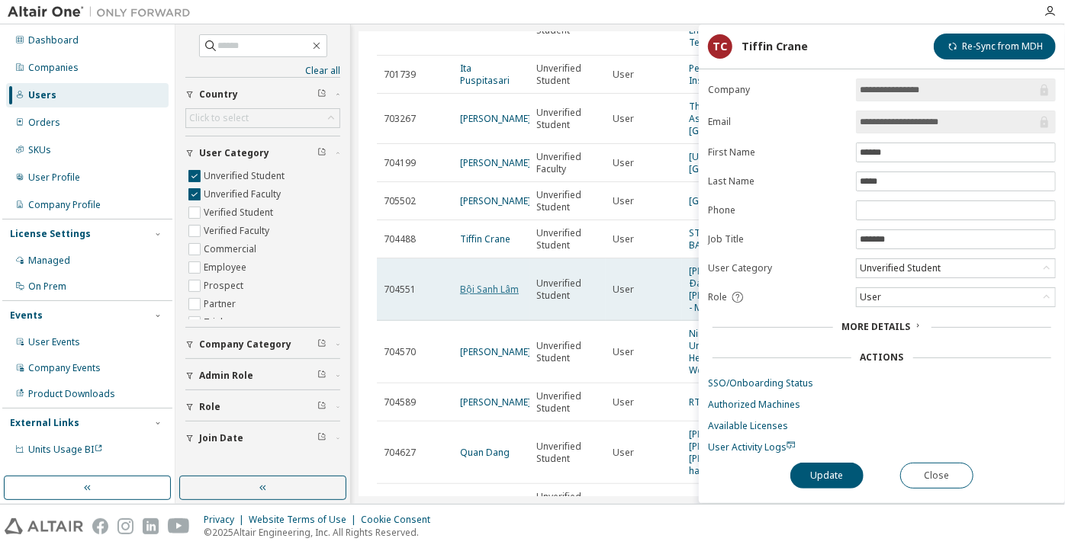
click at [480, 296] on link "Bội Sanh Lâm" at bounding box center [489, 289] width 59 height 13
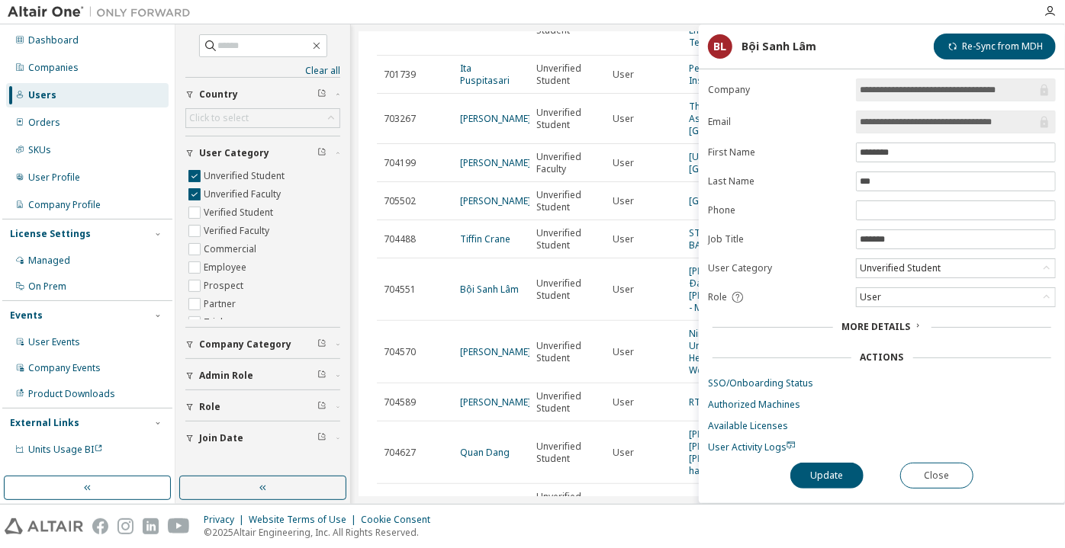
scroll to position [197, 0]
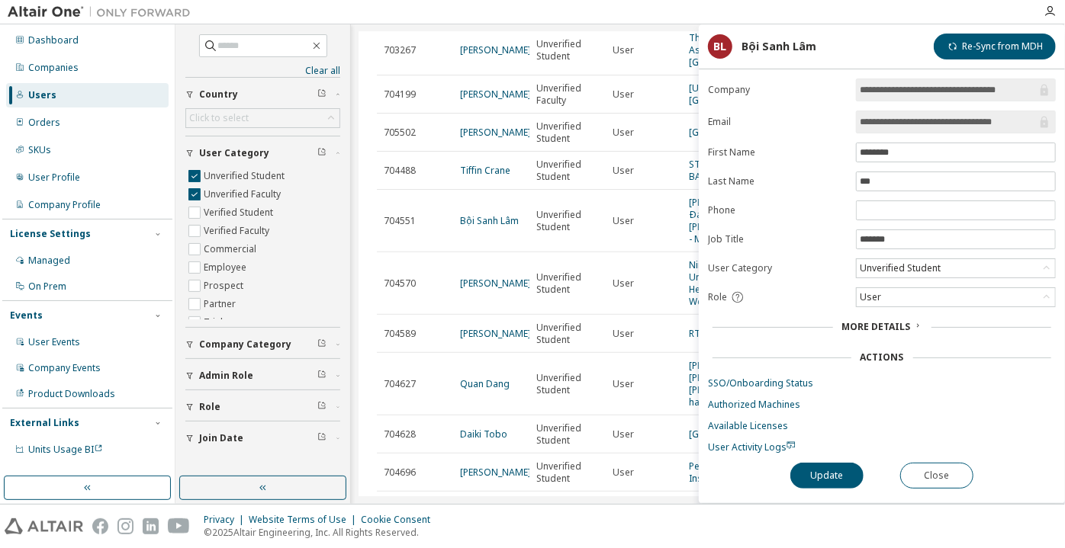
drag, startPoint x: 925, startPoint y: 122, endPoint x: 1045, endPoint y: 125, distance: 119.8
click at [1045, 124] on span "**********" at bounding box center [956, 122] width 200 height 23
click at [720, 442] on span "User Activity Logs" at bounding box center [752, 447] width 88 height 13
click at [880, 124] on input "**********" at bounding box center [948, 121] width 177 height 15
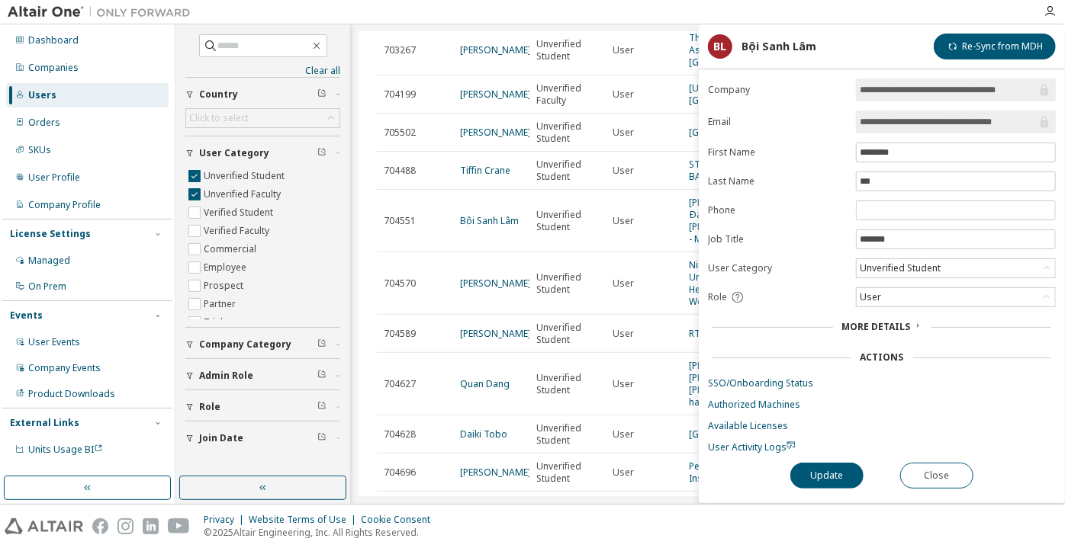
click at [880, 124] on input "**********" at bounding box center [948, 121] width 177 height 15
click at [932, 468] on button "Close" at bounding box center [936, 476] width 73 height 26
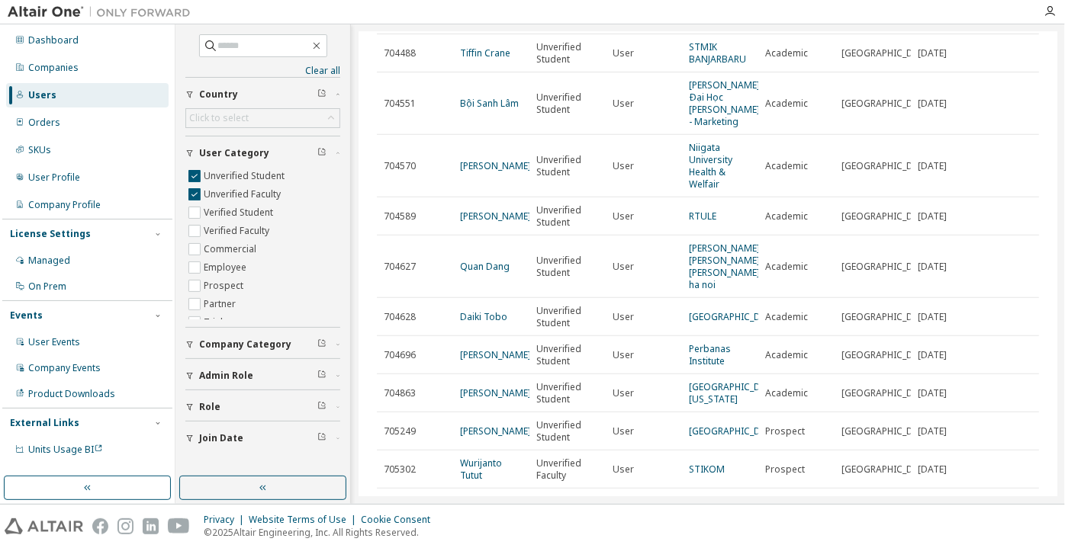
scroll to position [336, 0]
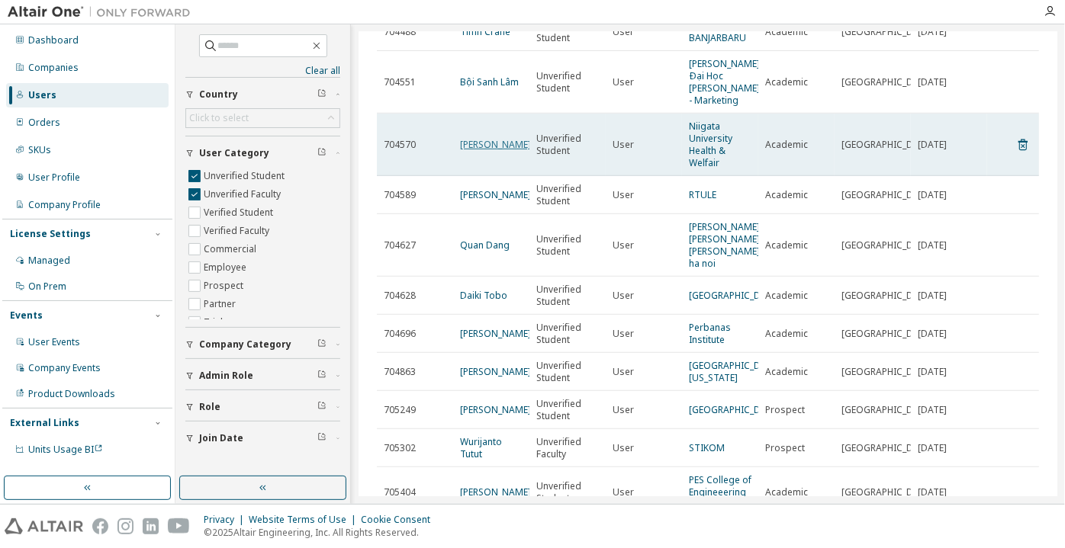
click at [484, 151] on link "[PERSON_NAME]" at bounding box center [495, 144] width 71 height 13
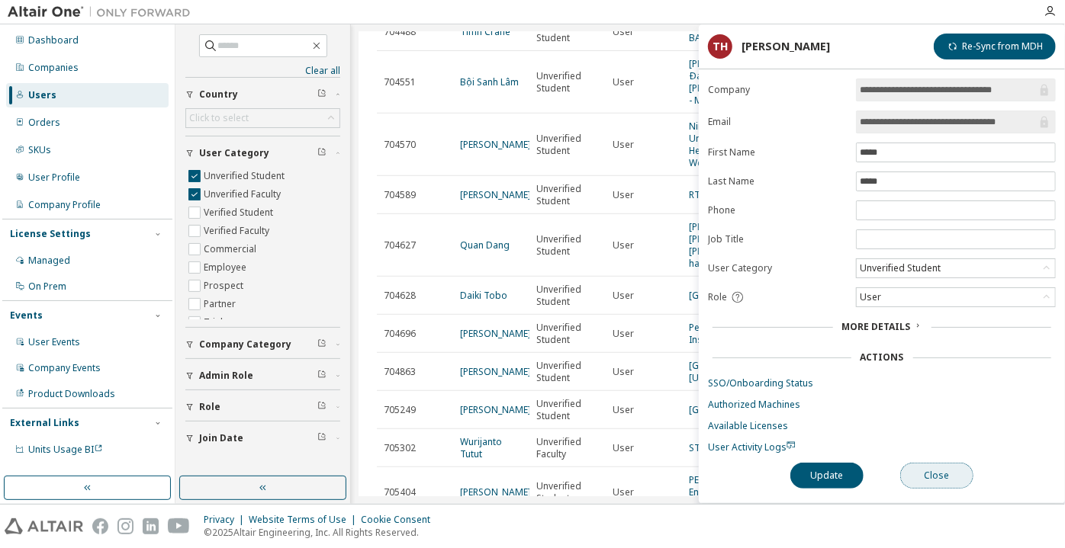
click at [959, 463] on button "Close" at bounding box center [936, 476] width 73 height 26
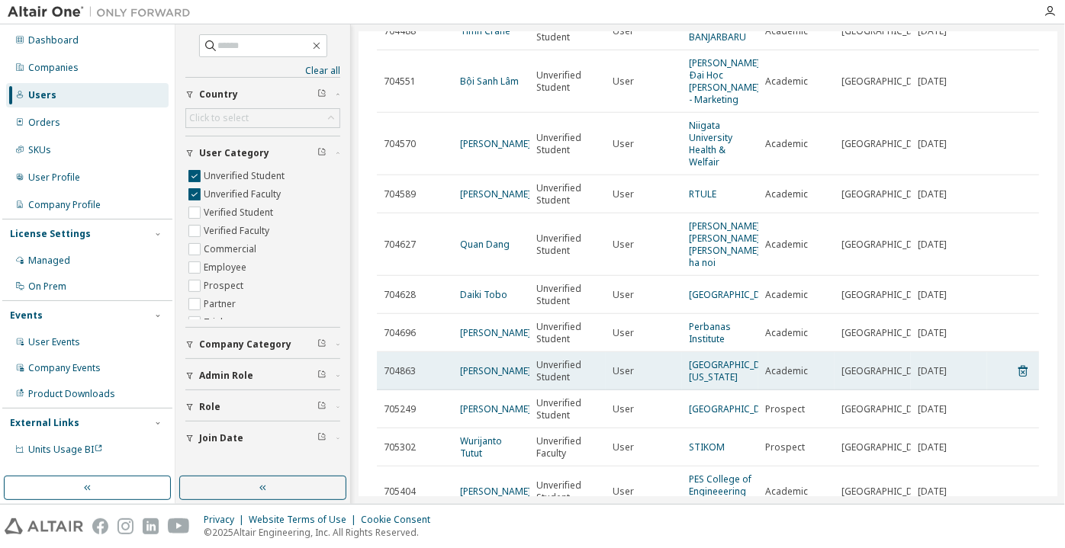
scroll to position [336, 0]
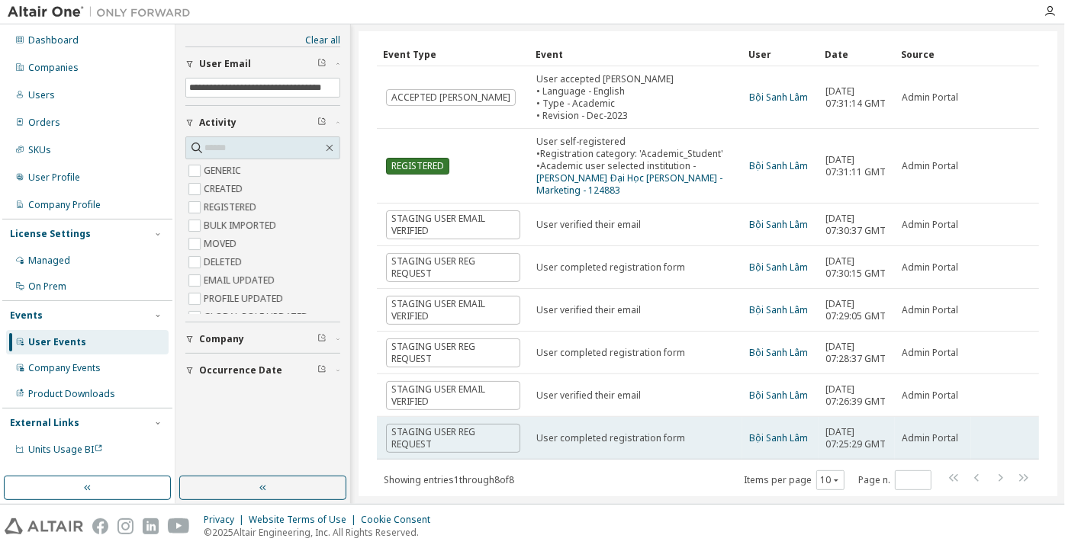
scroll to position [110, 0]
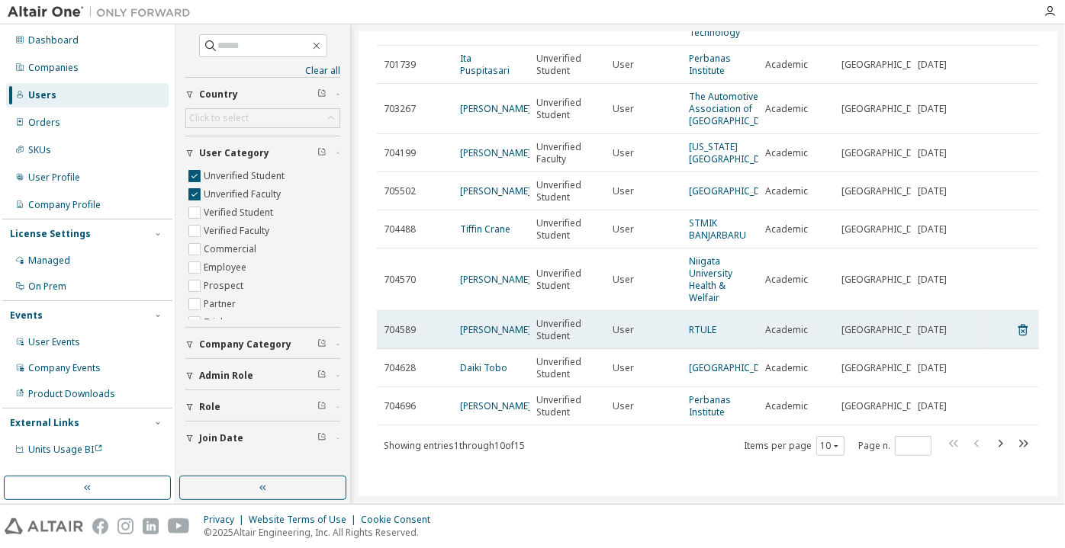
scroll to position [172, 0]
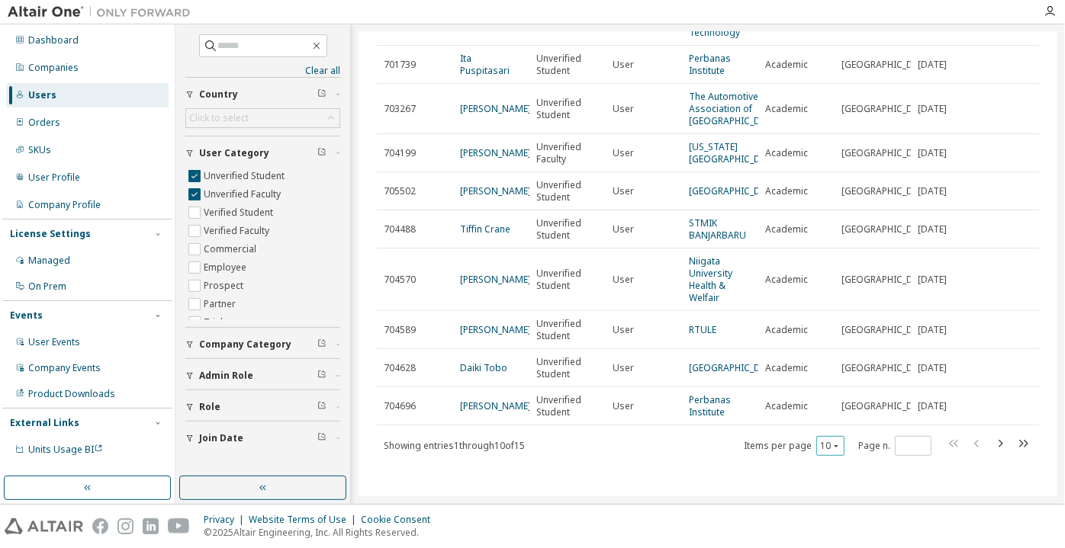
click at [831, 448] on icon "button" at bounding box center [835, 446] width 9 height 9
click at [824, 427] on div "100" at bounding box center [824, 426] width 122 height 18
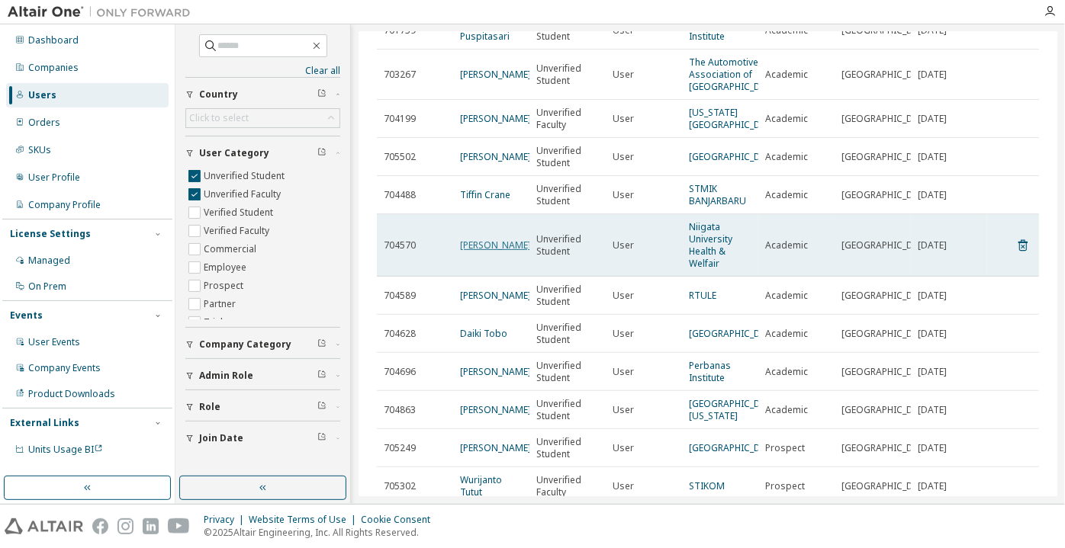
click at [473, 252] on link "[PERSON_NAME]" at bounding box center [495, 245] width 71 height 13
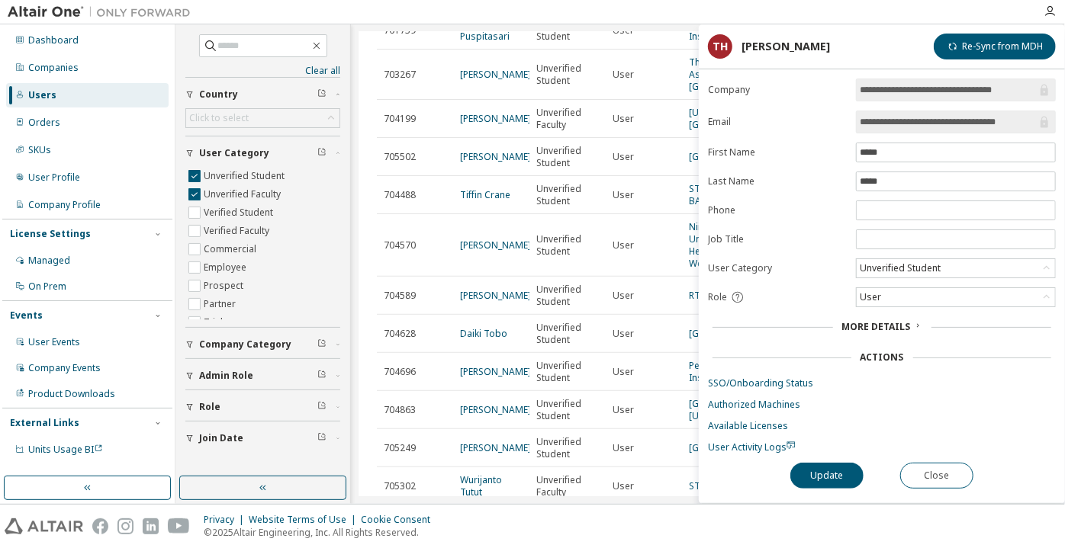
click at [893, 121] on input "**********" at bounding box center [948, 121] width 177 height 15
click at [893, 120] on input "**********" at bounding box center [948, 121] width 177 height 15
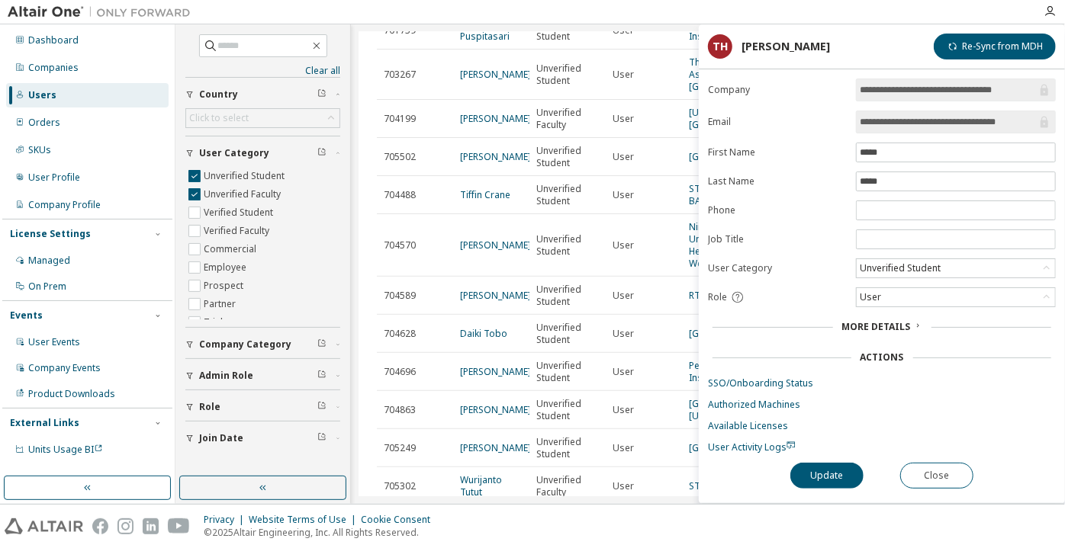
click at [893, 121] on input "**********" at bounding box center [948, 121] width 177 height 15
click at [925, 470] on button "Close" at bounding box center [936, 476] width 73 height 26
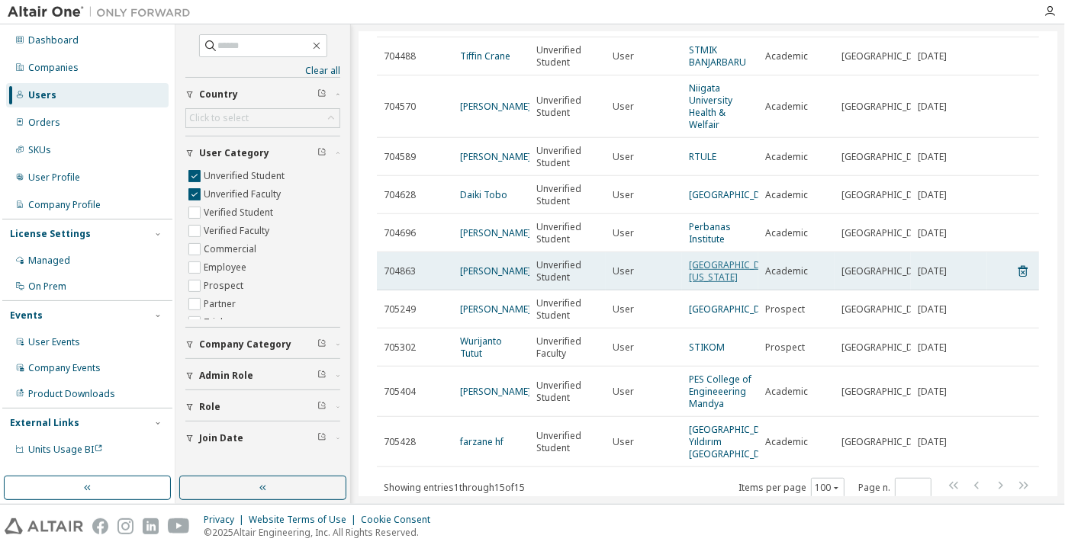
scroll to position [381, 0]
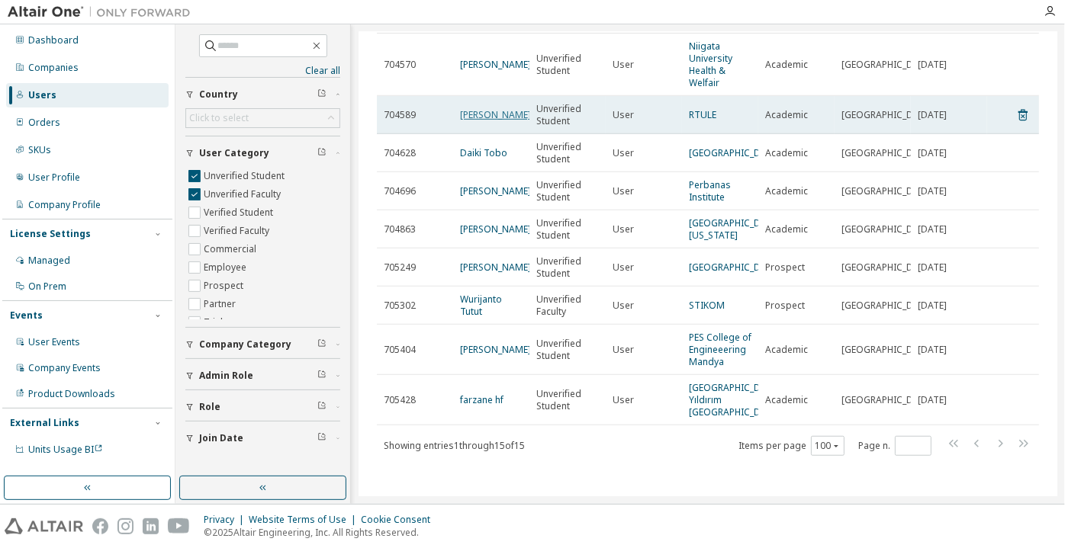
click at [488, 111] on link "[PERSON_NAME]" at bounding box center [495, 114] width 71 height 13
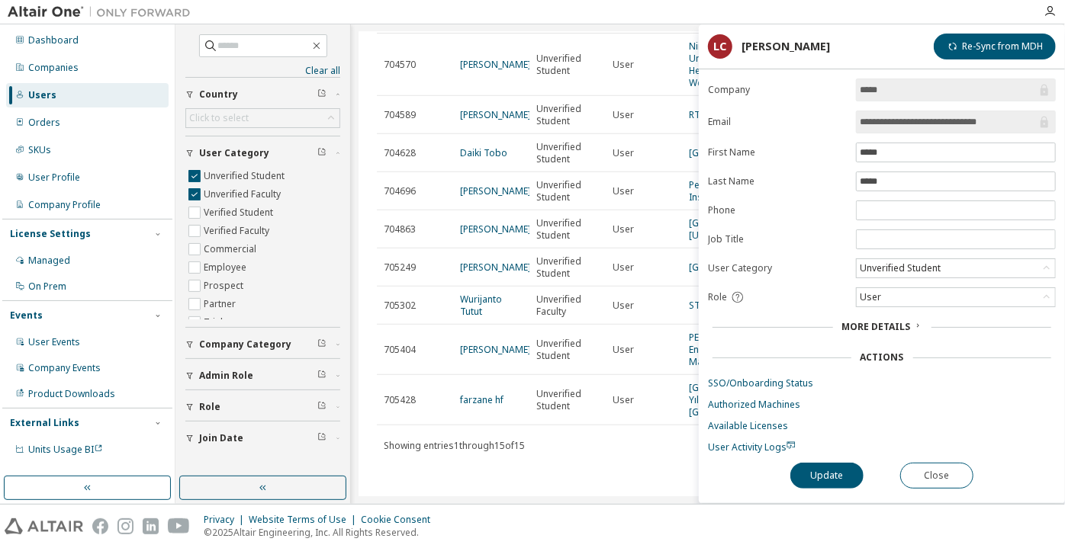
drag, startPoint x: 996, startPoint y: 117, endPoint x: 903, endPoint y: 131, distance: 94.1
click at [903, 131] on span "**********" at bounding box center [956, 122] width 200 height 23
click at [755, 443] on span "User Activity Logs" at bounding box center [752, 447] width 88 height 13
click at [852, 420] on link "Available Licenses" at bounding box center [882, 426] width 348 height 12
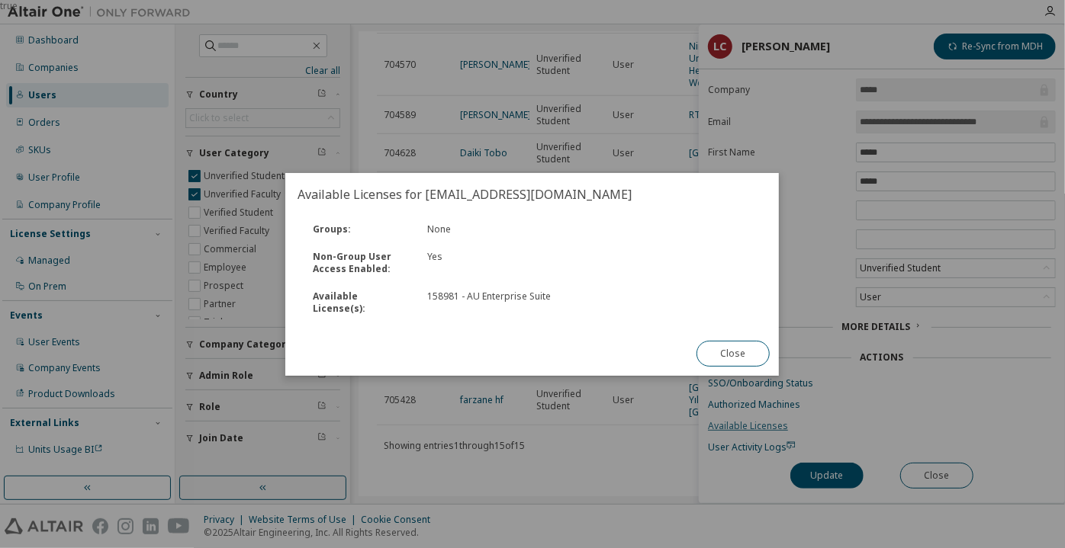
click at [754, 445] on div "true" at bounding box center [532, 274] width 1065 height 548
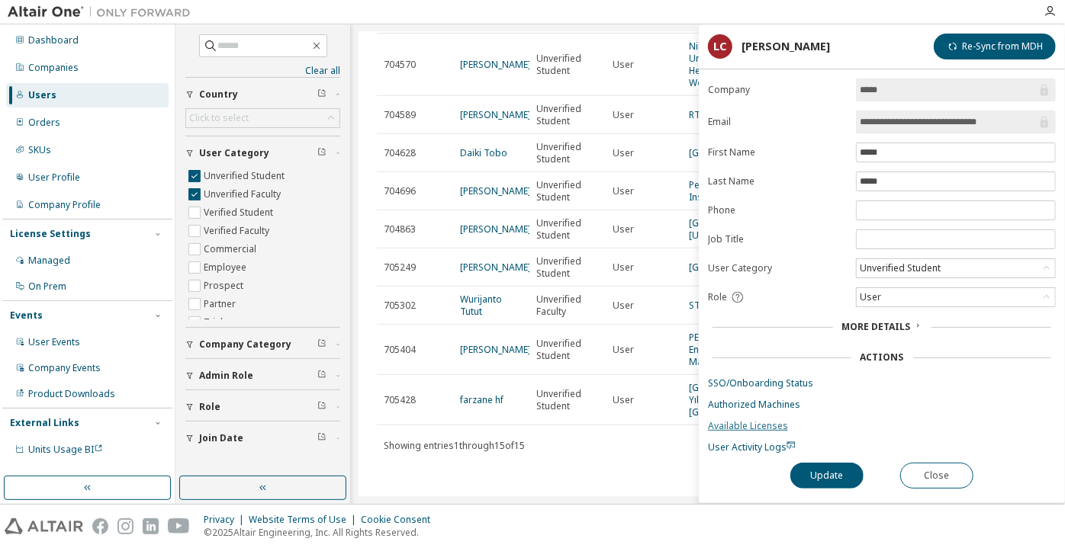
click at [754, 445] on span "User Activity Logs" at bounding box center [752, 447] width 88 height 13
click at [873, 131] on form "**********" at bounding box center [882, 266] width 348 height 375
click at [871, 127] on input "**********" at bounding box center [948, 121] width 177 height 15
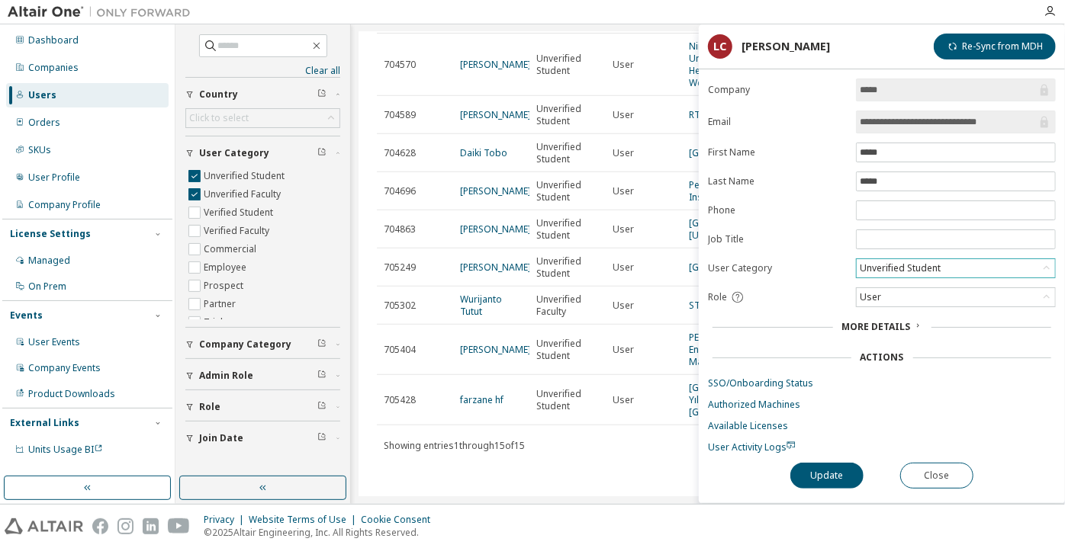
click at [889, 272] on div "Unverified Student" at bounding box center [899, 268] width 85 height 17
click at [902, 298] on li "Verified Student" at bounding box center [954, 305] width 195 height 20
click at [831, 474] on button "Update" at bounding box center [826, 476] width 73 height 26
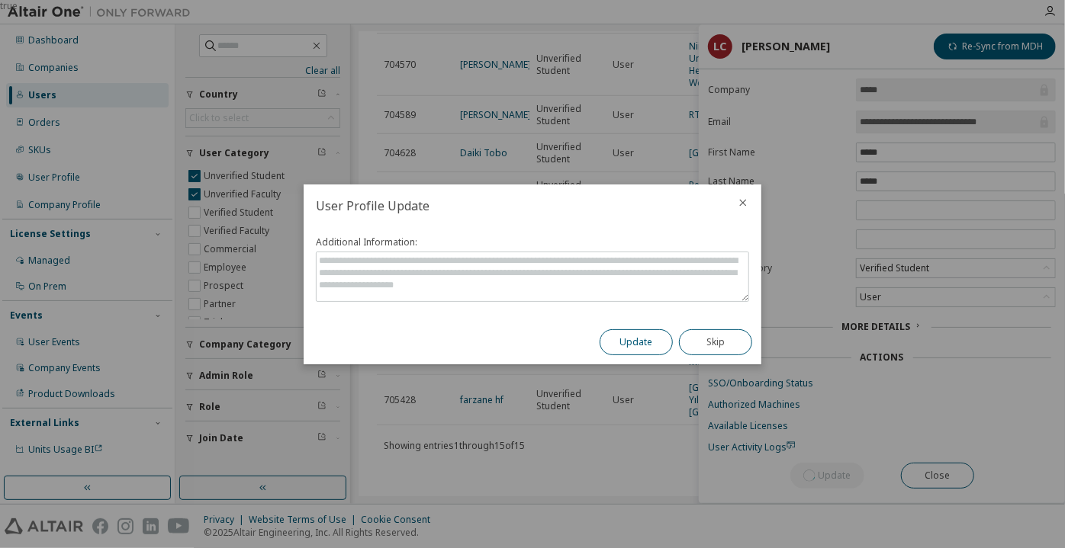
click at [641, 342] on button "Update" at bounding box center [635, 342] width 73 height 26
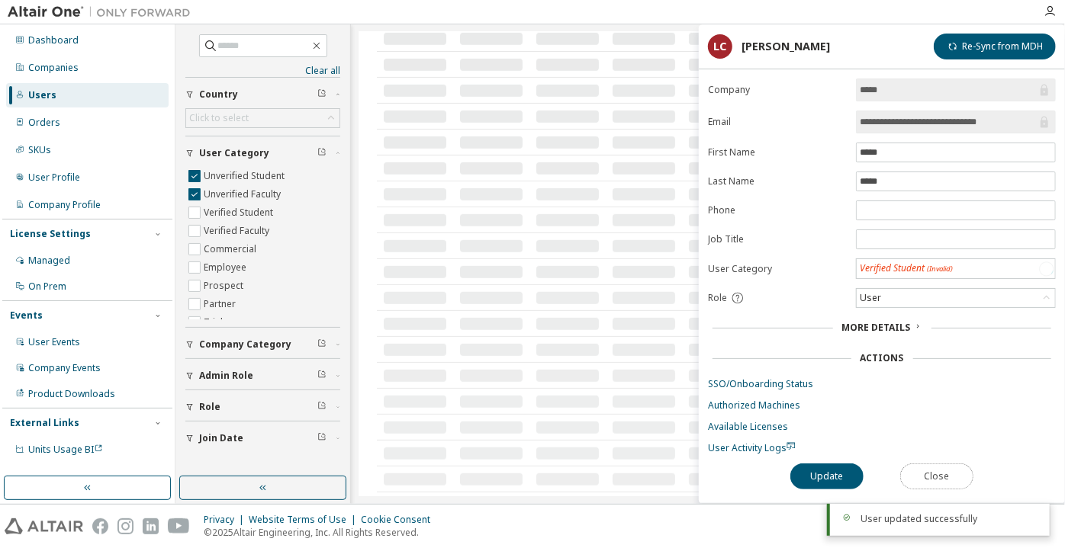
click at [928, 471] on button "Close" at bounding box center [936, 477] width 73 height 26
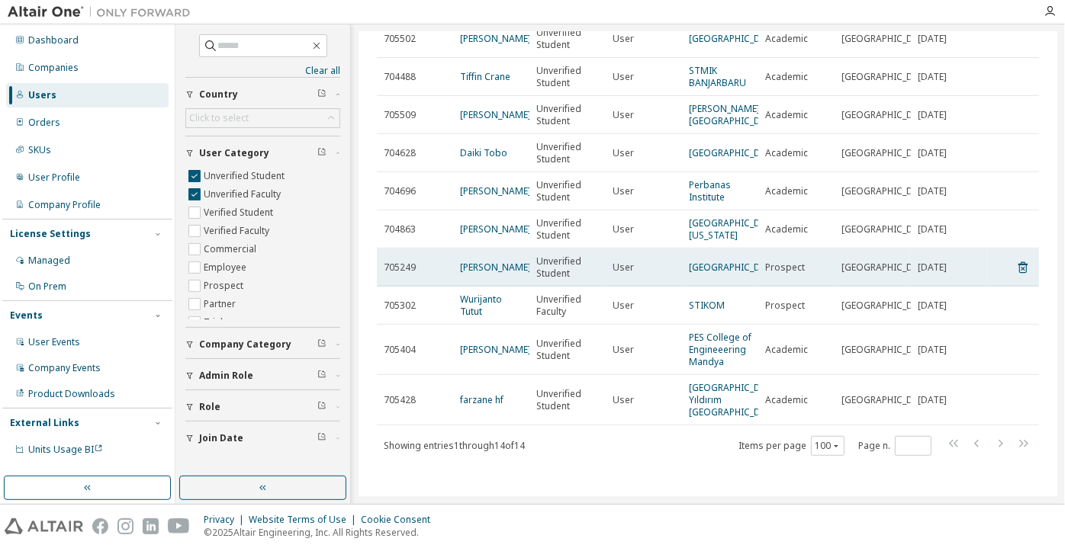
scroll to position [268, 0]
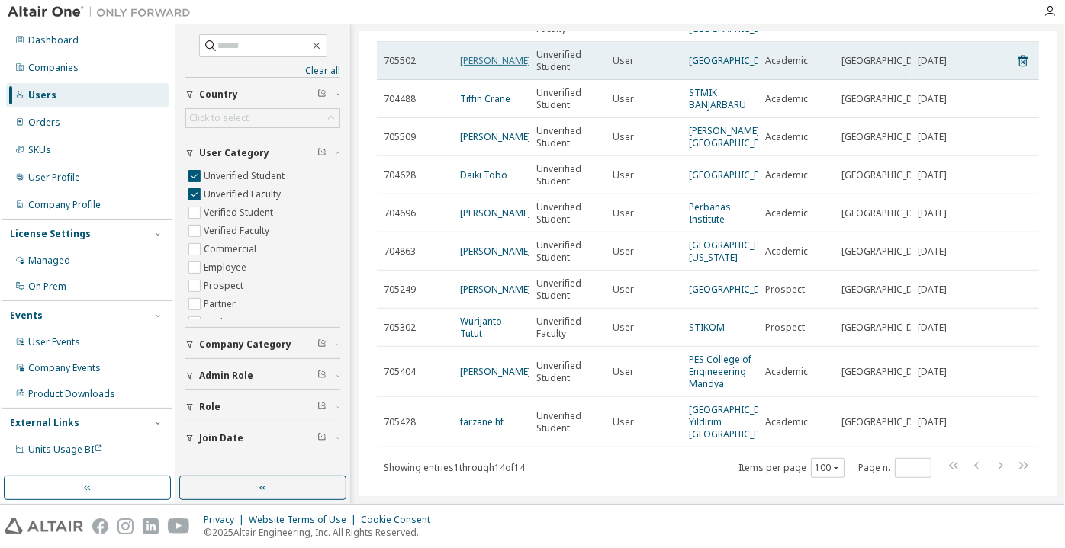
click at [481, 67] on link "Miładowska Alisa" at bounding box center [495, 60] width 71 height 13
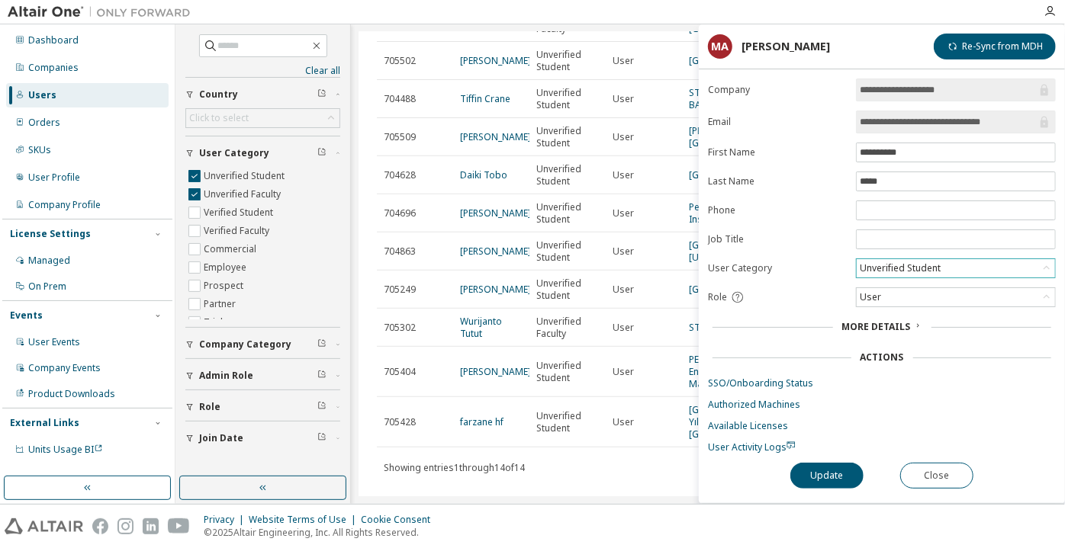
click at [909, 263] on div "Unverified Student" at bounding box center [899, 268] width 85 height 17
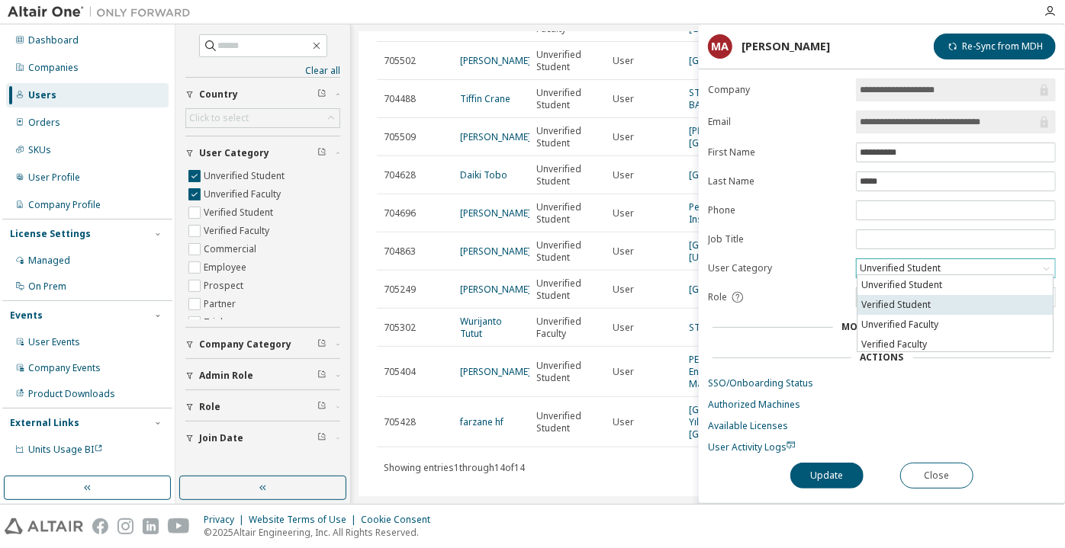
click at [905, 295] on li "Verified Student" at bounding box center [954, 305] width 195 height 20
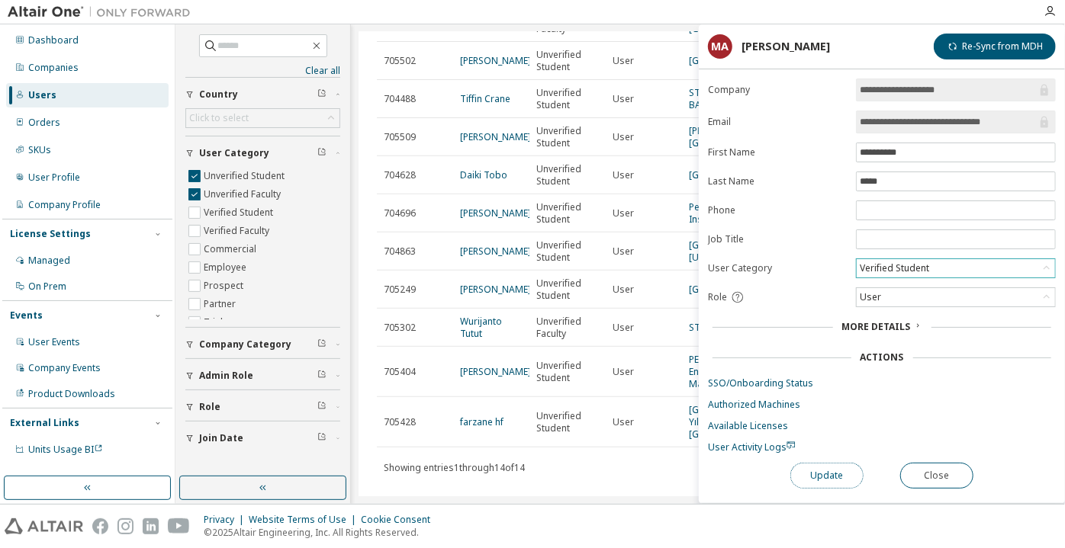
click at [825, 468] on button "Update" at bounding box center [826, 476] width 73 height 26
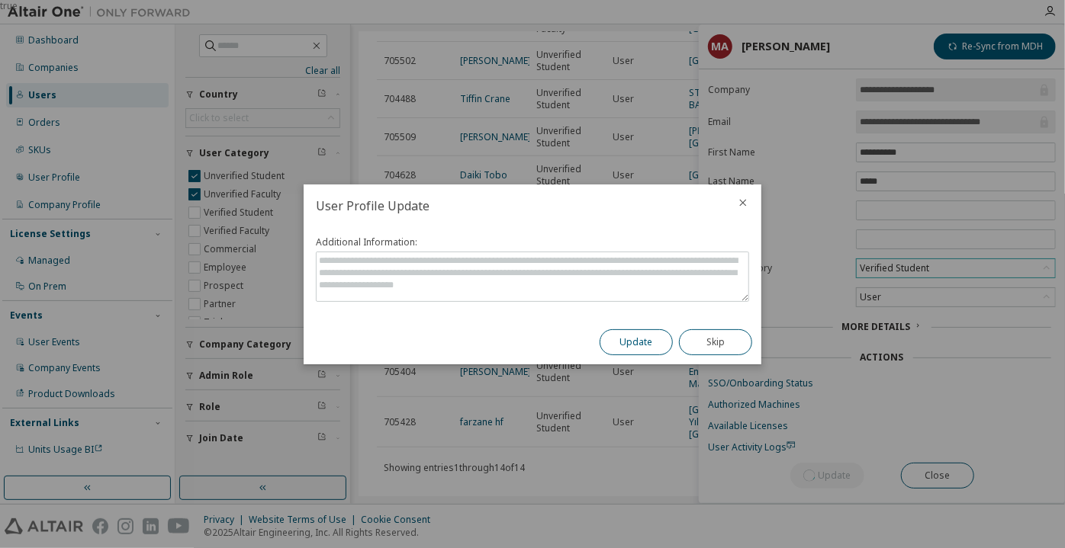
click at [660, 339] on button "Update" at bounding box center [635, 342] width 73 height 26
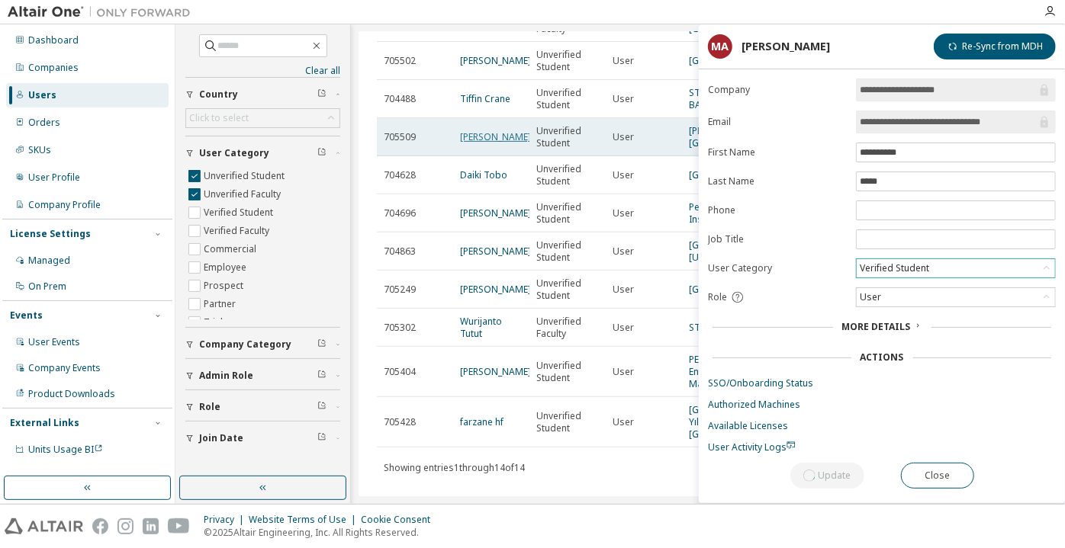
click at [493, 143] on link "thinh huynh" at bounding box center [495, 136] width 71 height 13
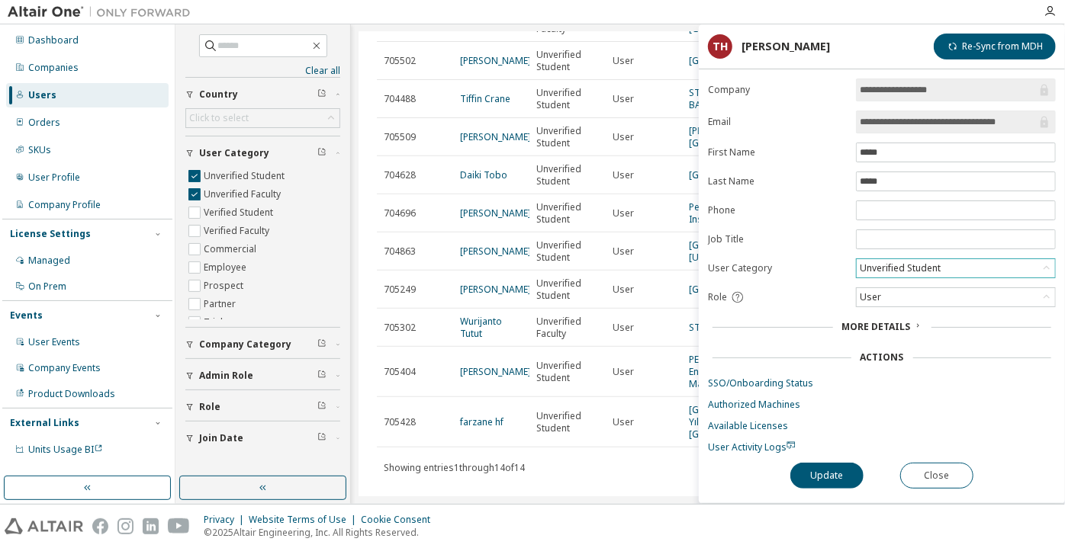
click at [909, 268] on div "Unverified Student" at bounding box center [899, 268] width 85 height 17
drag, startPoint x: 911, startPoint y: 303, endPoint x: 891, endPoint y: 363, distance: 63.4
click at [911, 304] on li "Verified Student" at bounding box center [954, 305] width 195 height 20
click at [840, 474] on button "Update" at bounding box center [826, 476] width 73 height 26
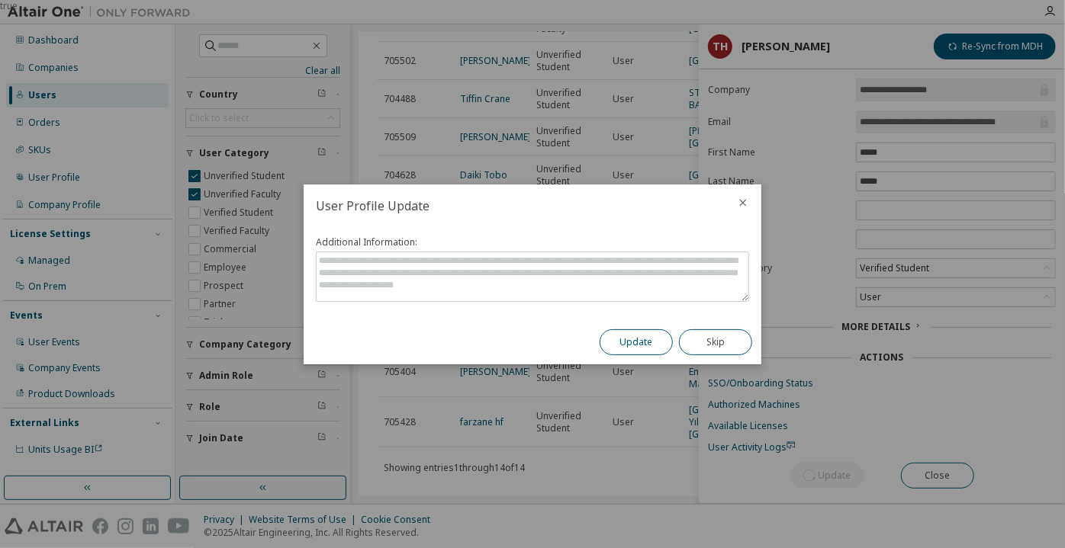
click at [660, 345] on button "Update" at bounding box center [635, 342] width 73 height 26
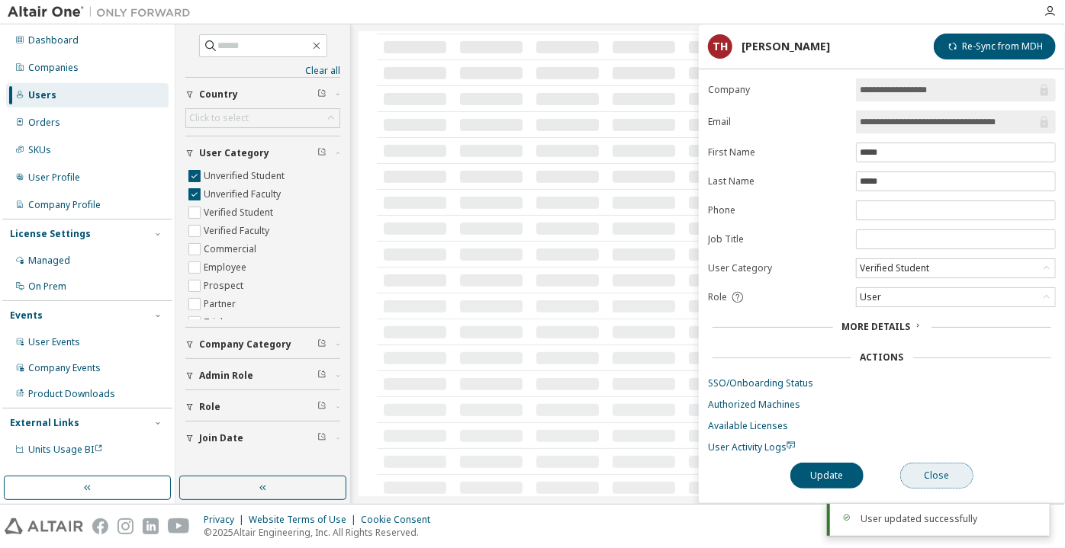
click at [918, 463] on button "Close" at bounding box center [936, 476] width 73 height 26
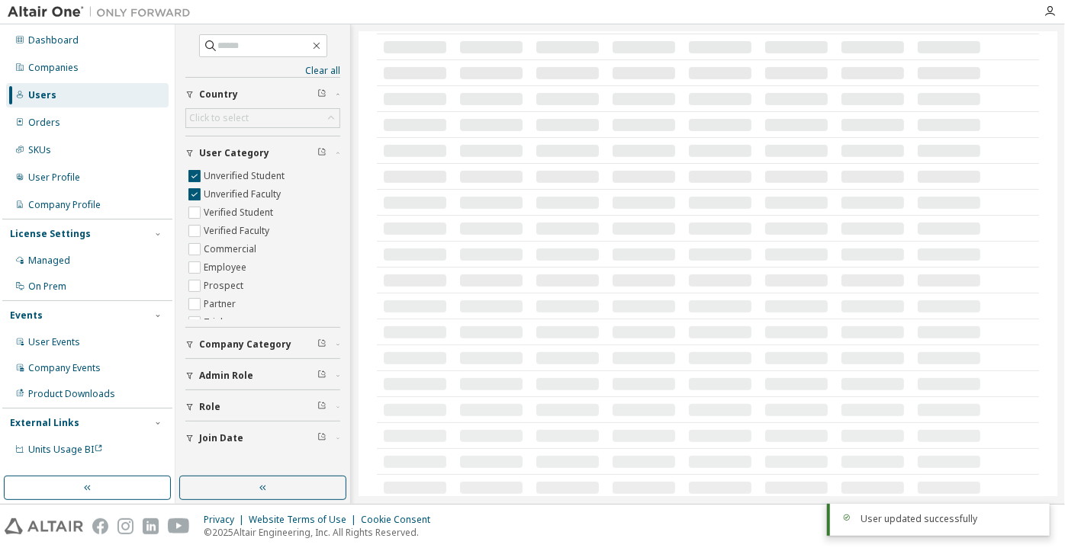
scroll to position [262, 0]
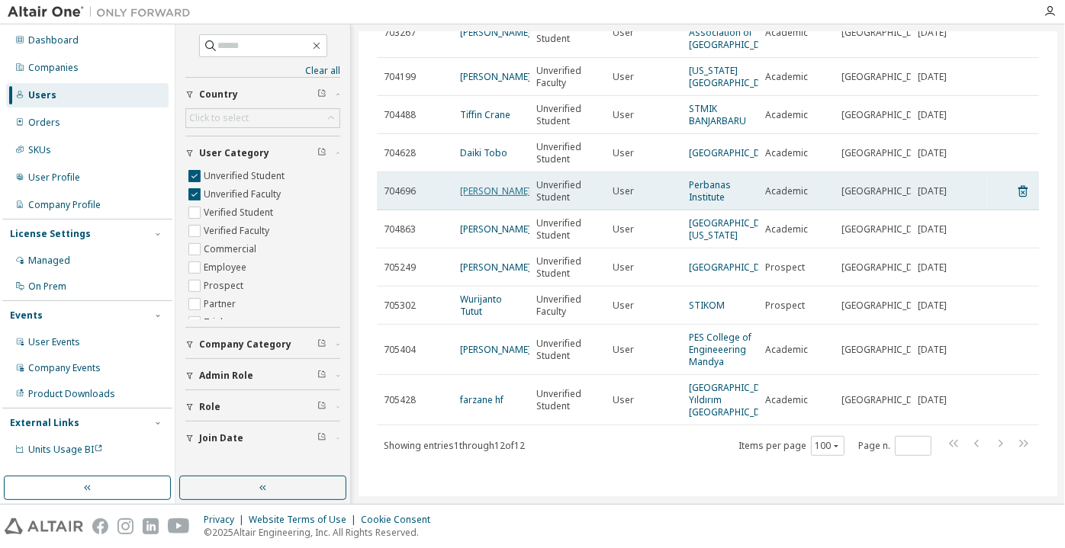
click at [461, 185] on link "Yayah Inayah" at bounding box center [495, 191] width 71 height 13
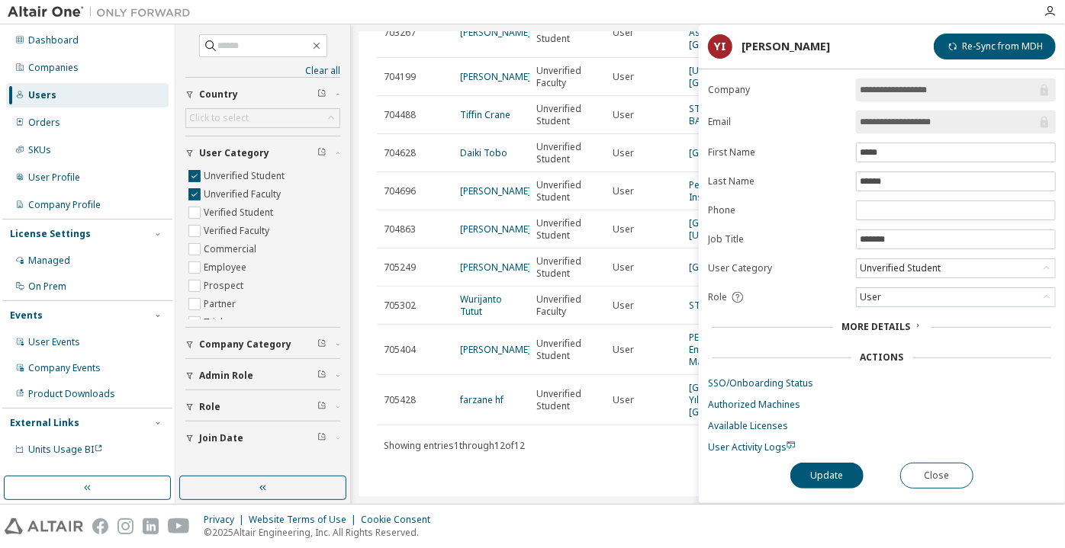
drag, startPoint x: 957, startPoint y: 121, endPoint x: 912, endPoint y: 125, distance: 45.2
click at [912, 125] on input "**********" at bounding box center [948, 121] width 177 height 15
click at [958, 471] on button "Close" at bounding box center [936, 476] width 73 height 26
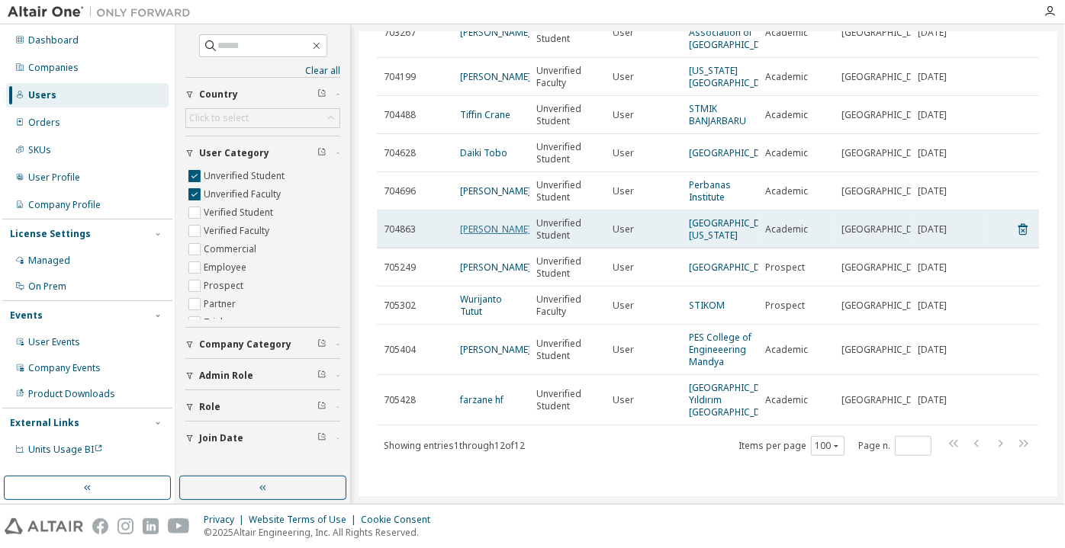
click at [490, 223] on link "Parker Seybolt" at bounding box center [495, 229] width 71 height 13
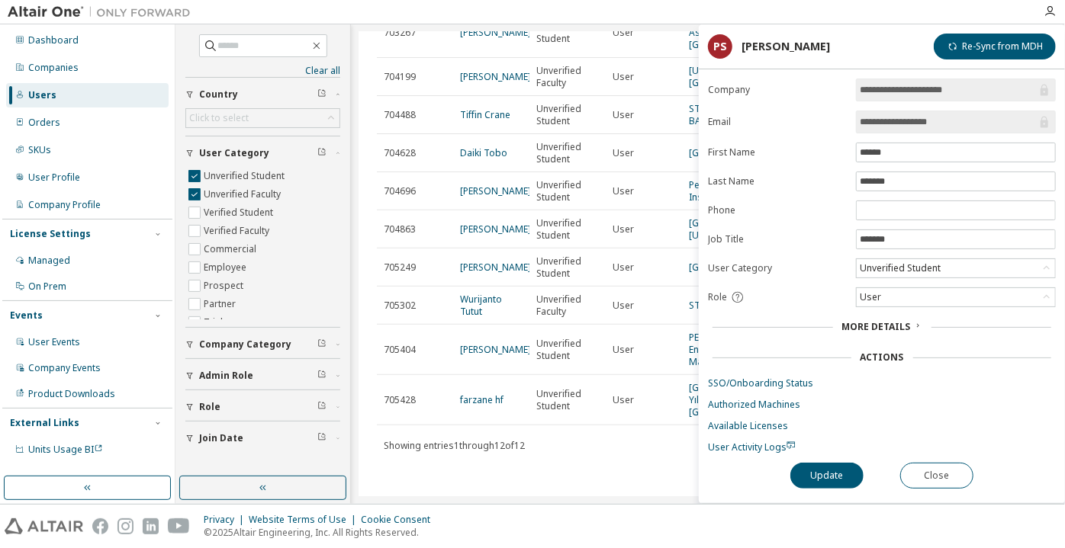
drag, startPoint x: 956, startPoint y: 119, endPoint x: 897, endPoint y: 124, distance: 58.9
click at [897, 124] on input "**********" at bounding box center [948, 121] width 177 height 15
click at [969, 474] on button "Close" at bounding box center [936, 476] width 73 height 26
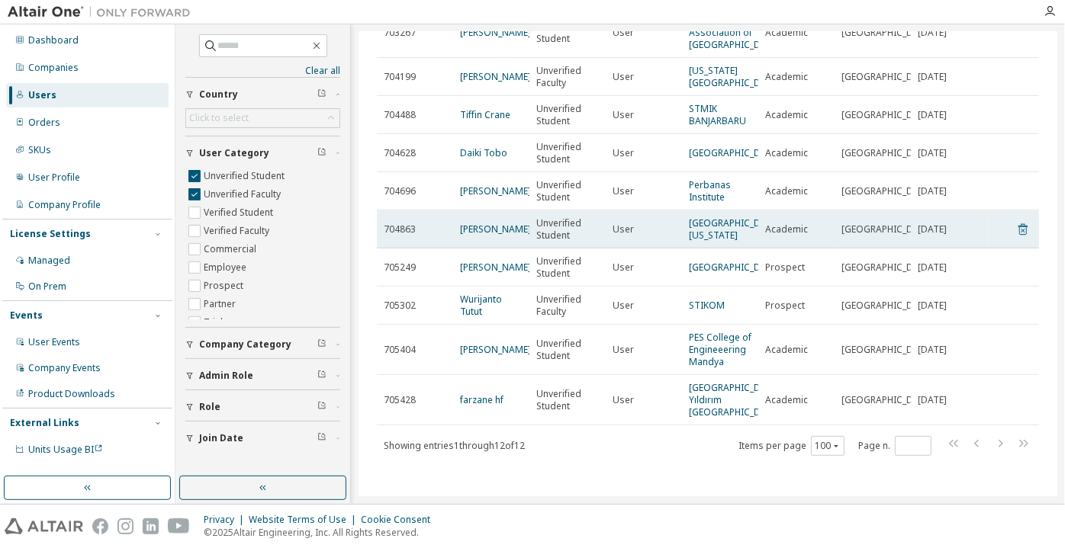
click at [1010, 220] on tr "704863 Parker Seybolt Unverified Student User University of Oklahoma Academic U…" at bounding box center [708, 229] width 662 height 38
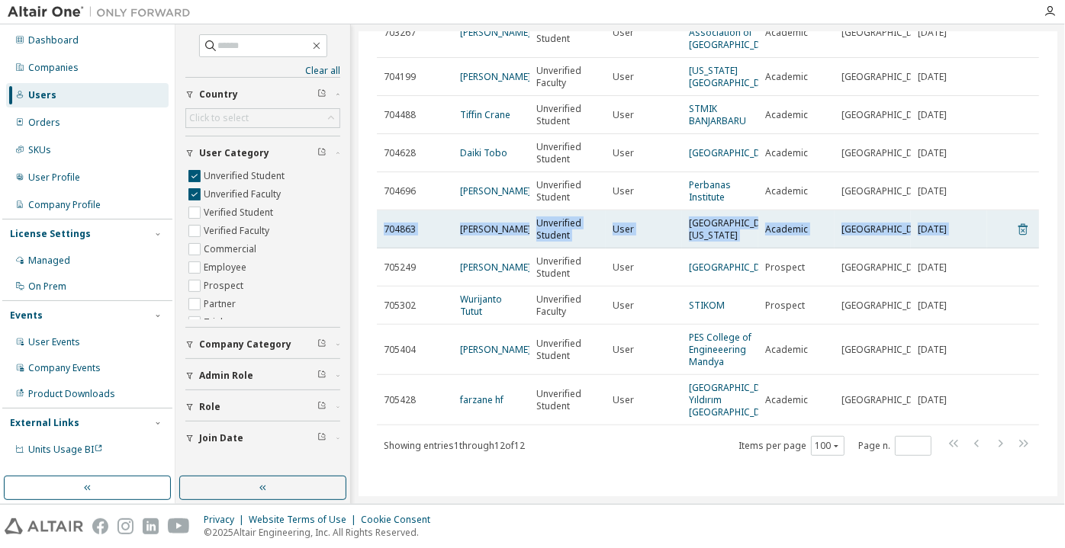
click at [1020, 220] on icon at bounding box center [1023, 229] width 14 height 18
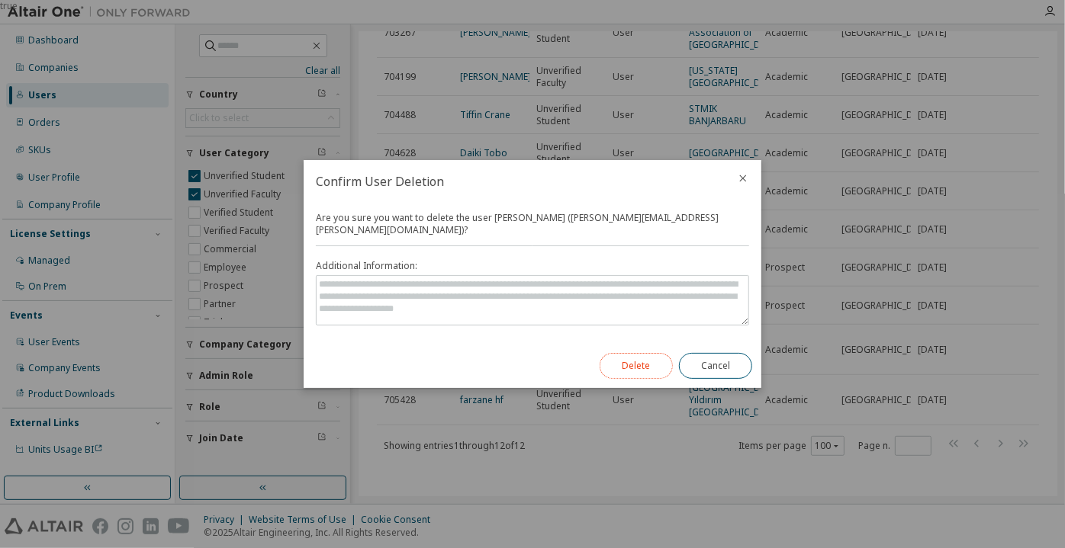
click at [654, 353] on button "Delete" at bounding box center [635, 366] width 73 height 26
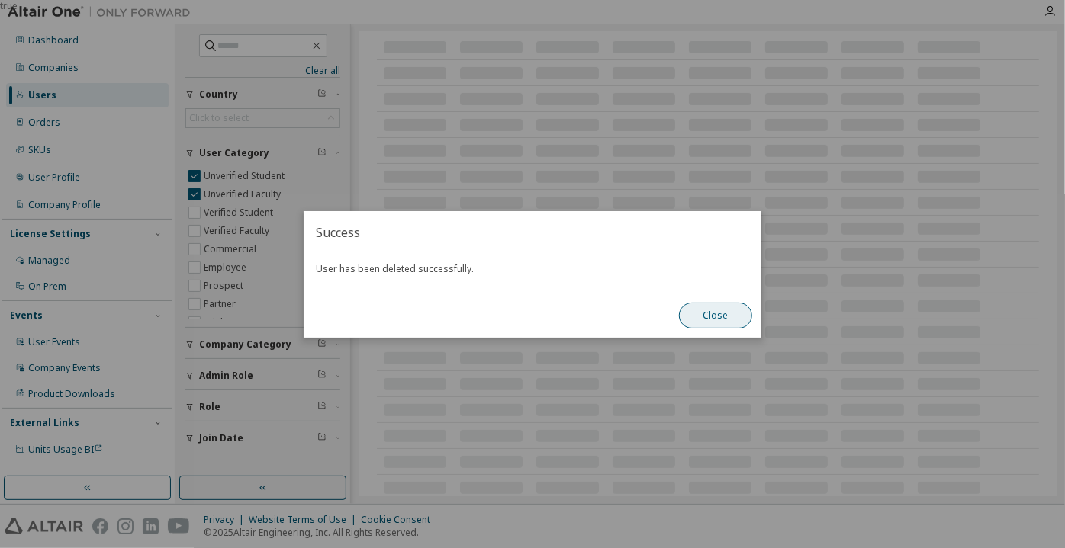
scroll to position [223, 0]
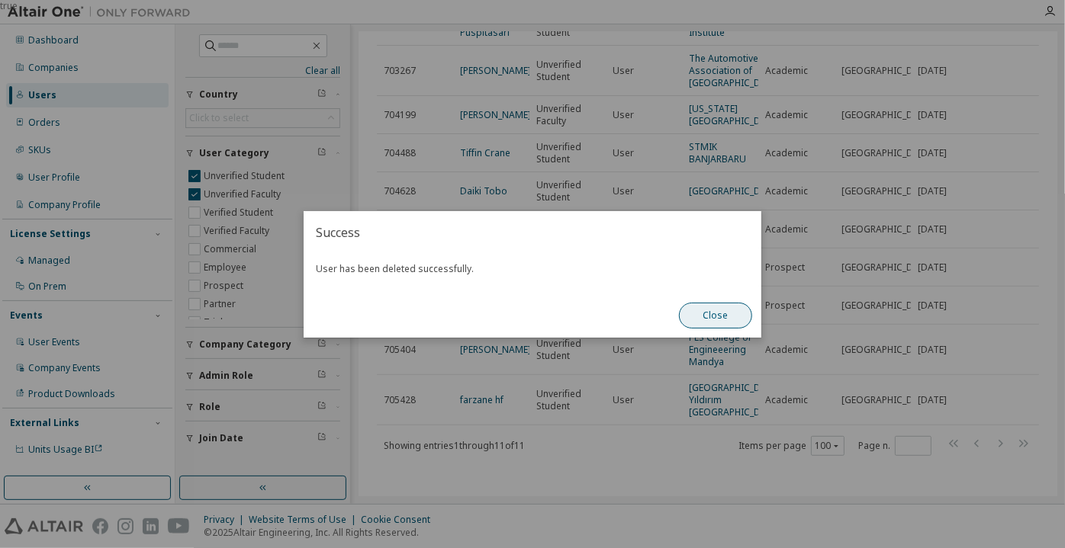
click at [699, 317] on button "Close" at bounding box center [715, 316] width 73 height 26
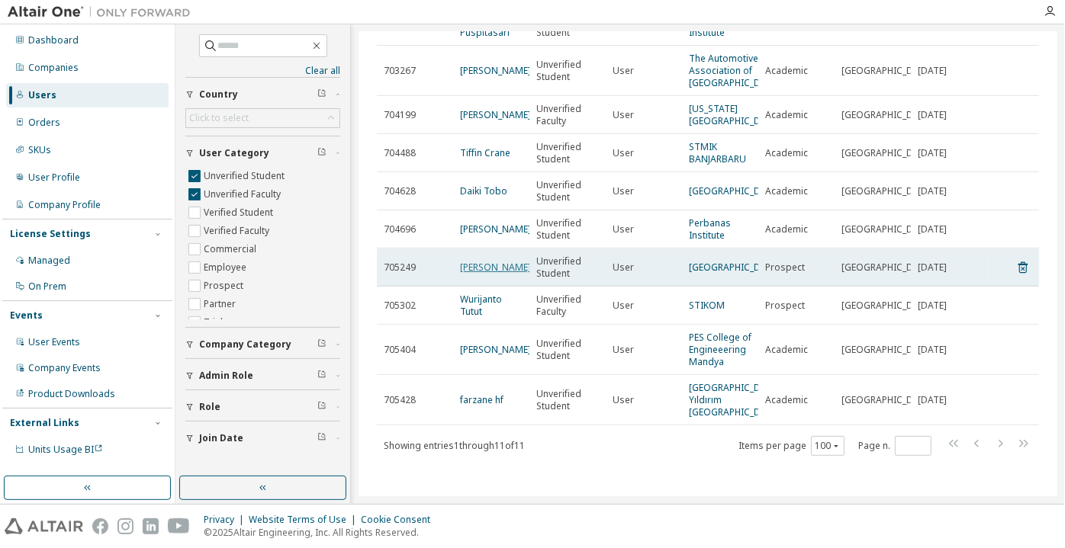
click at [472, 261] on link "Ashlee McCarty" at bounding box center [495, 267] width 71 height 13
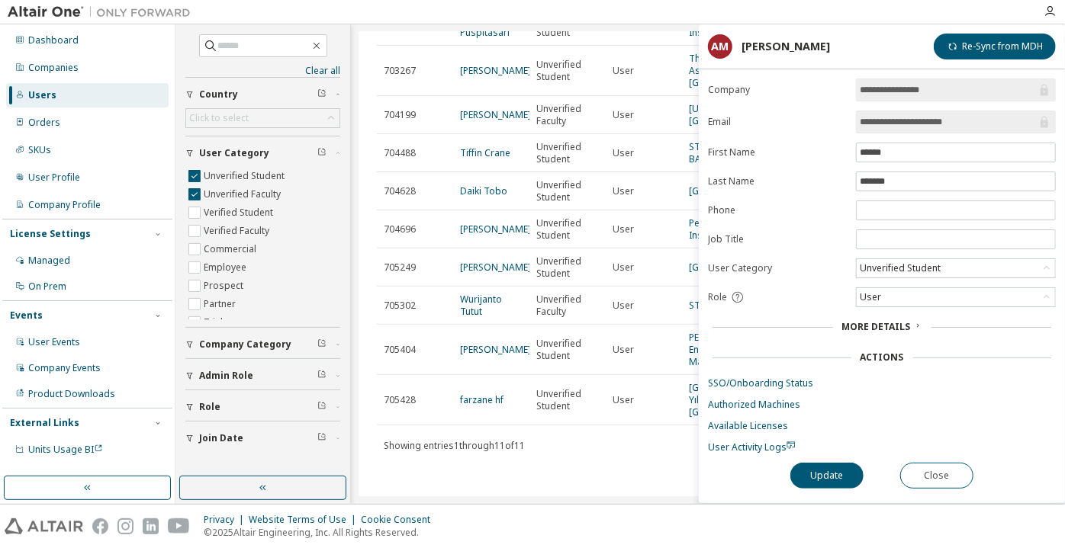
drag, startPoint x: 970, startPoint y: 125, endPoint x: 912, endPoint y: 124, distance: 58.0
click at [912, 124] on input "**********" at bounding box center [948, 121] width 177 height 15
click at [924, 477] on button "Close" at bounding box center [936, 476] width 73 height 26
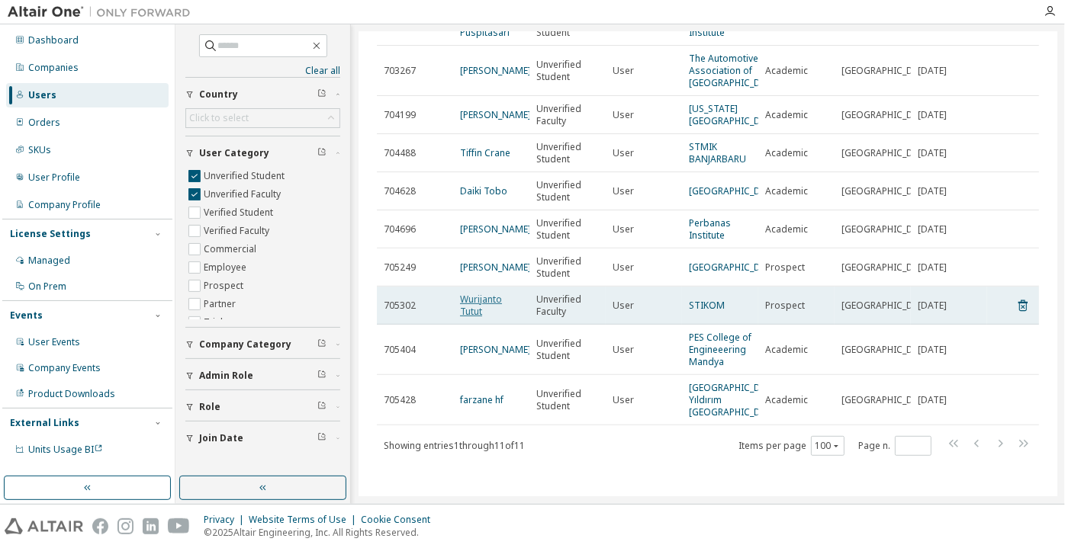
click at [486, 293] on link "Wurijanto Tutut" at bounding box center [481, 305] width 42 height 25
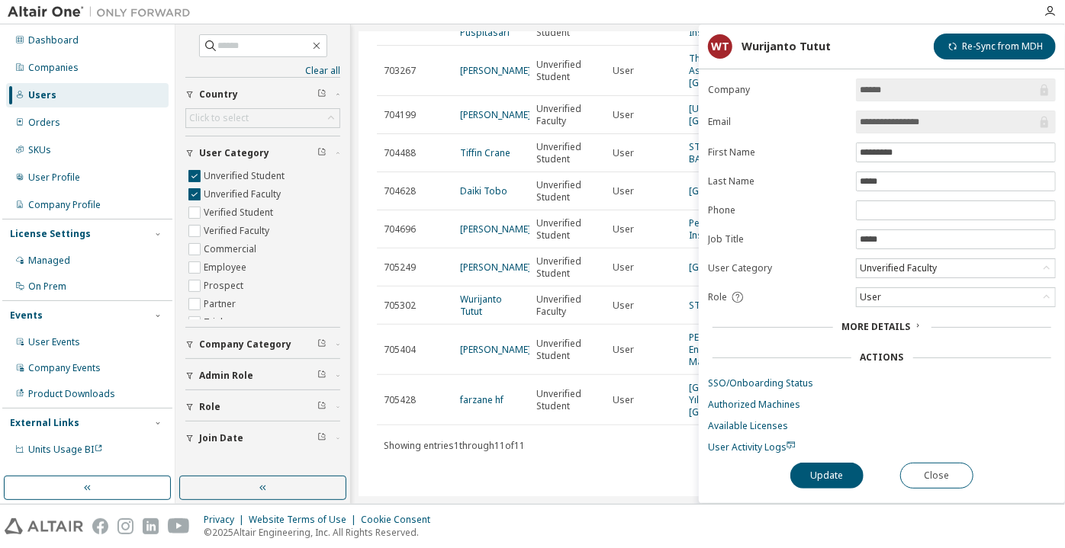
drag, startPoint x: 946, startPoint y: 130, endPoint x: 887, endPoint y: 117, distance: 60.9
click at [887, 117] on span "**********" at bounding box center [956, 122] width 200 height 23
click at [873, 122] on input "**********" at bounding box center [948, 121] width 177 height 15
click at [873, 123] on input "**********" at bounding box center [948, 121] width 177 height 15
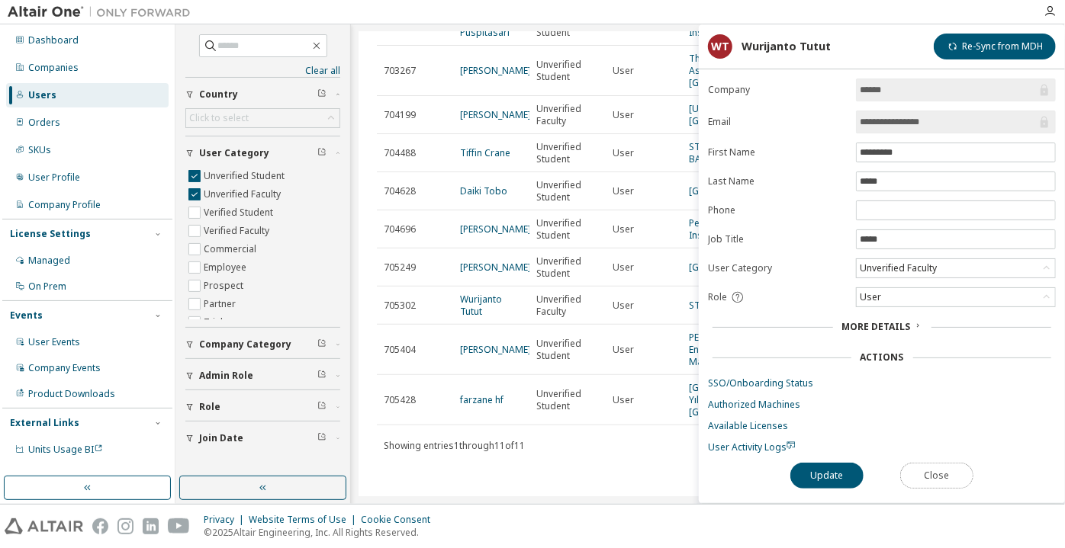
click at [927, 477] on button "Close" at bounding box center [936, 476] width 73 height 26
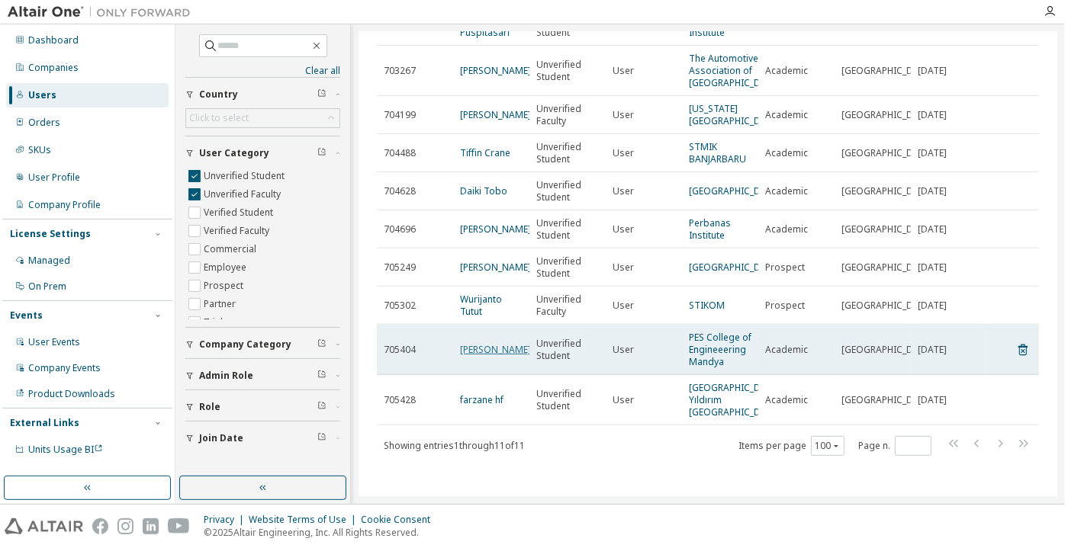
click at [506, 343] on link "Shashank Roy" at bounding box center [495, 349] width 71 height 13
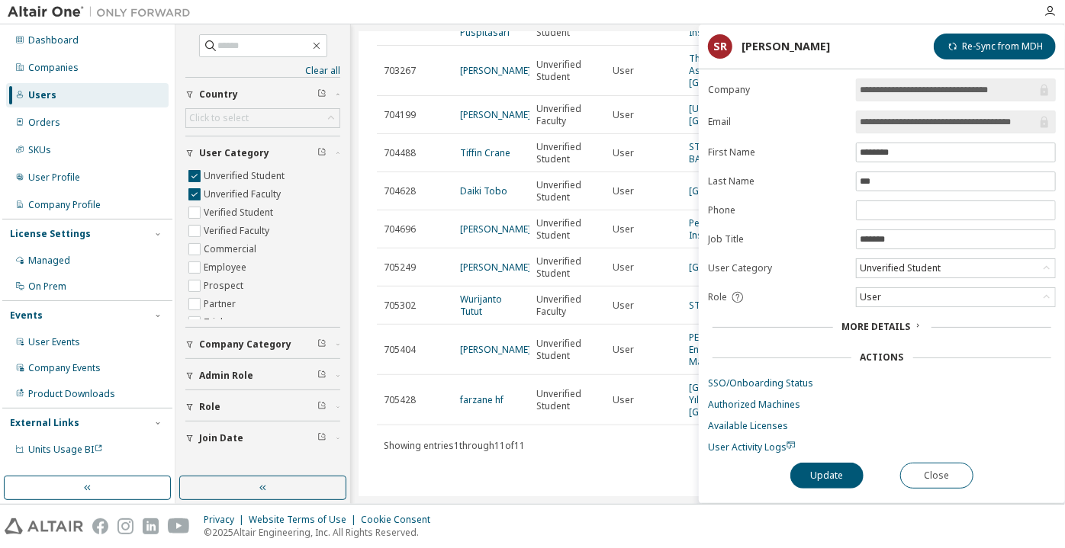
scroll to position [0, 27]
drag, startPoint x: 940, startPoint y: 124, endPoint x: 1053, endPoint y: 128, distance: 113.7
click at [1053, 128] on span "**********" at bounding box center [956, 122] width 200 height 23
click at [894, 122] on input "**********" at bounding box center [948, 121] width 177 height 15
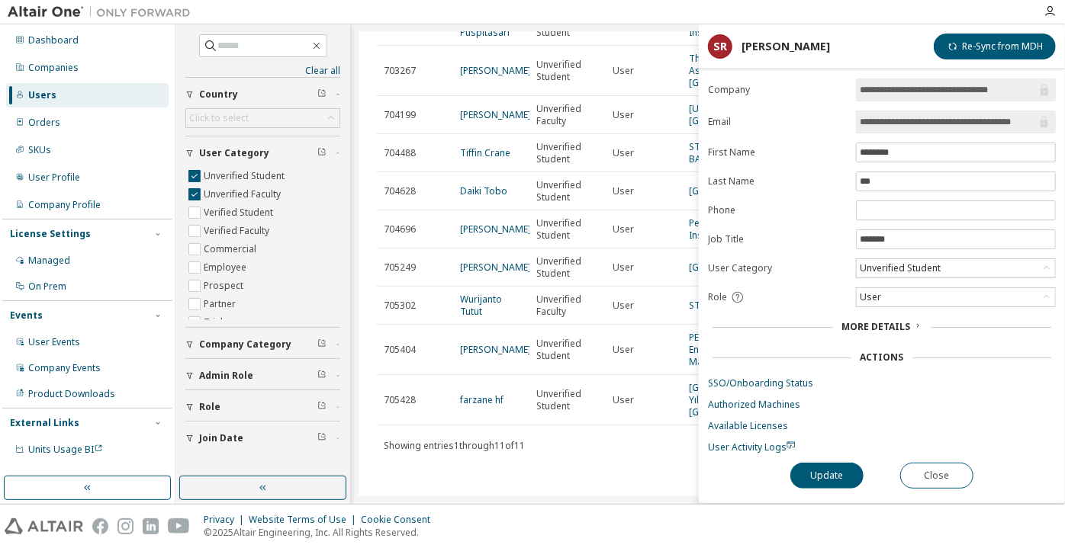
click at [894, 122] on input "**********" at bounding box center [948, 121] width 177 height 15
click at [929, 471] on button "Close" at bounding box center [936, 476] width 73 height 26
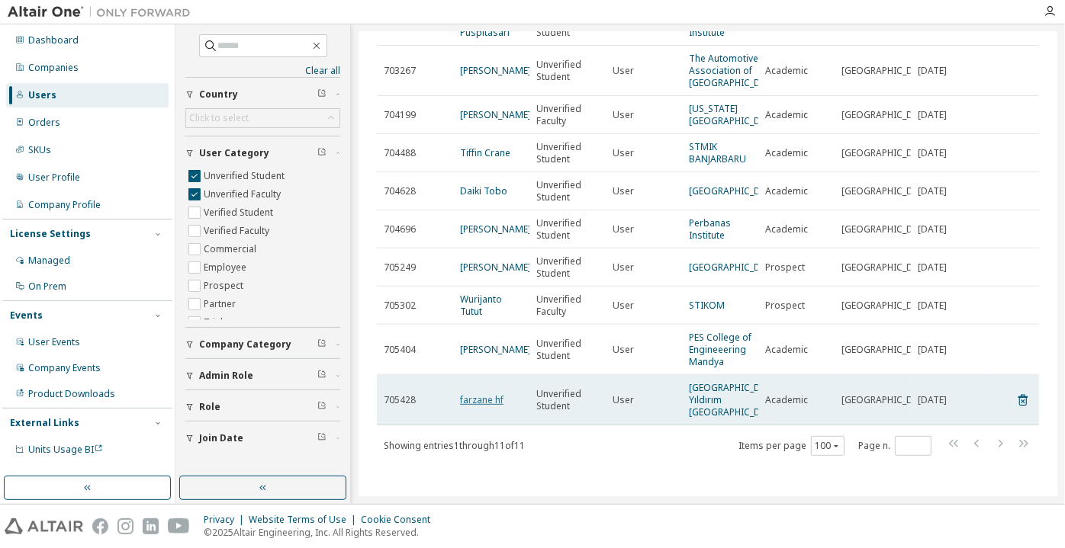
click at [480, 399] on link "farzane hf" at bounding box center [481, 400] width 43 height 13
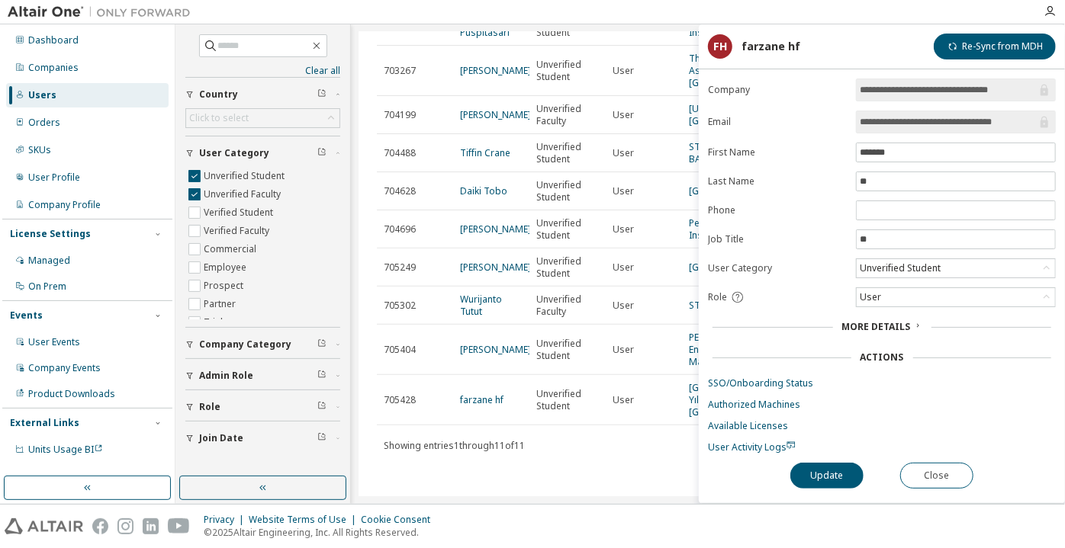
drag, startPoint x: 958, startPoint y: 117, endPoint x: 1037, endPoint y: 116, distance: 79.3
click at [1037, 116] on span "**********" at bounding box center [956, 122] width 200 height 23
click at [909, 473] on button "Close" at bounding box center [936, 476] width 73 height 26
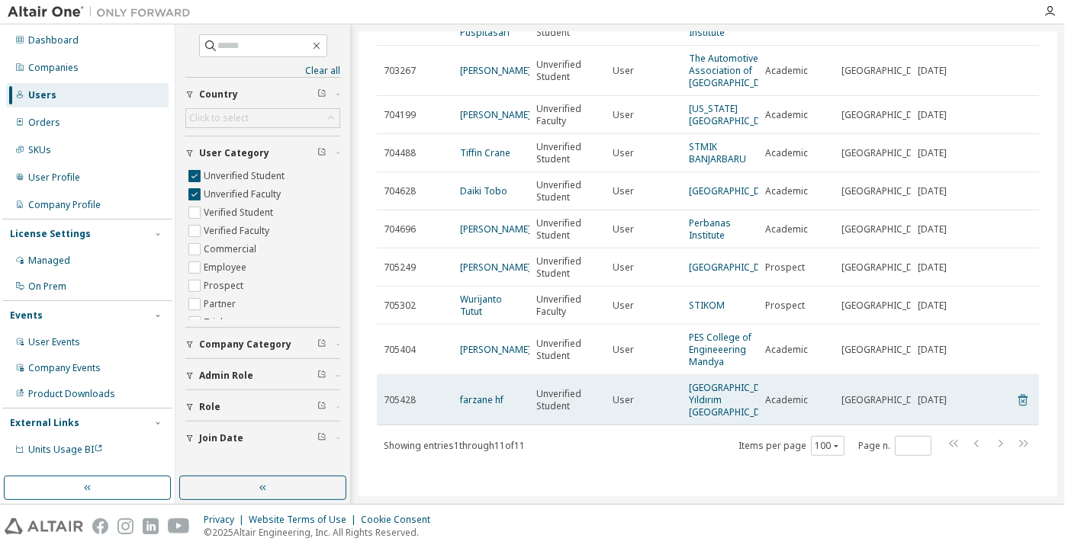
click at [1017, 401] on icon at bounding box center [1023, 400] width 14 height 18
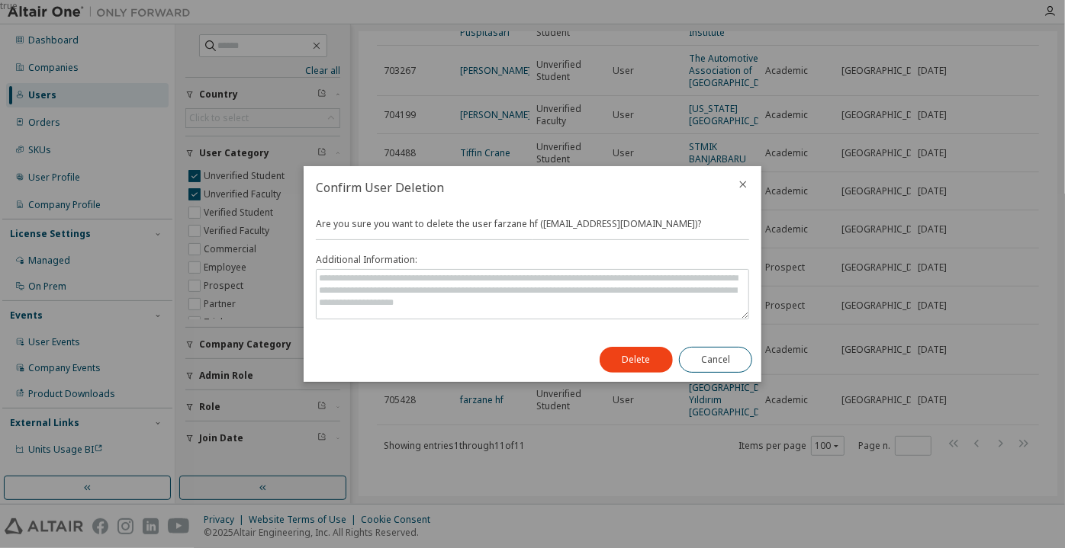
click at [673, 365] on div "Delete Cancel" at bounding box center [675, 360] width 171 height 44
click at [659, 362] on button "Delete" at bounding box center [635, 360] width 73 height 26
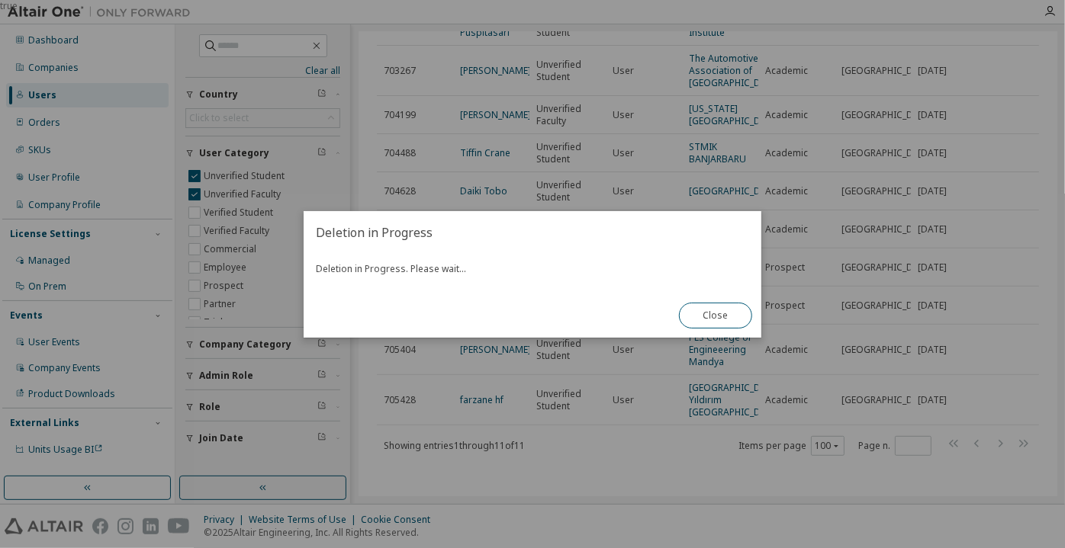
scroll to position [268, 0]
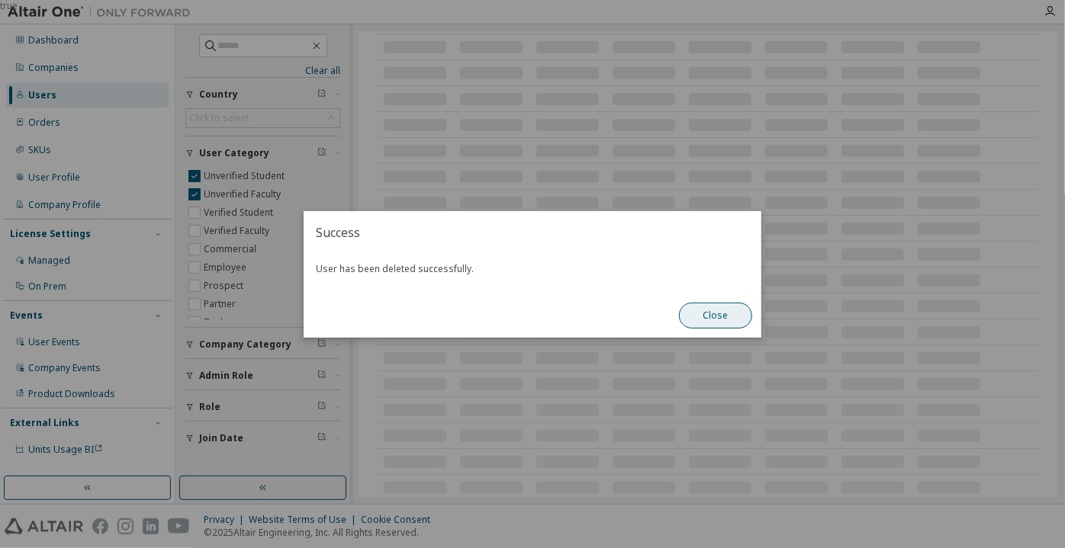
click at [702, 320] on button "Close" at bounding box center [715, 316] width 73 height 26
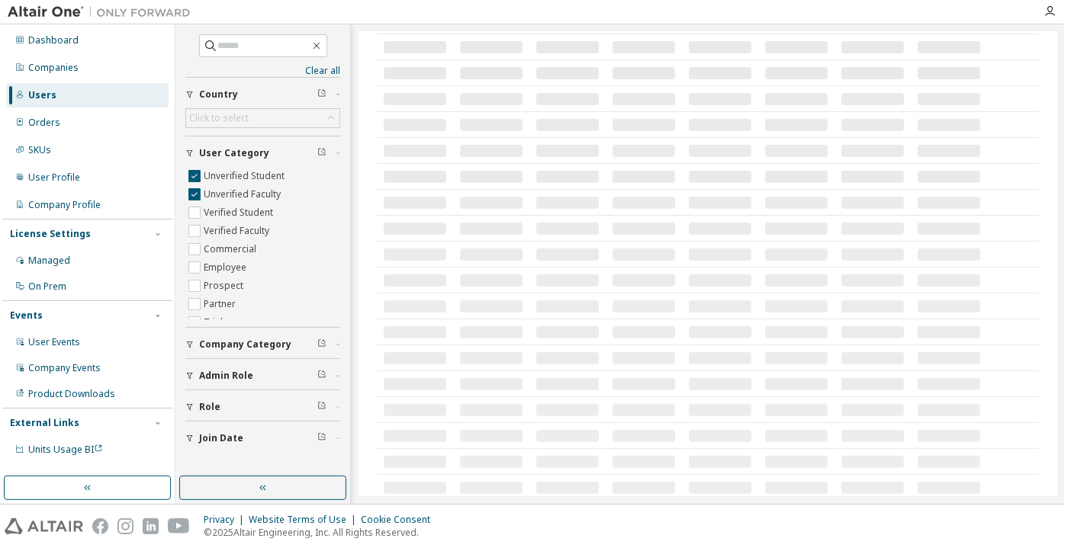
scroll to position [147, 0]
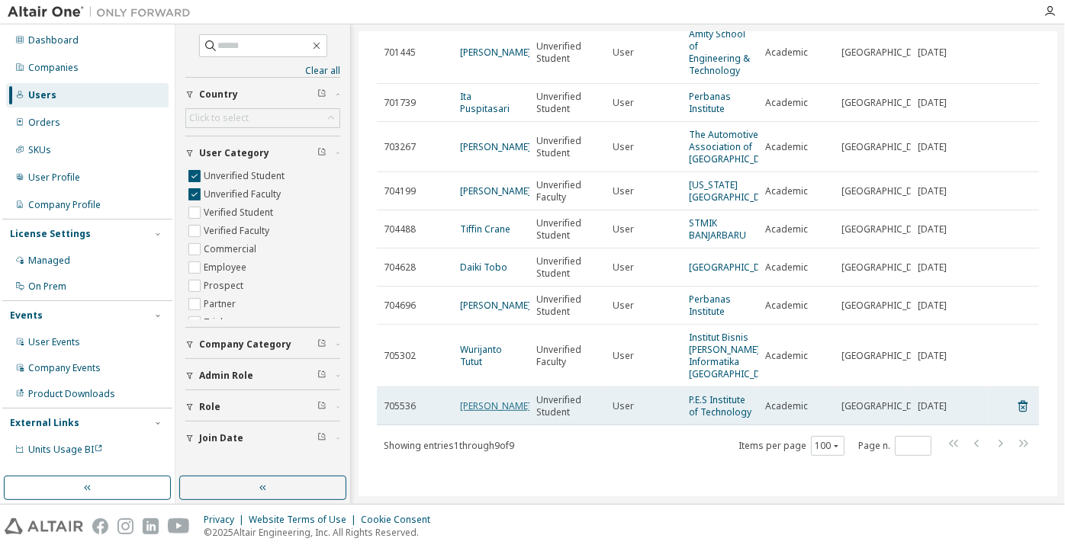
click at [471, 403] on link "Shashank Roy" at bounding box center [495, 406] width 71 height 13
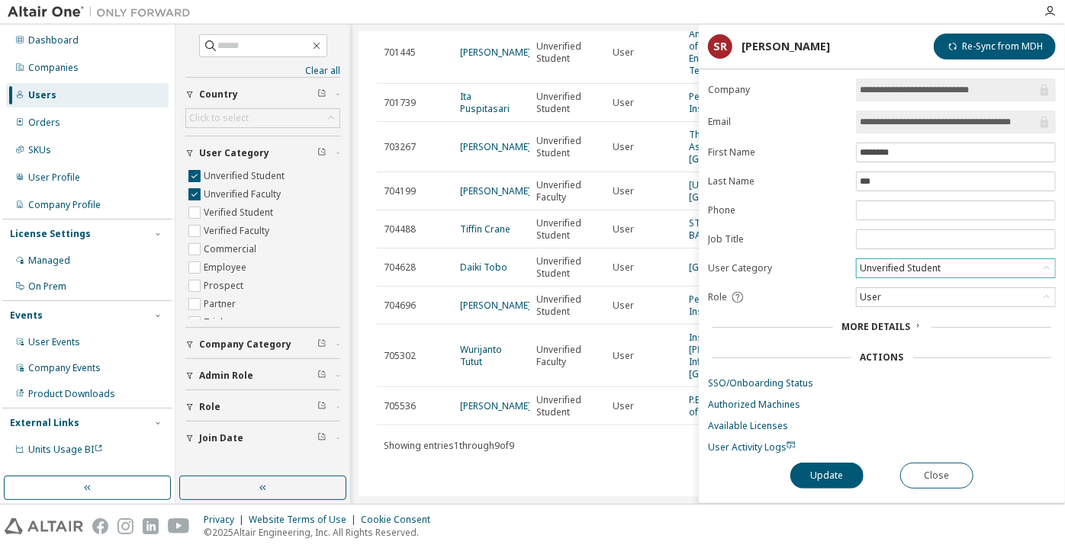
click at [886, 261] on div "Unverified Student" at bounding box center [899, 268] width 85 height 17
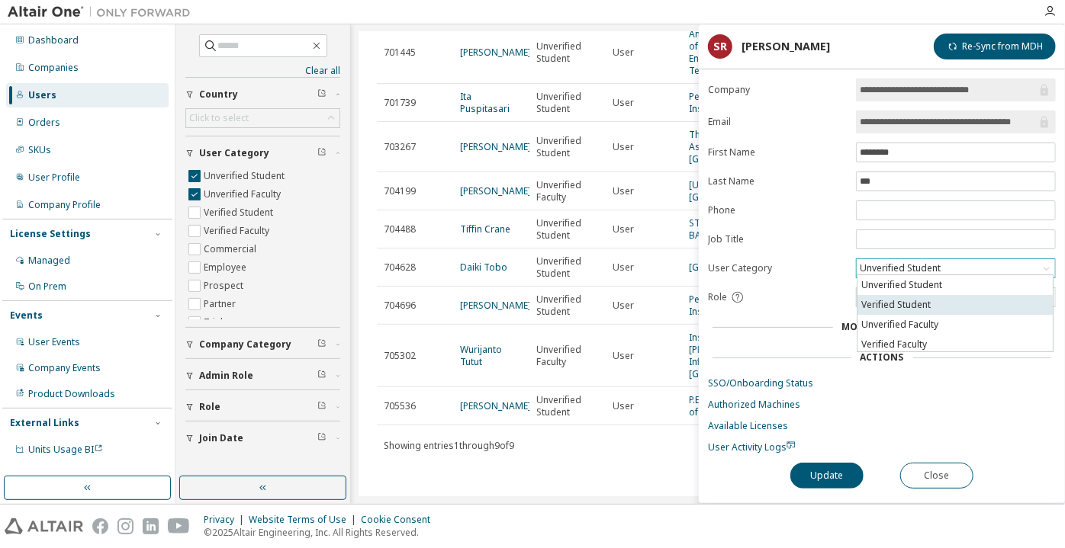
click at [901, 300] on li "Verified Student" at bounding box center [954, 305] width 195 height 20
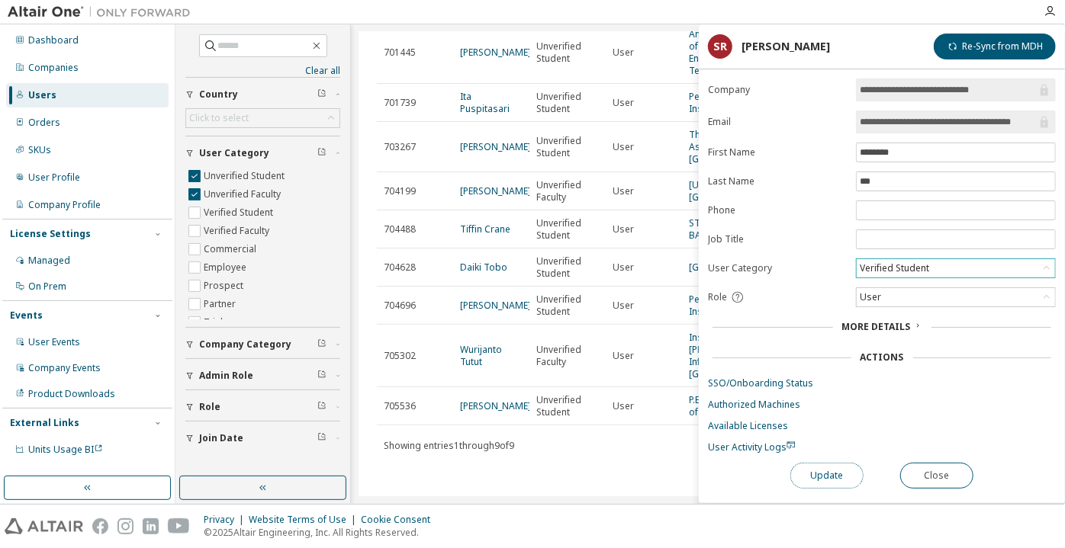
click at [827, 477] on button "Update" at bounding box center [826, 476] width 73 height 26
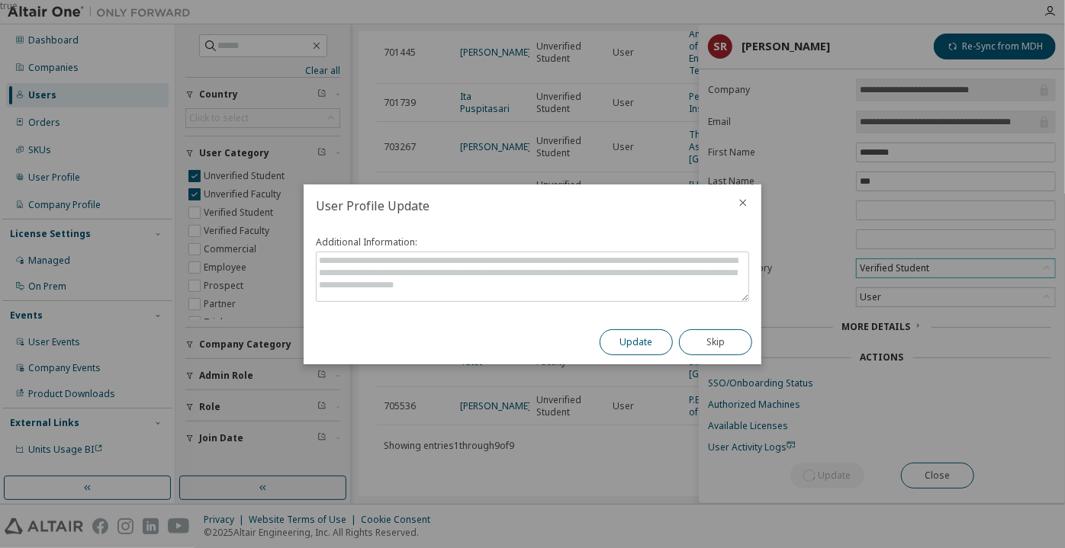
click at [632, 343] on button "Update" at bounding box center [635, 342] width 73 height 26
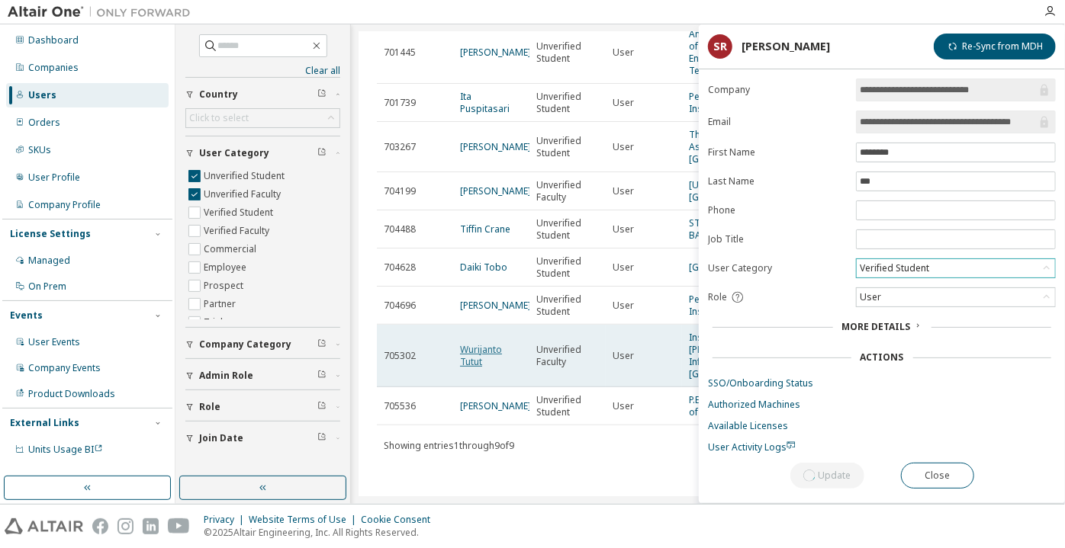
click at [470, 357] on link "Wurijanto Tutut" at bounding box center [481, 355] width 42 height 25
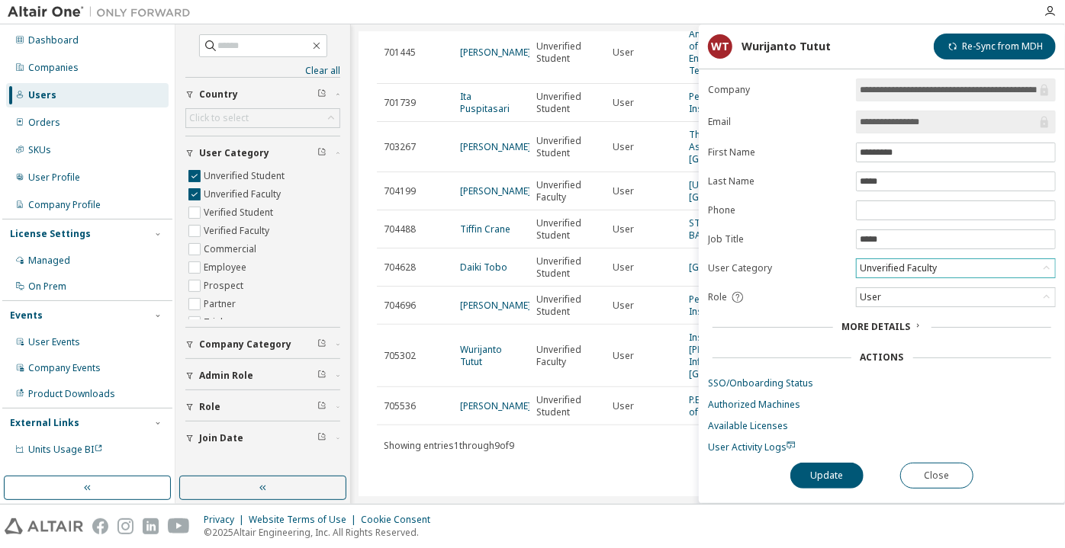
click at [895, 265] on div "Unverified Faculty" at bounding box center [898, 268] width 82 height 17
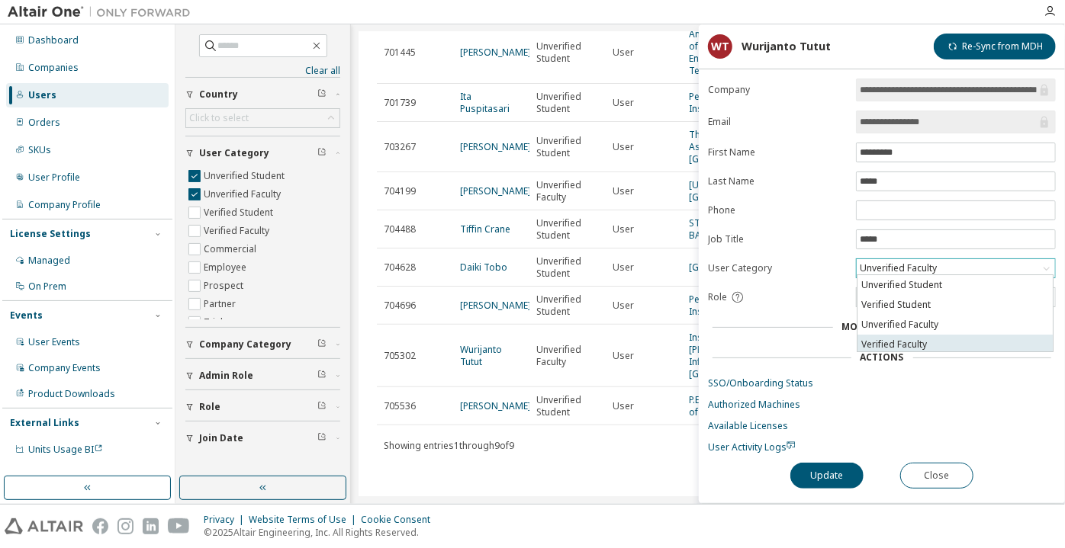
click at [898, 341] on li "Verified Faculty" at bounding box center [954, 345] width 195 height 20
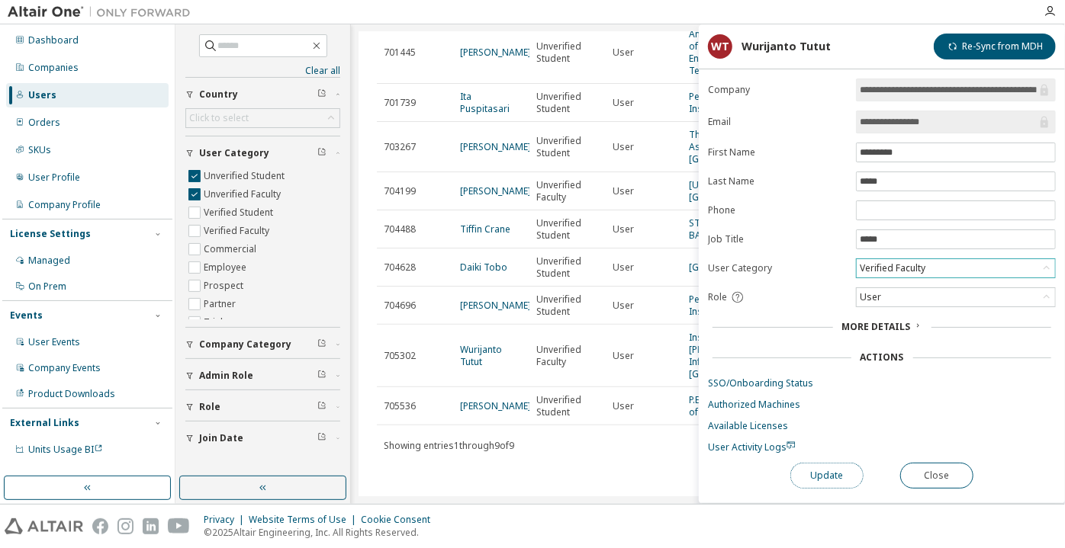
click at [838, 465] on button "Update" at bounding box center [826, 476] width 73 height 26
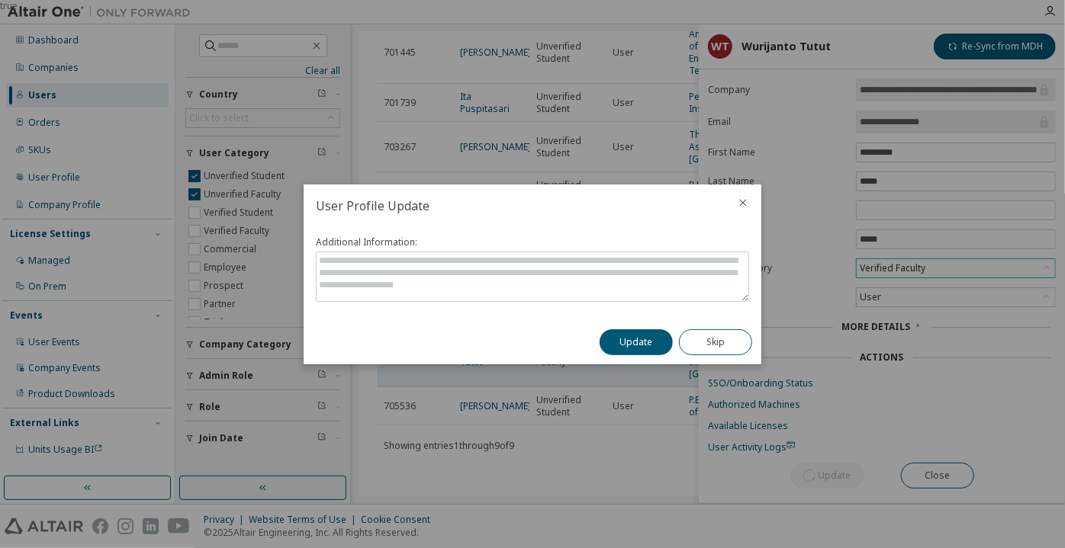
click at [639, 343] on button "Update" at bounding box center [635, 342] width 73 height 26
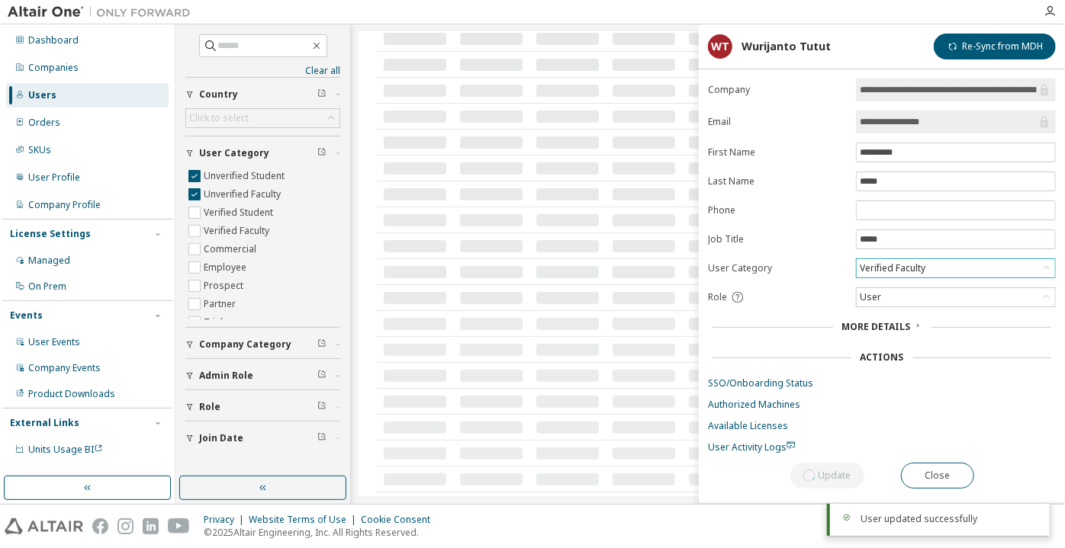
scroll to position [268, 0]
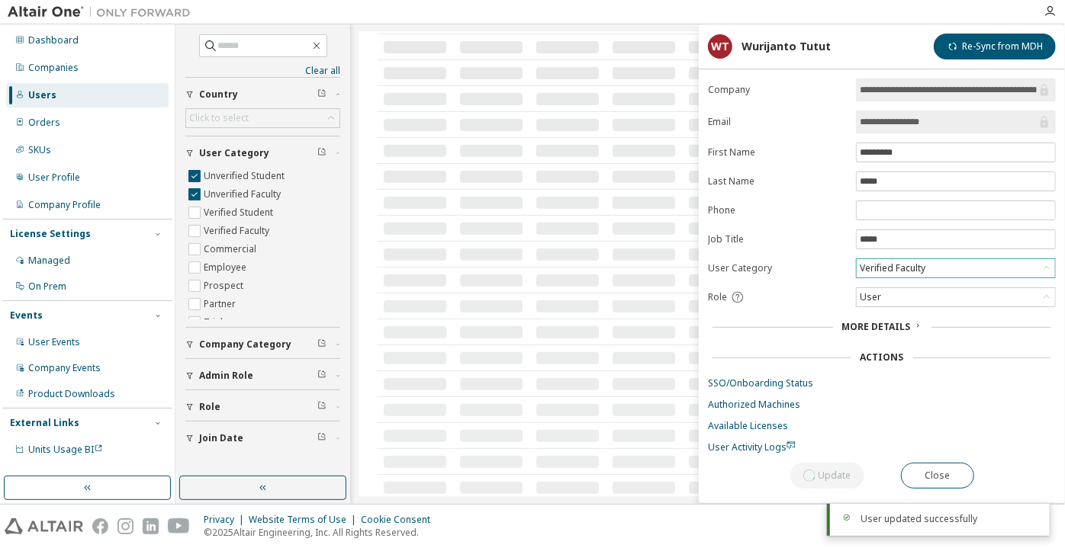
click at [506, 294] on td at bounding box center [491, 307] width 76 height 26
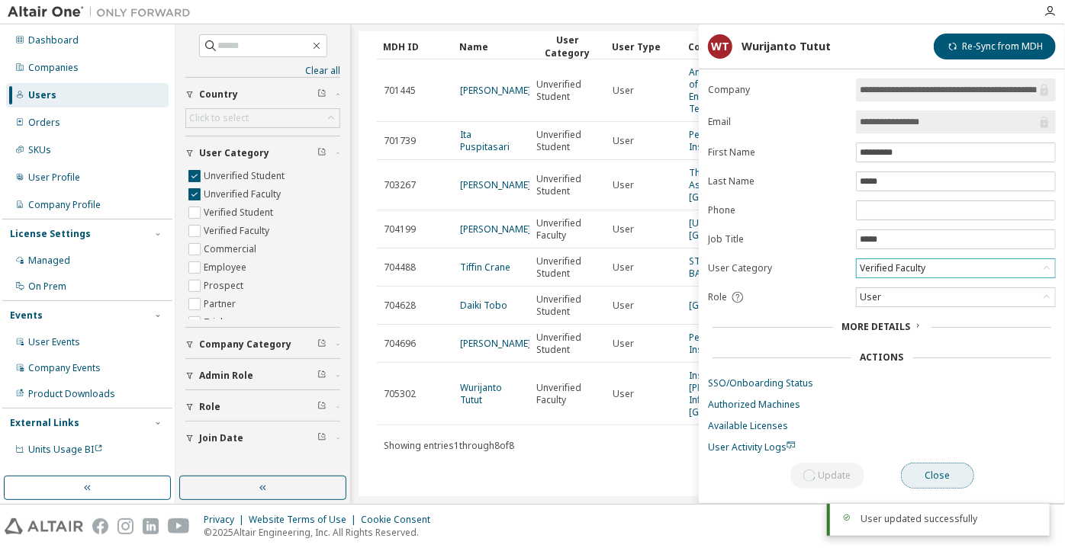
click at [930, 476] on button "Close" at bounding box center [937, 476] width 73 height 26
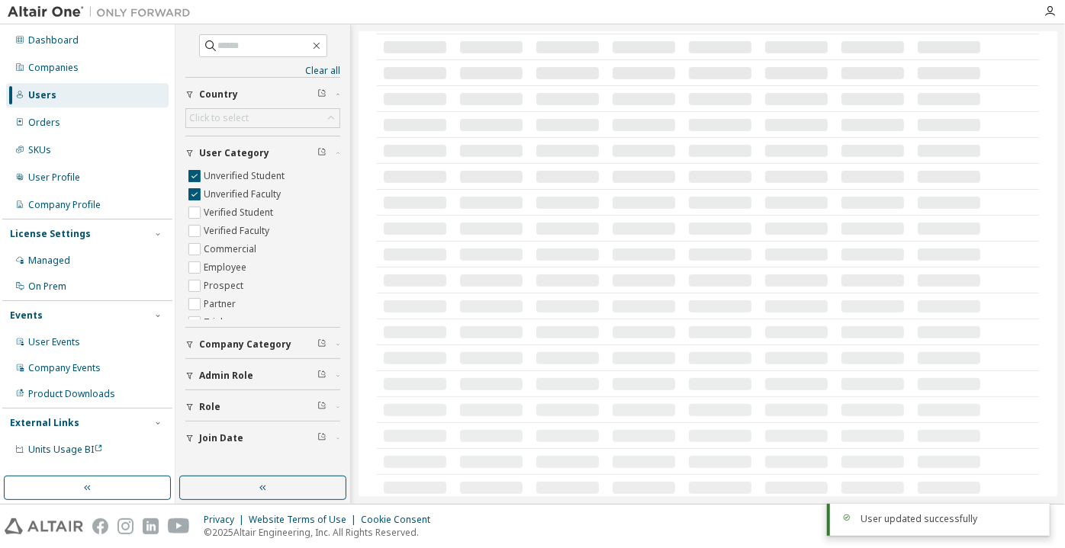
scroll to position [34, 0]
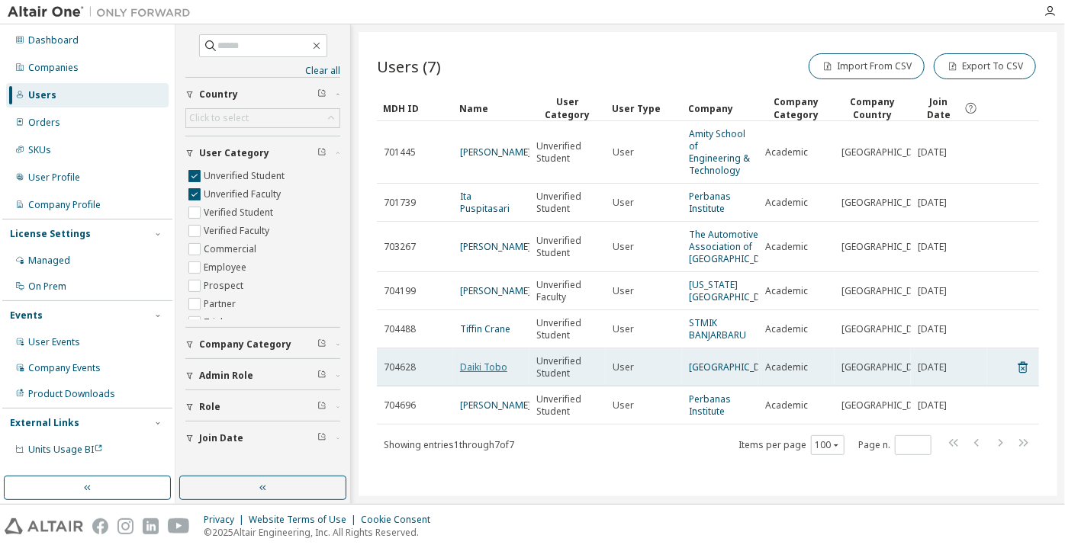
click at [485, 362] on link "Daiki Tobo" at bounding box center [483, 367] width 47 height 13
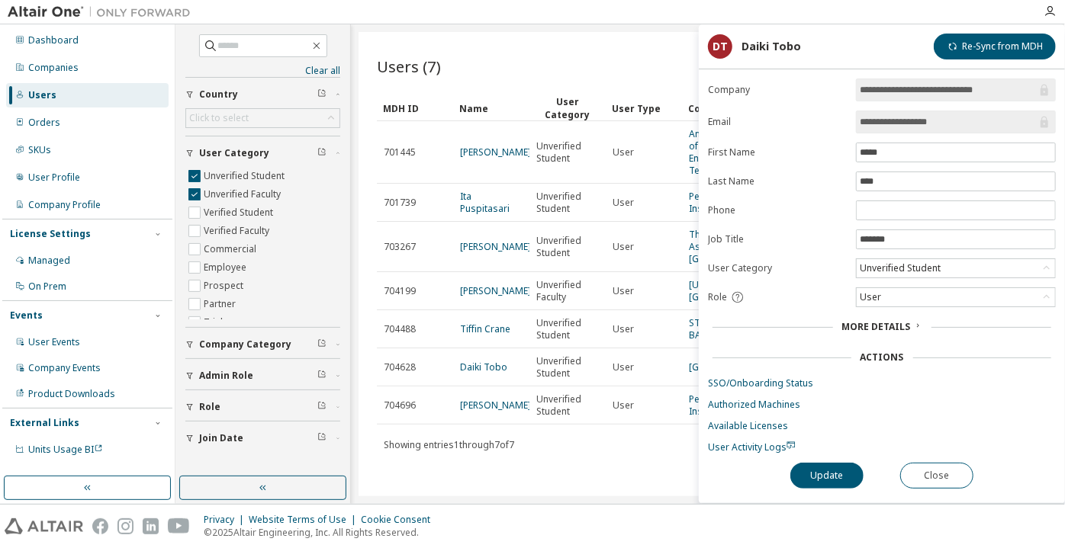
drag, startPoint x: 962, startPoint y: 118, endPoint x: 918, endPoint y: 122, distance: 44.4
click at [918, 122] on input "**********" at bounding box center [948, 121] width 177 height 15
click at [947, 463] on button "Close" at bounding box center [936, 476] width 73 height 26
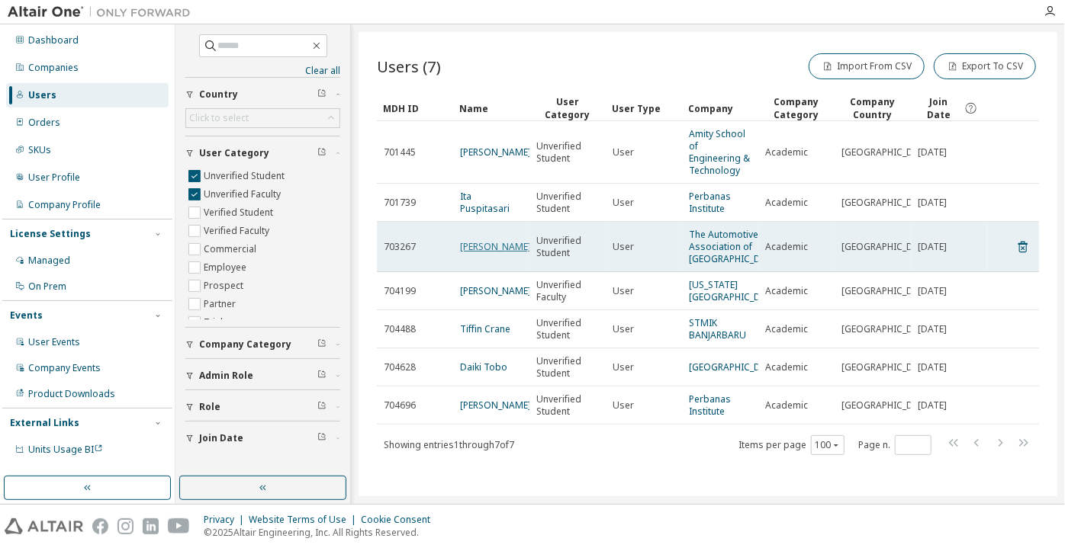
click at [488, 253] on link "Jagannath M. Paranjpe" at bounding box center [495, 246] width 71 height 13
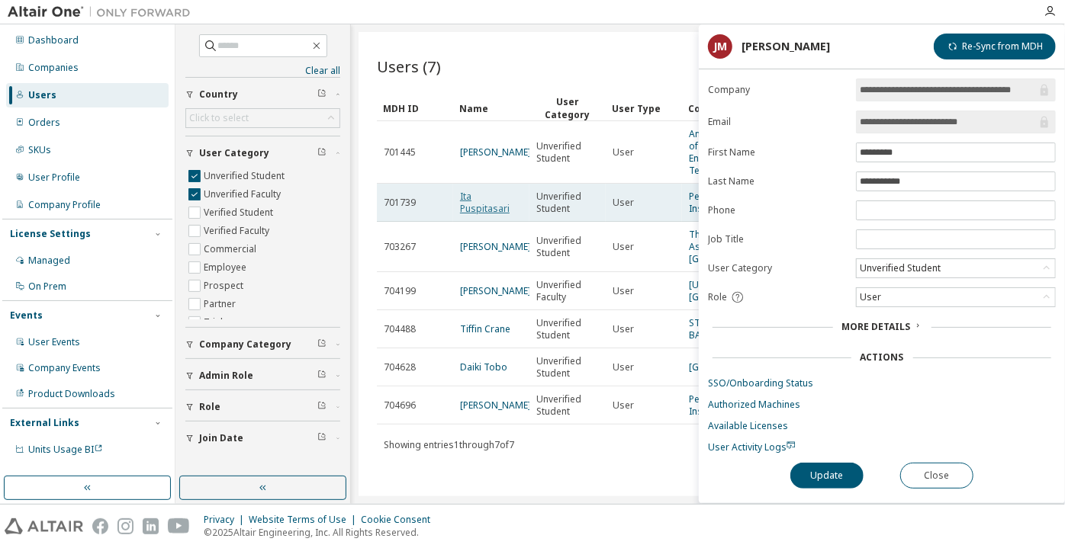
click at [482, 202] on link "Ita Puspitasari" at bounding box center [485, 202] width 50 height 25
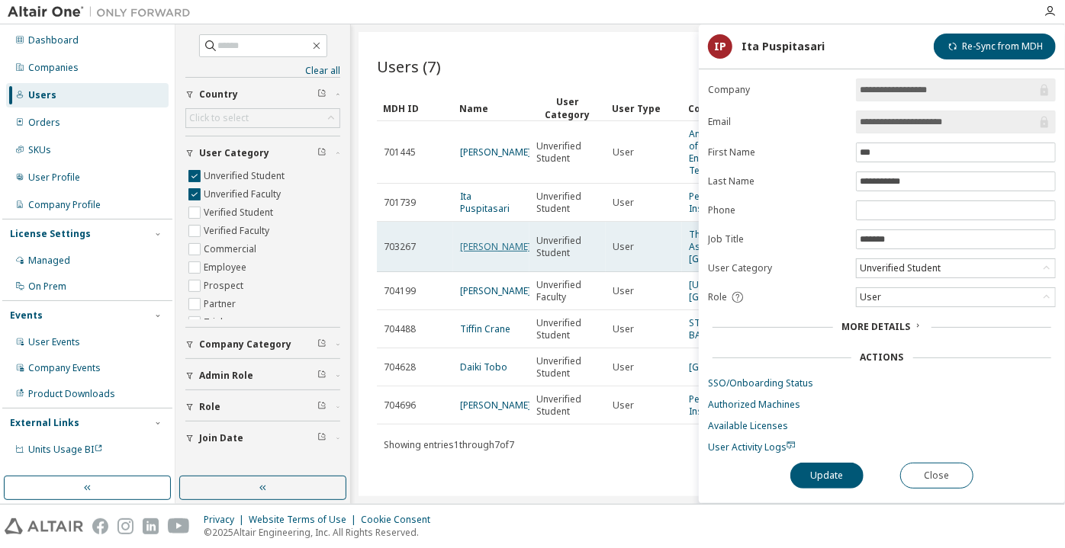
click at [473, 253] on link "Jagannath M. Paranjpe" at bounding box center [495, 246] width 71 height 13
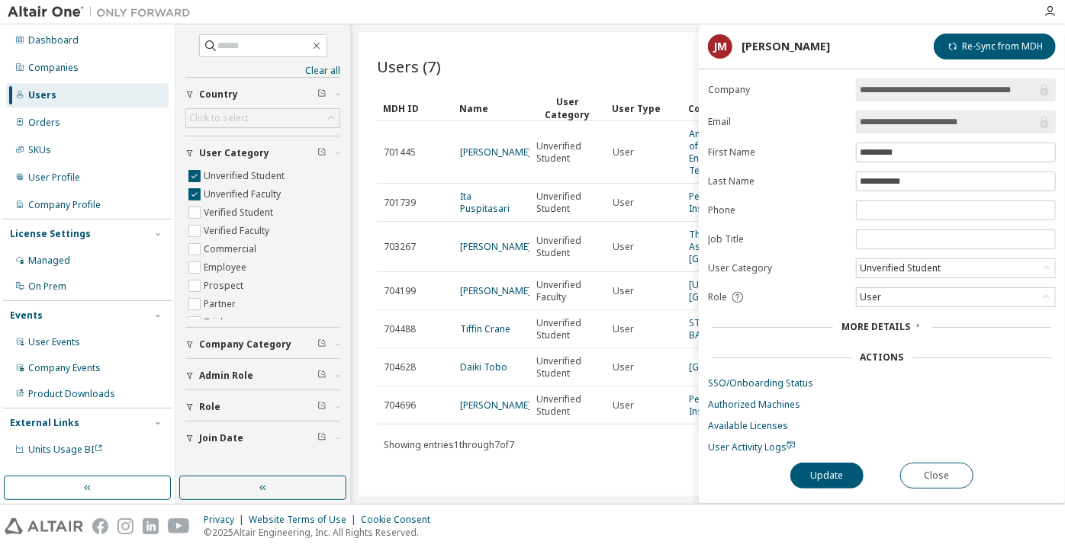
drag, startPoint x: 1039, startPoint y: 78, endPoint x: 1064, endPoint y: 72, distance: 25.9
click at [1064, 72] on main "**********" at bounding box center [882, 286] width 366 height 435
drag, startPoint x: 986, startPoint y: 121, endPoint x: 923, endPoint y: 127, distance: 63.6
click at [923, 127] on input "**********" at bounding box center [948, 121] width 177 height 15
click at [934, 477] on button "Close" at bounding box center [936, 476] width 73 height 26
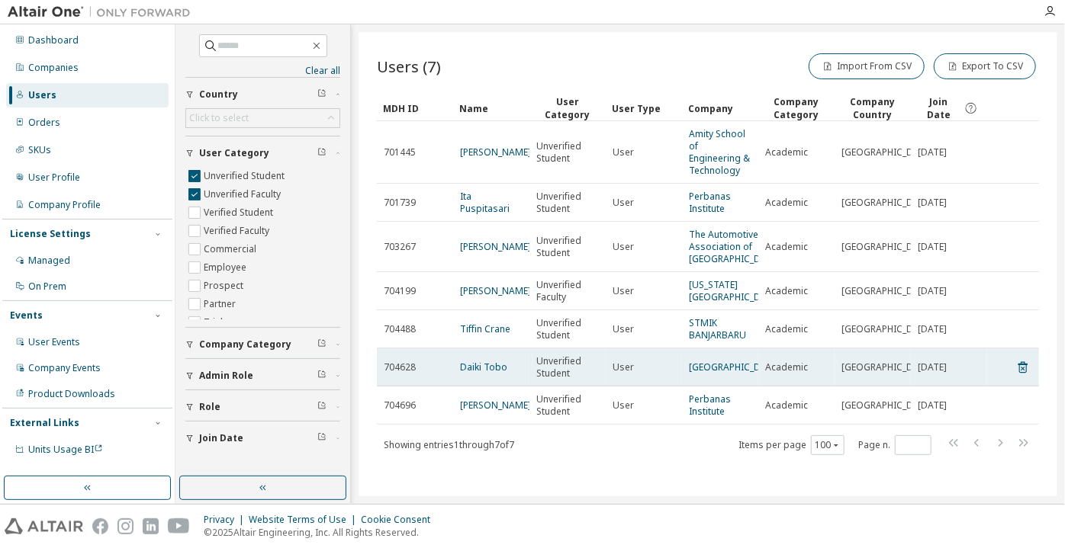
scroll to position [34, 0]
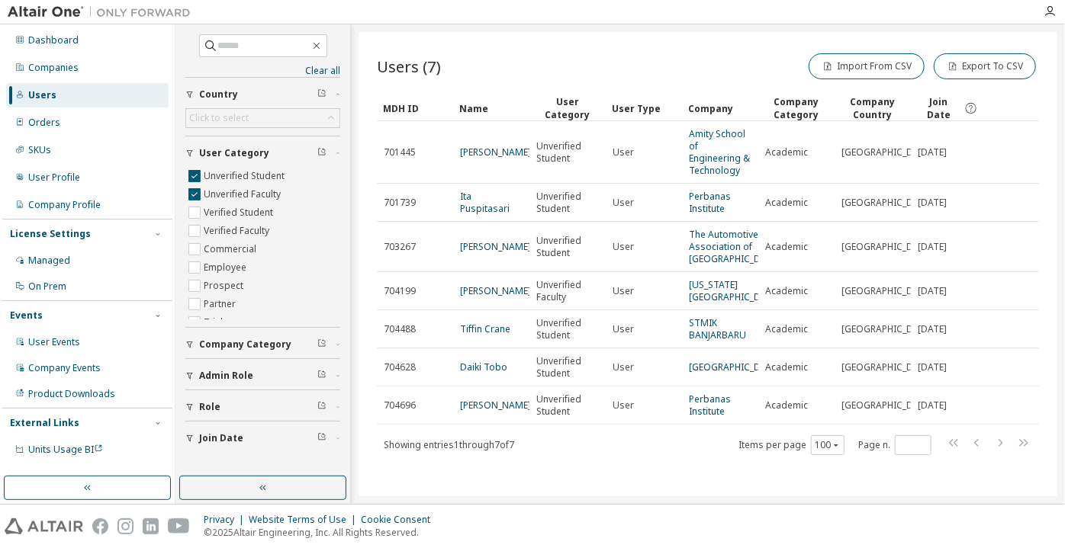
click at [476, 490] on div "Users (7) Import From CSV Export To CSV Clear Load Save Save As Field Operator …" at bounding box center [707, 264] width 699 height 464
